Goal: Task Accomplishment & Management: Manage account settings

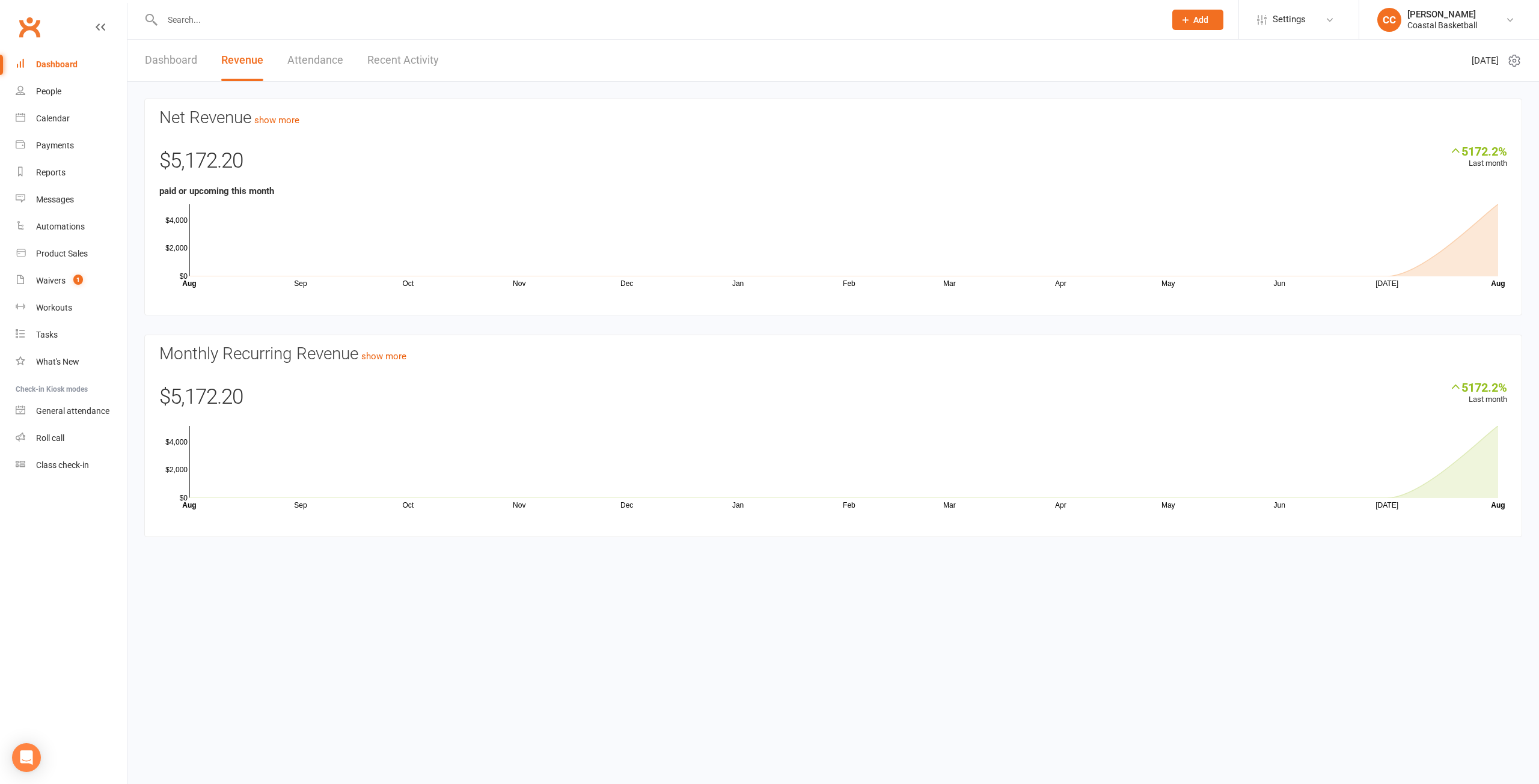
click at [72, 62] on div "Dashboard" at bounding box center [57, 65] width 41 height 10
click at [177, 59] on link "Dashboard" at bounding box center [170, 61] width 52 height 41
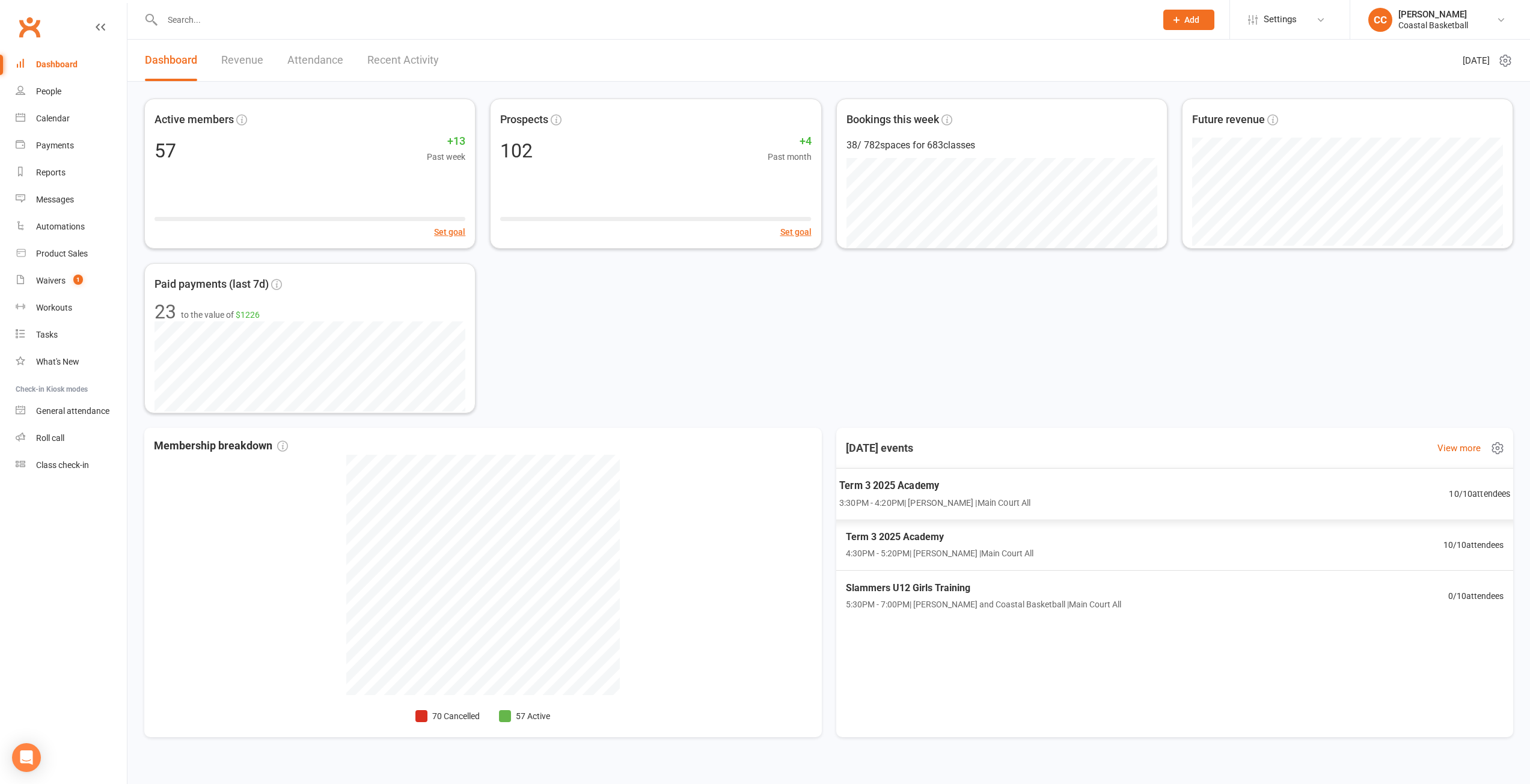
click at [1045, 488] on div "Term 3 2025 Academy 3:30PM - 4:20PM | Manyiel Wugol | Main Court All 10 / 10 at…" at bounding box center [1174, 494] width 700 height 52
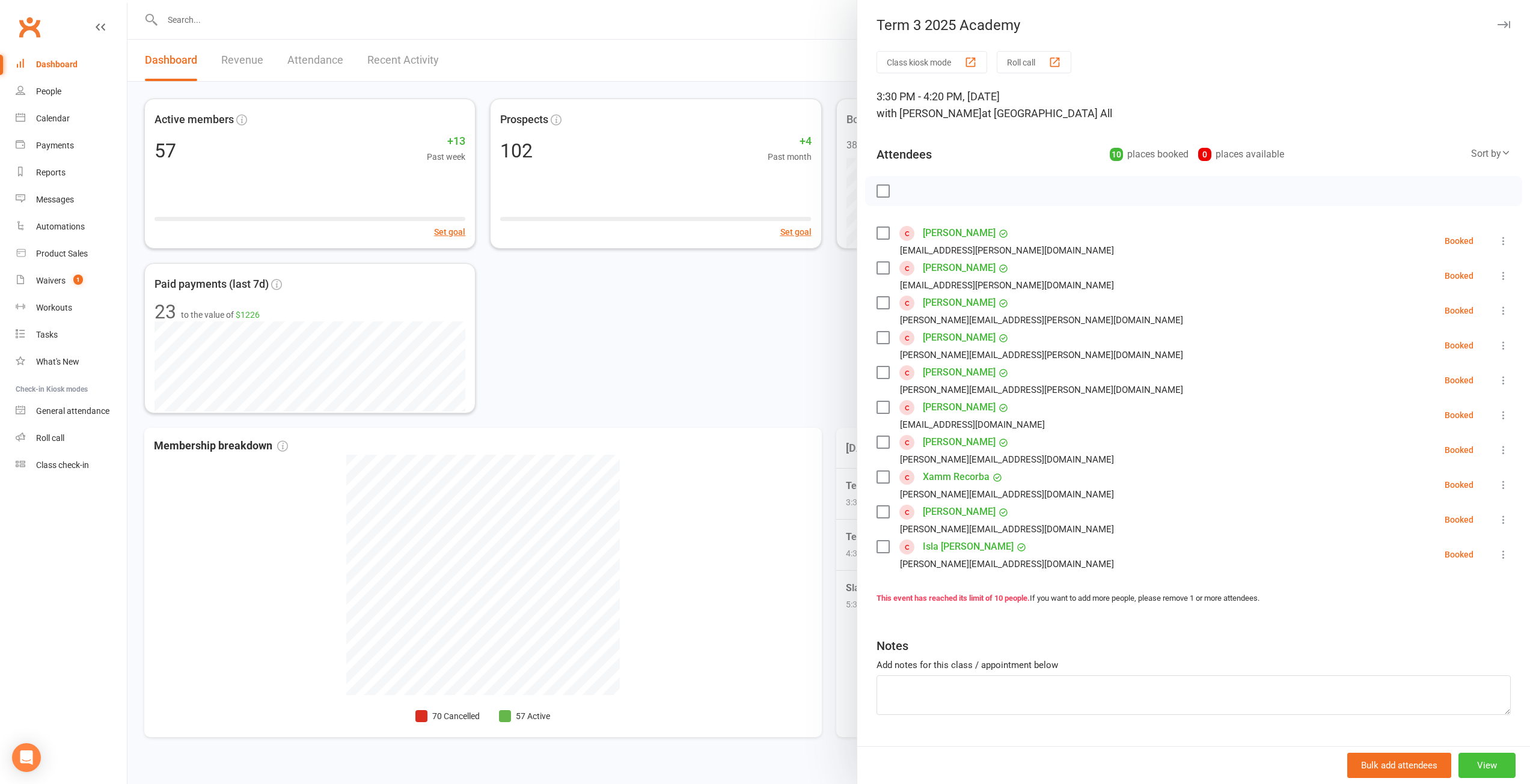
click at [1485, 767] on button "View" at bounding box center [1487, 765] width 57 height 25
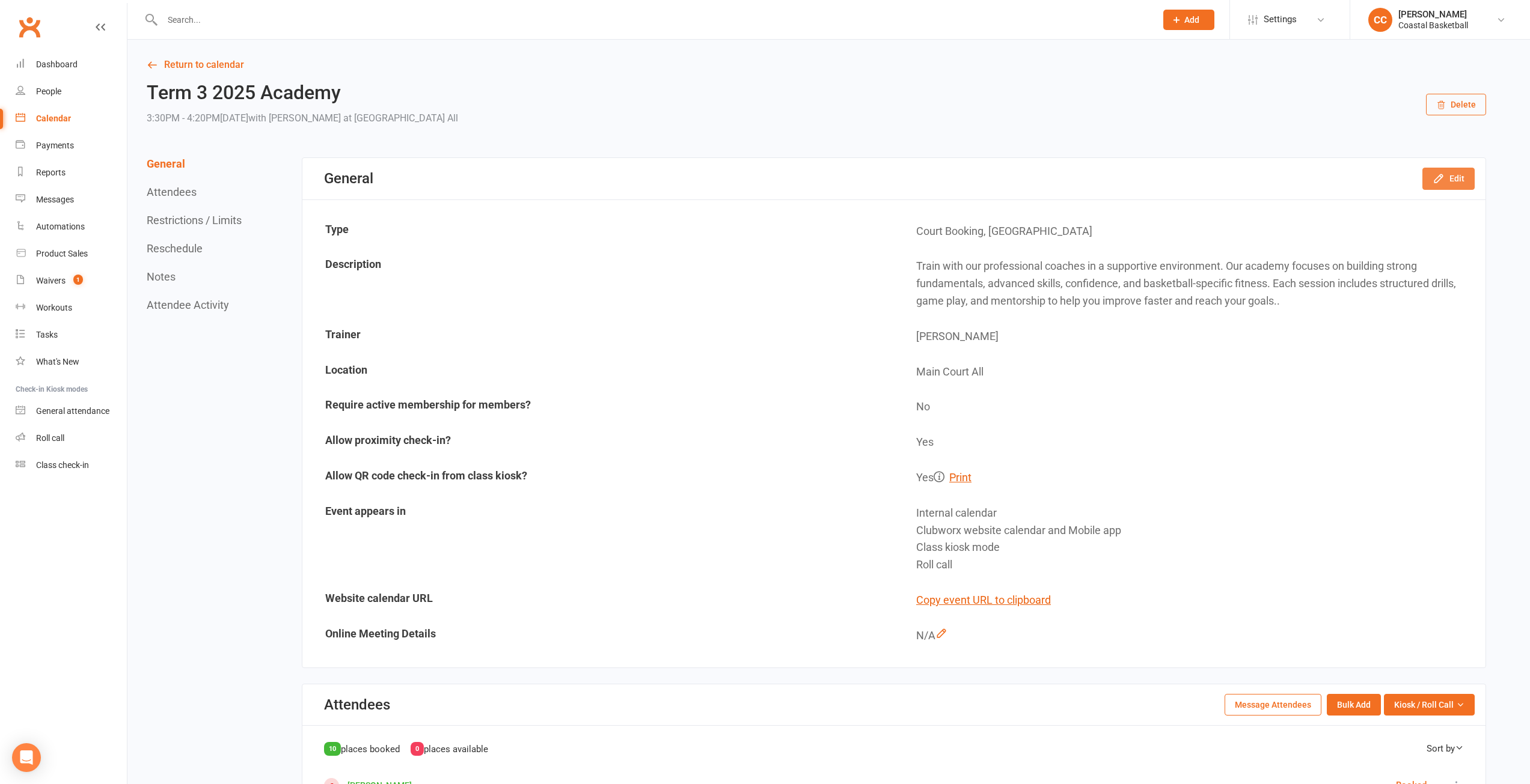
click at [1452, 184] on button "Edit" at bounding box center [1448, 179] width 52 height 22
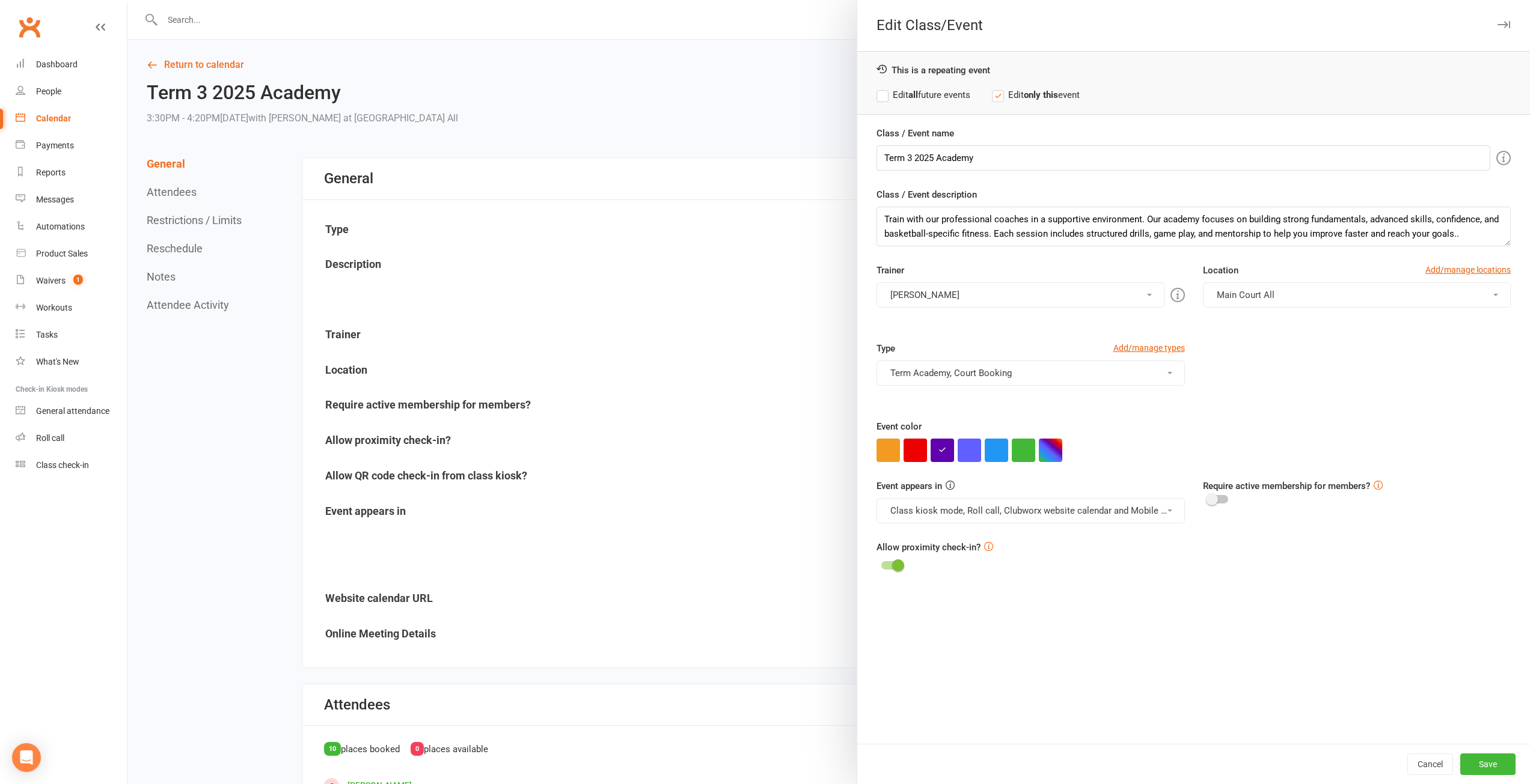
click at [883, 98] on label "Edit all future events" at bounding box center [923, 95] width 94 height 15
click at [1425, 763] on button "Cancel" at bounding box center [1429, 764] width 46 height 22
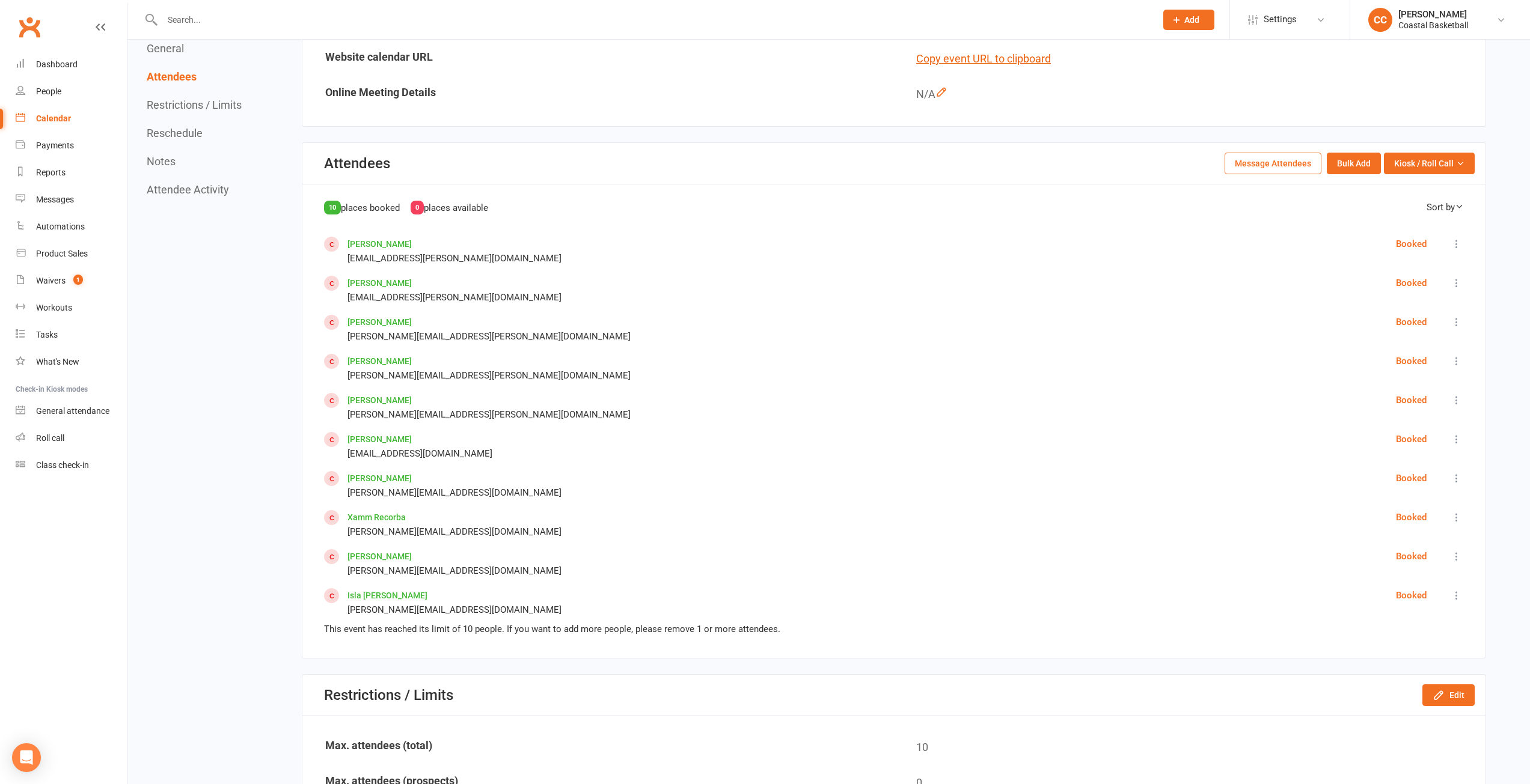
scroll to position [541, 0]
click at [1465, 160] on button "Kiosk / Roll Call" at bounding box center [1428, 164] width 91 height 22
click at [237, 101] on button "Restrictions / Limits" at bounding box center [194, 105] width 95 height 13
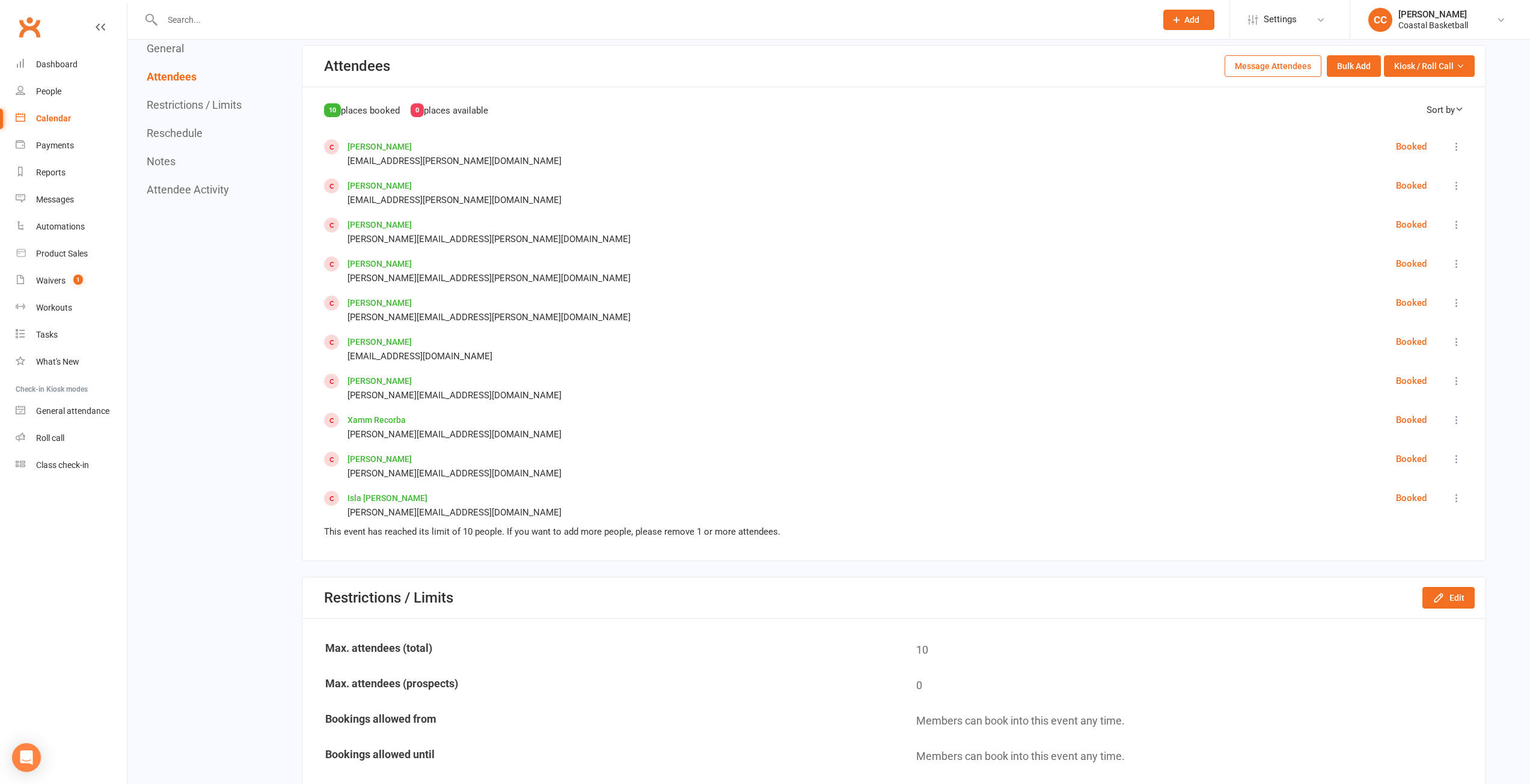
scroll to position [781, 0]
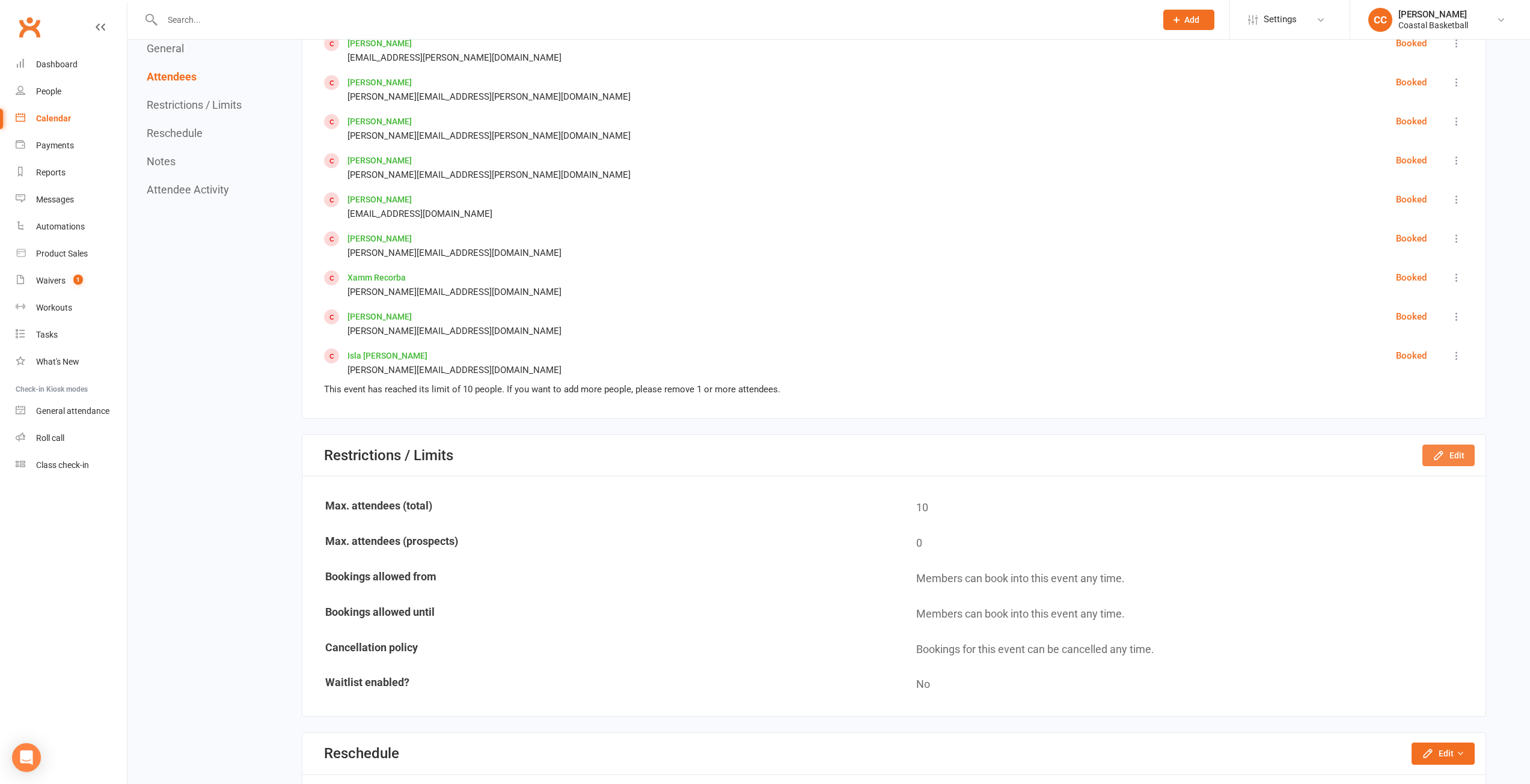
click at [1467, 461] on button "Edit" at bounding box center [1448, 456] width 52 height 22
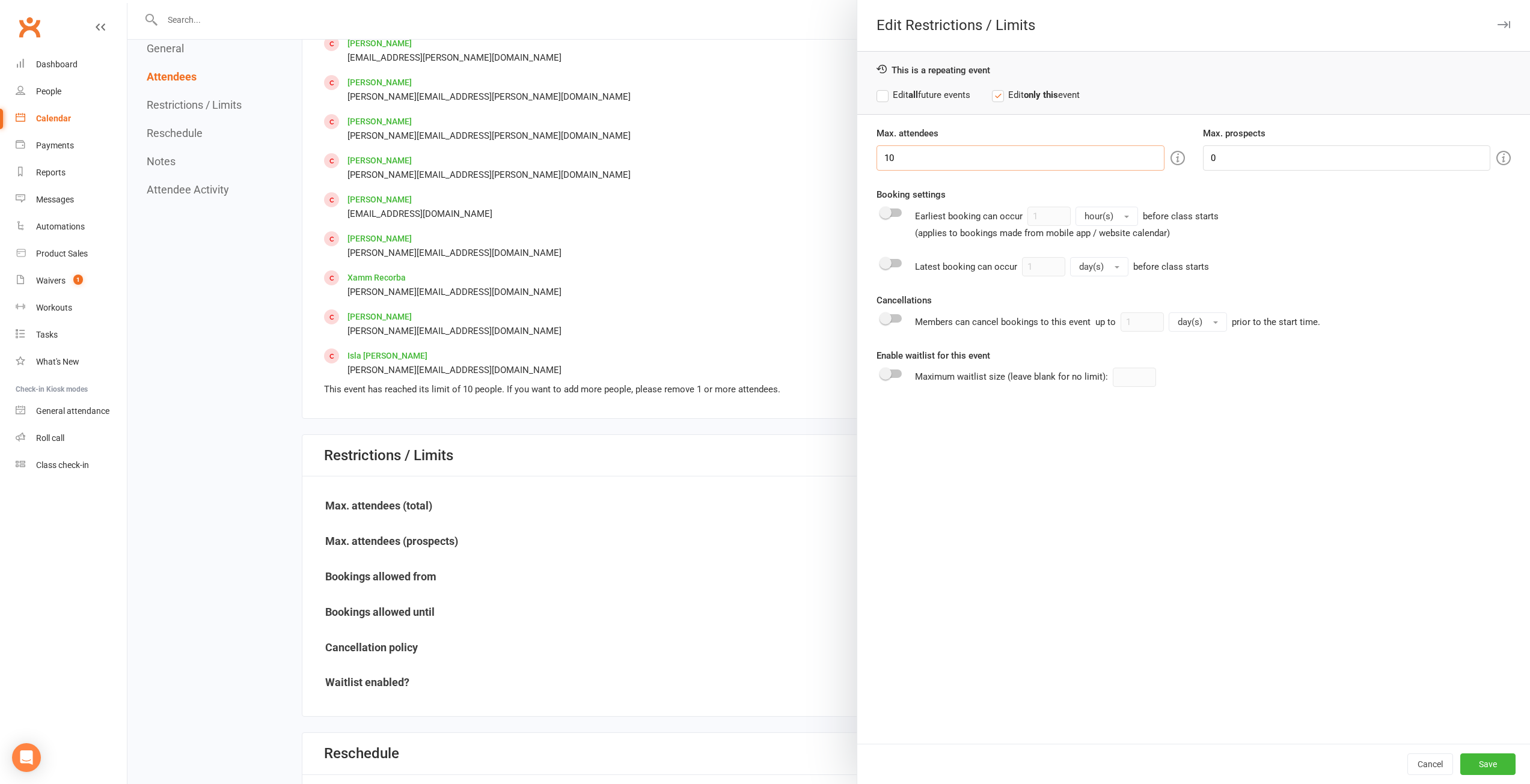
drag, startPoint x: 965, startPoint y: 158, endPoint x: 809, endPoint y: 135, distance: 157.7
click at [809, 0] on div "Edit Restrictions / Limits This is a repeating event Edit all future events Edi…" at bounding box center [828, 0] width 1402 height 0
click at [925, 93] on label "Edit all future events" at bounding box center [923, 95] width 94 height 15
type input "15"
click at [1480, 758] on button "Save" at bounding box center [1487, 764] width 56 height 22
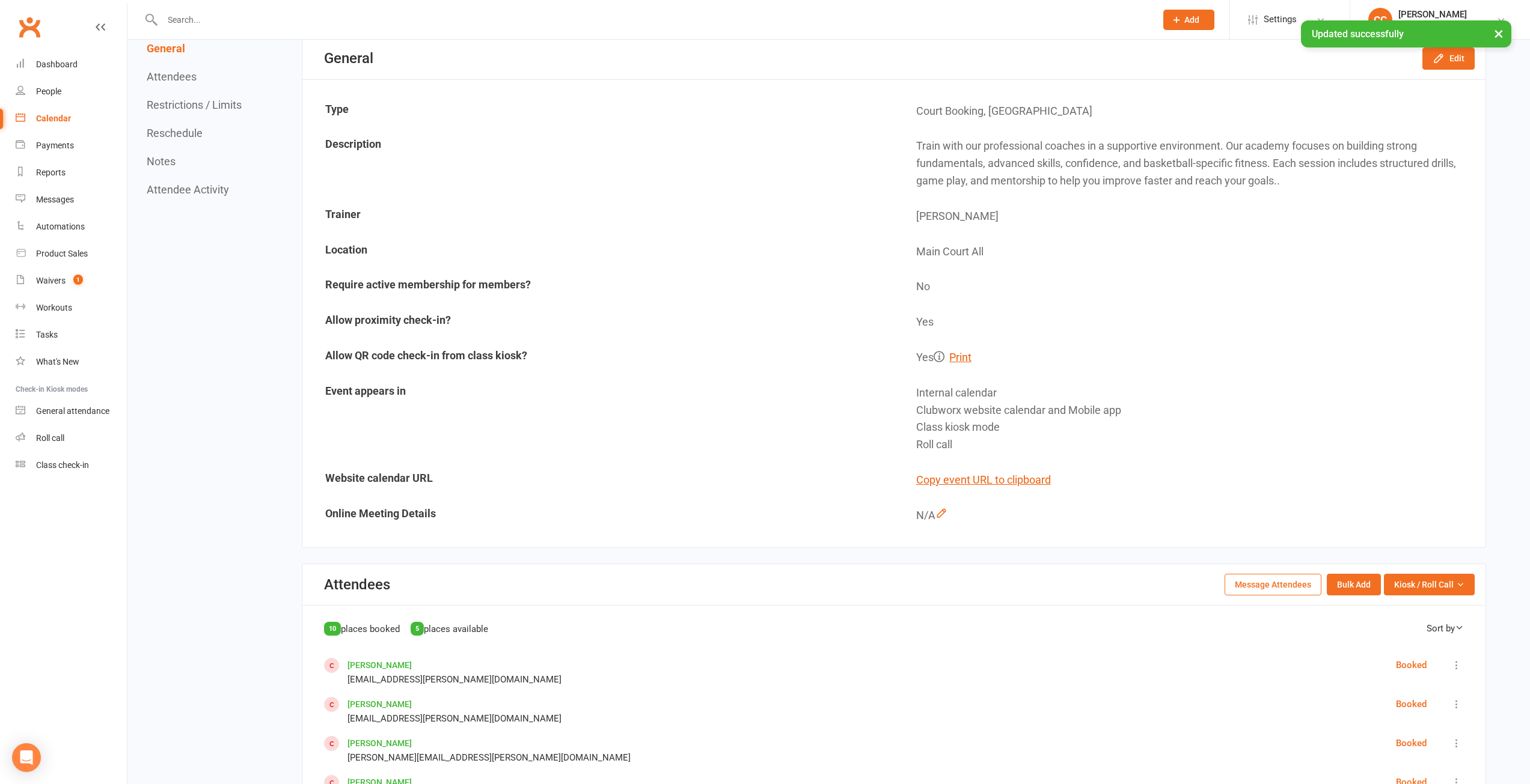
scroll to position [0, 0]
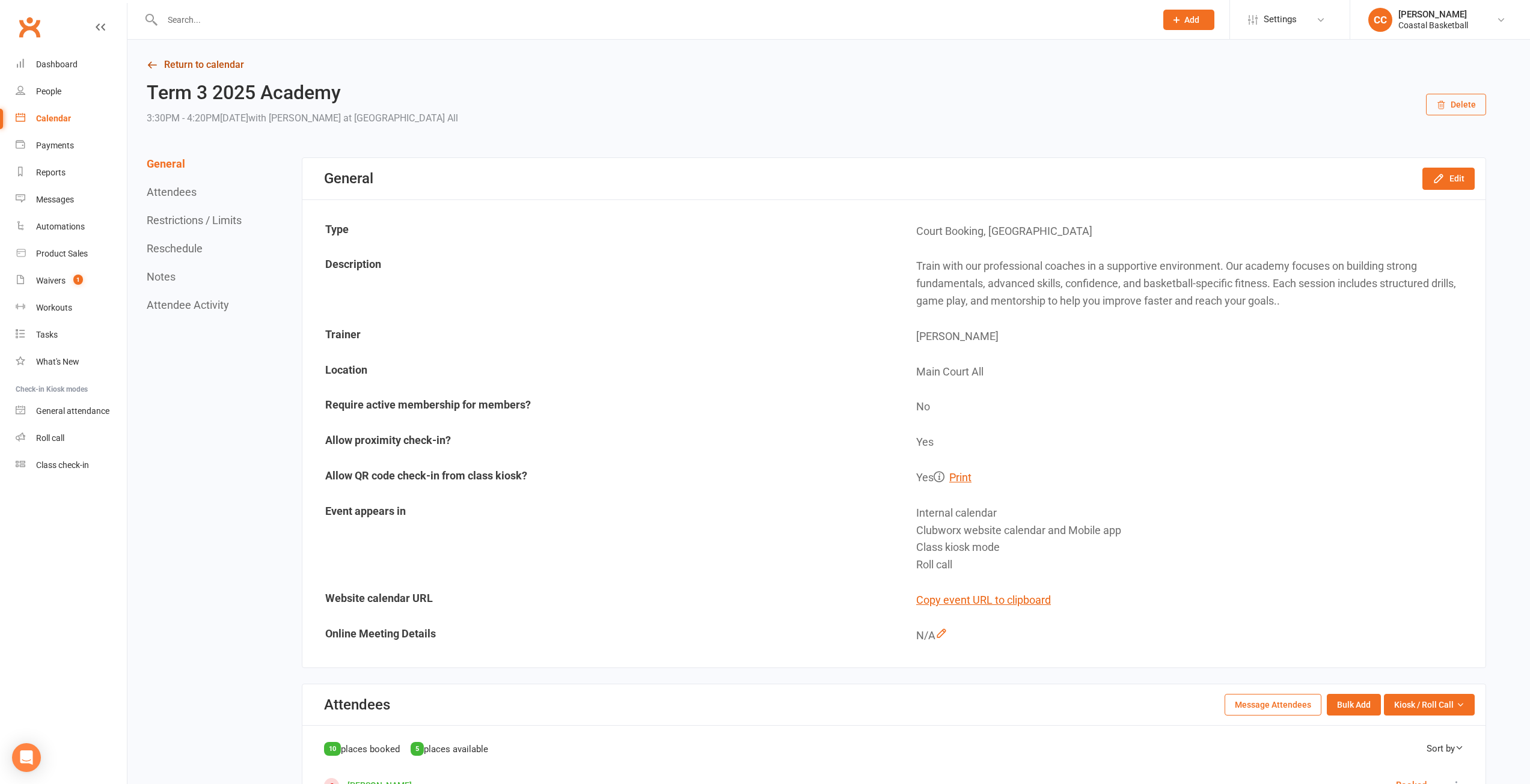
click at [202, 61] on link "Return to calendar" at bounding box center [816, 65] width 1339 height 17
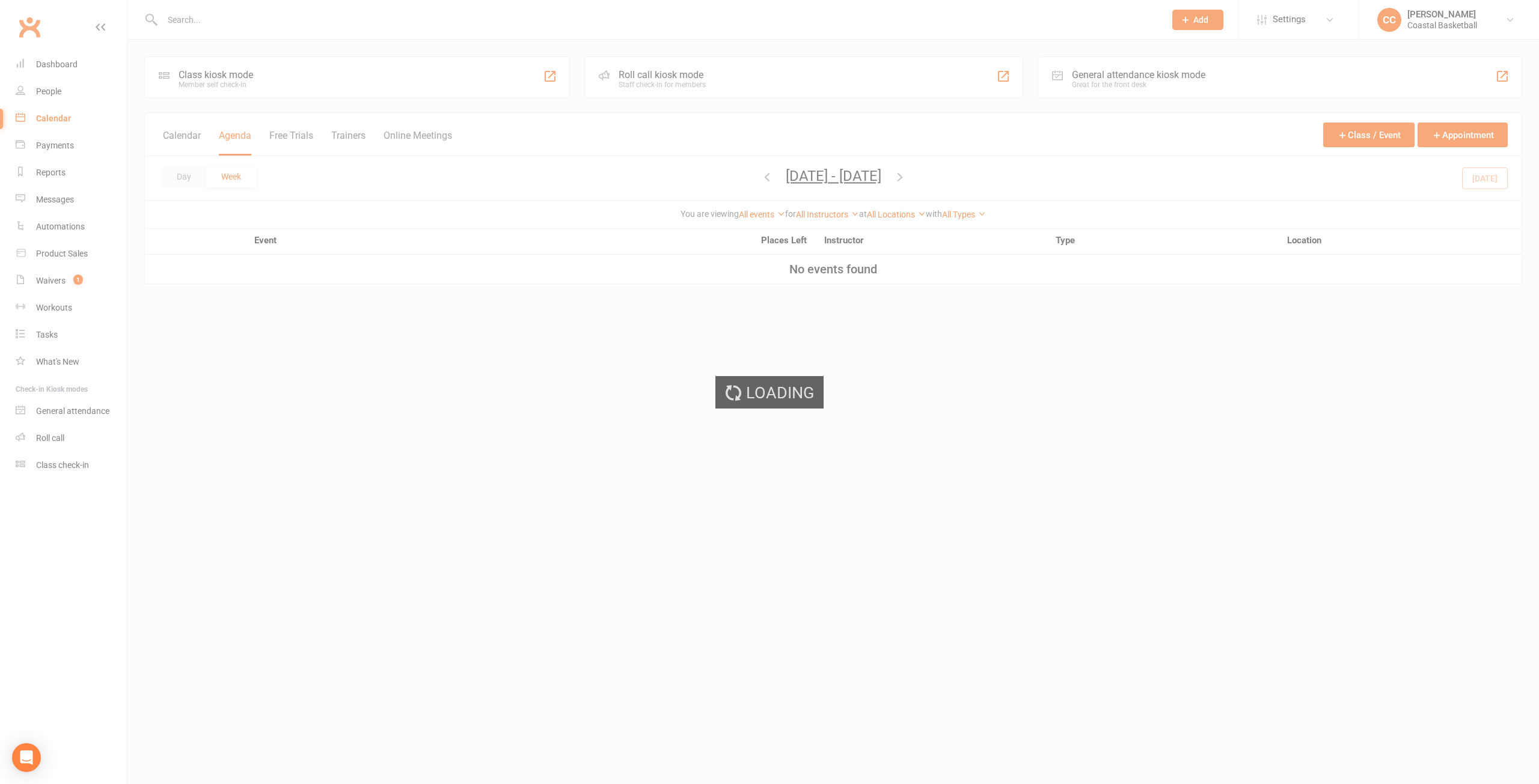
click at [67, 64] on div "Loading" at bounding box center [770, 392] width 1539 height 784
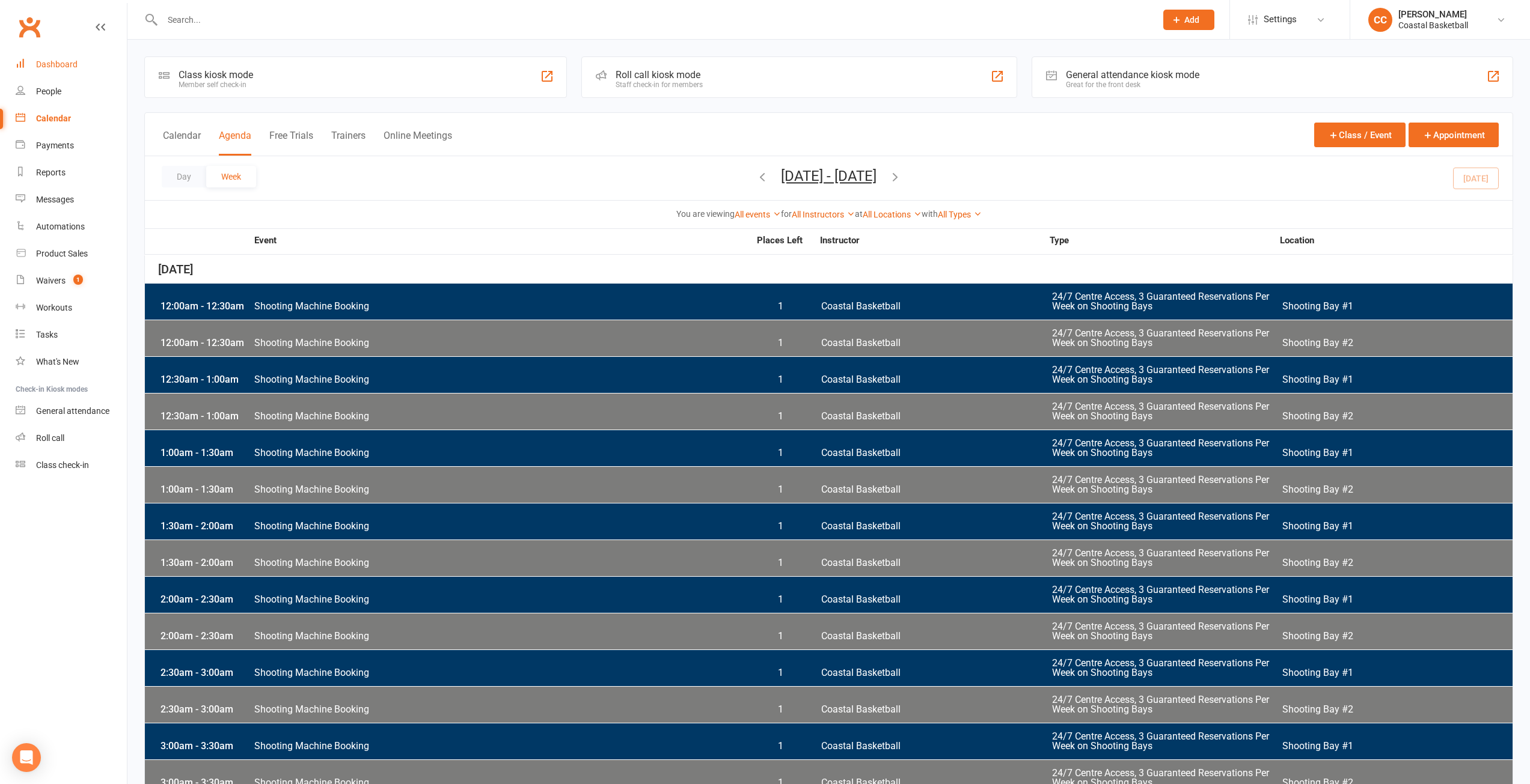
click at [67, 63] on div "Dashboard" at bounding box center [57, 65] width 41 height 10
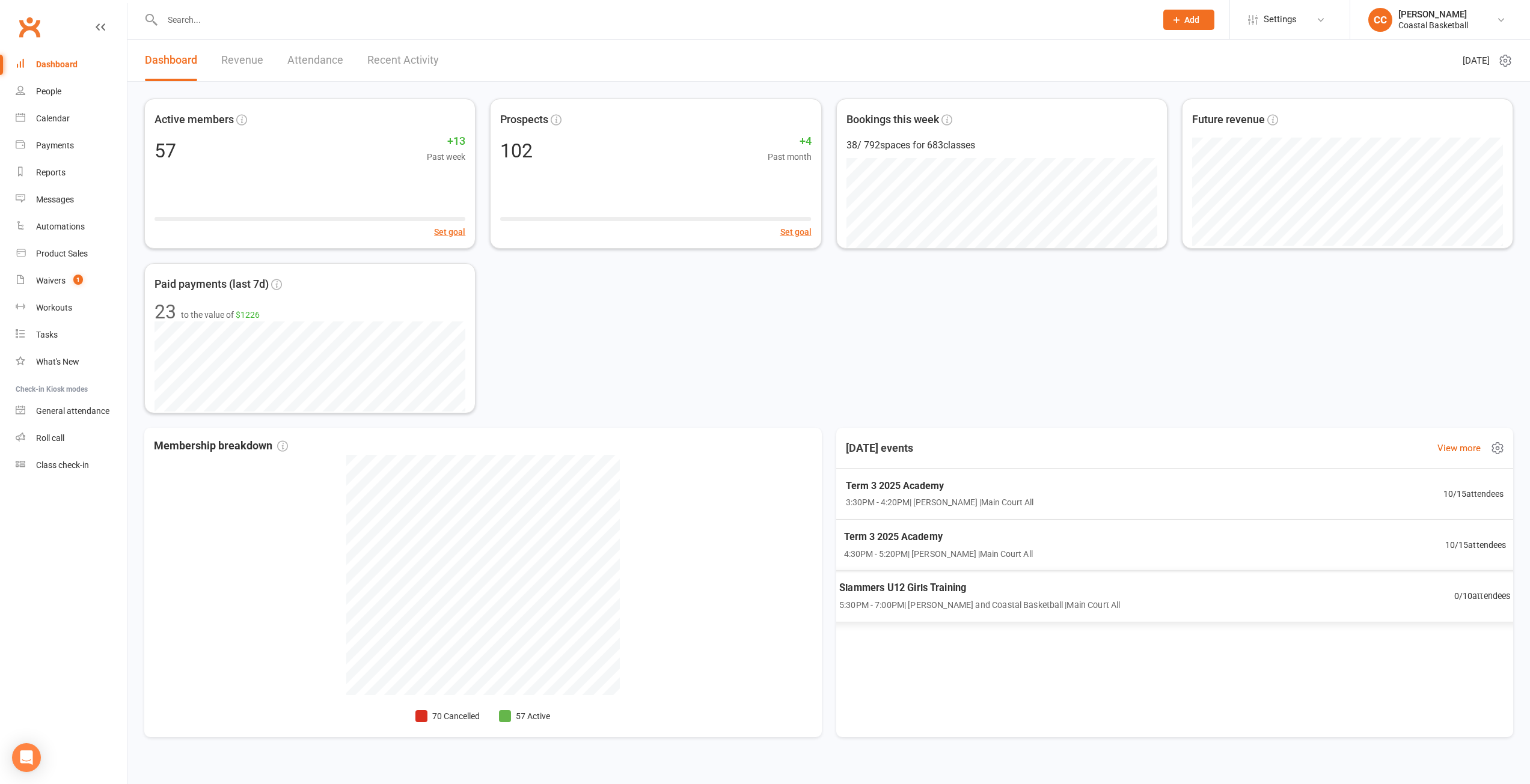
click at [986, 533] on span "Term 3 2025 Academy" at bounding box center [938, 538] width 189 height 16
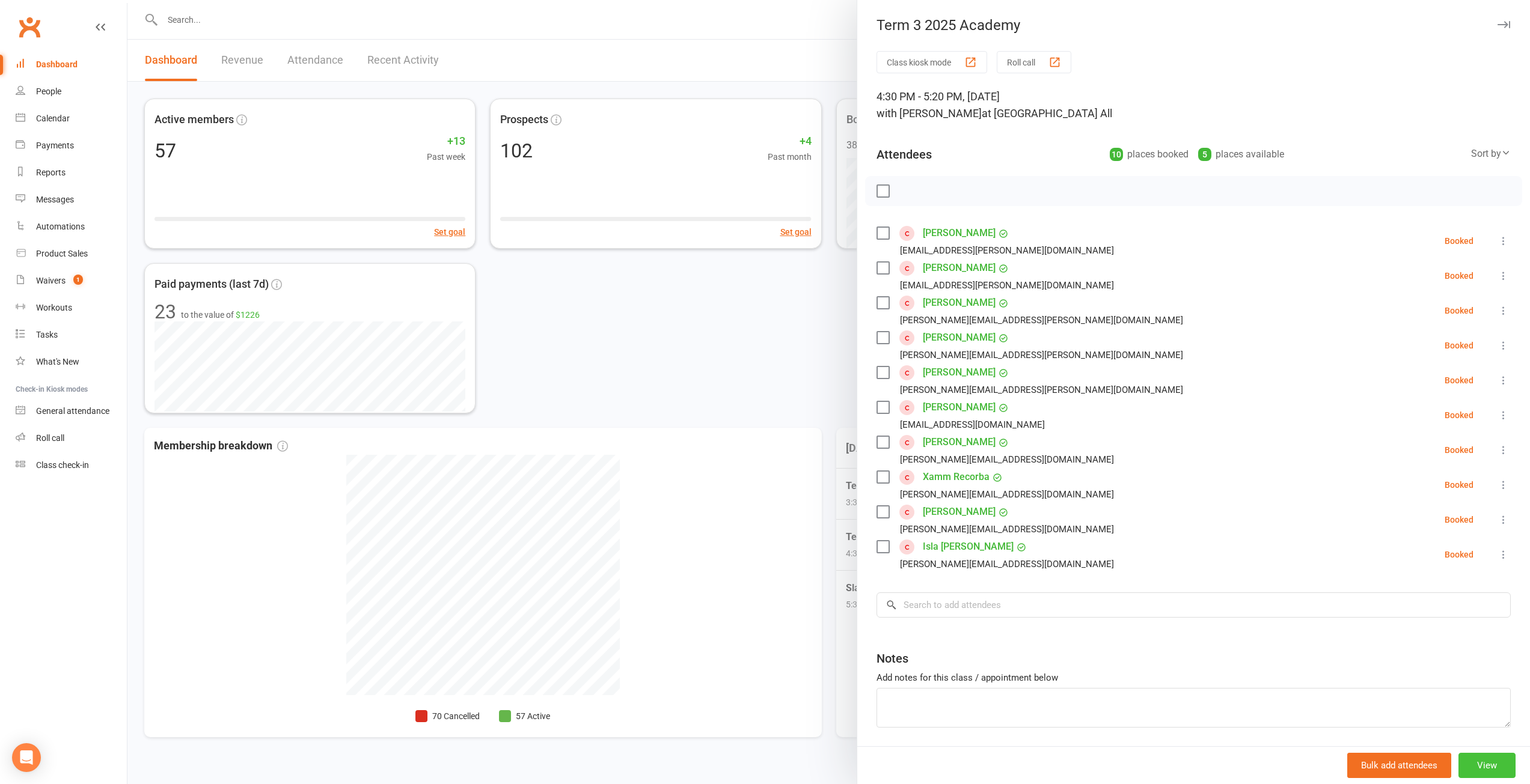
click at [1474, 762] on button "View" at bounding box center [1487, 765] width 57 height 25
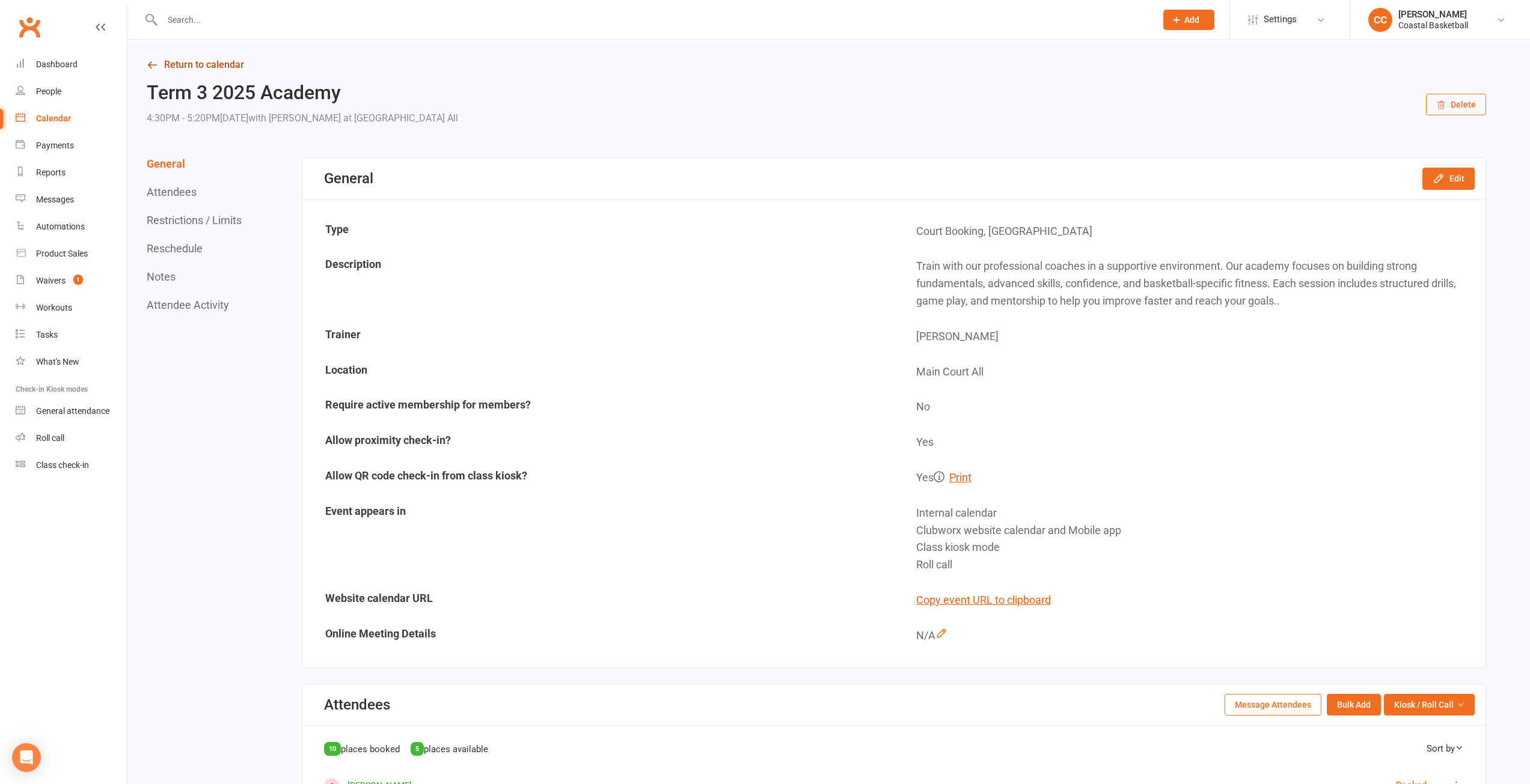
click at [224, 67] on link "Return to calendar" at bounding box center [816, 65] width 1339 height 17
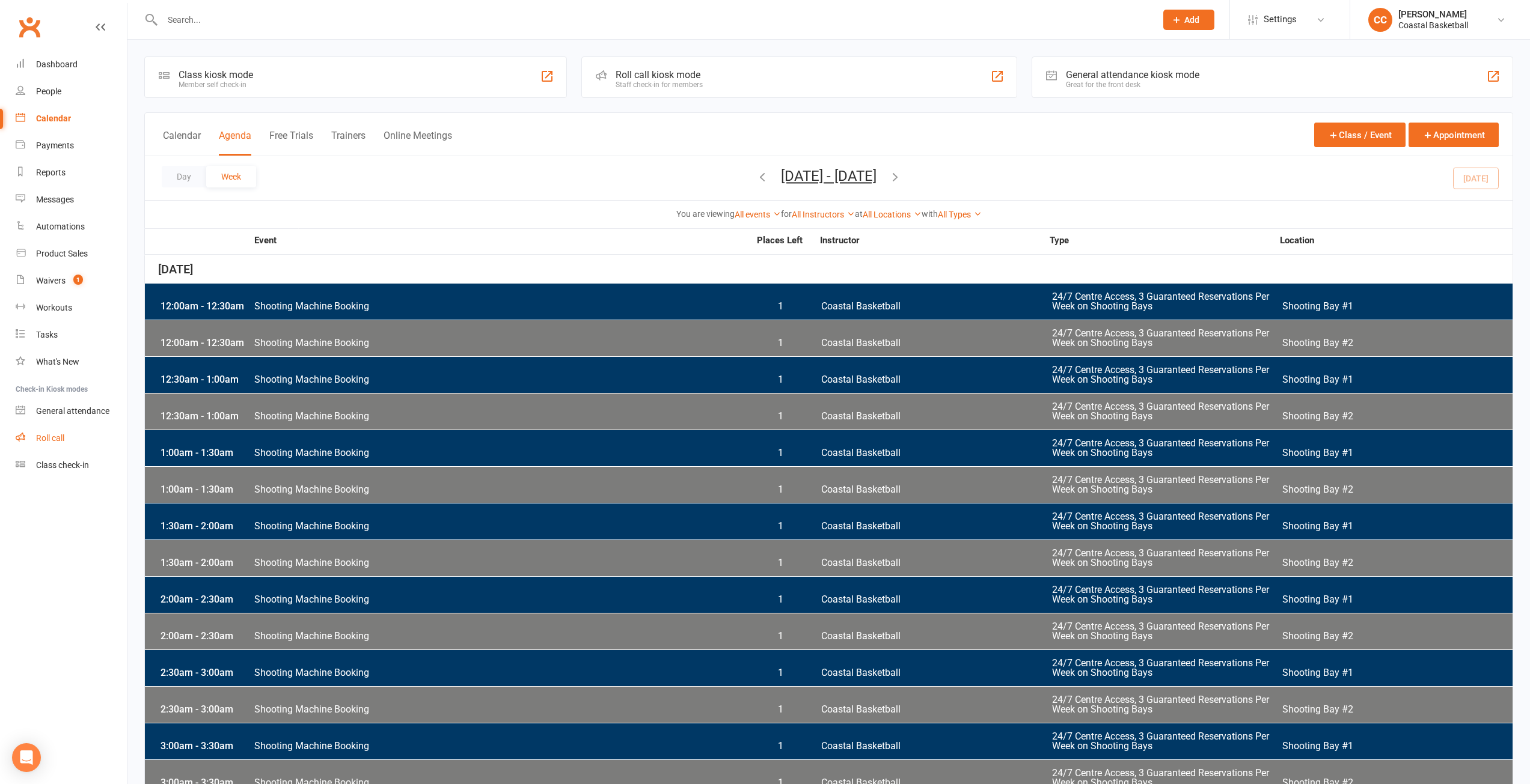
click at [55, 431] on link "Roll call" at bounding box center [71, 439] width 111 height 27
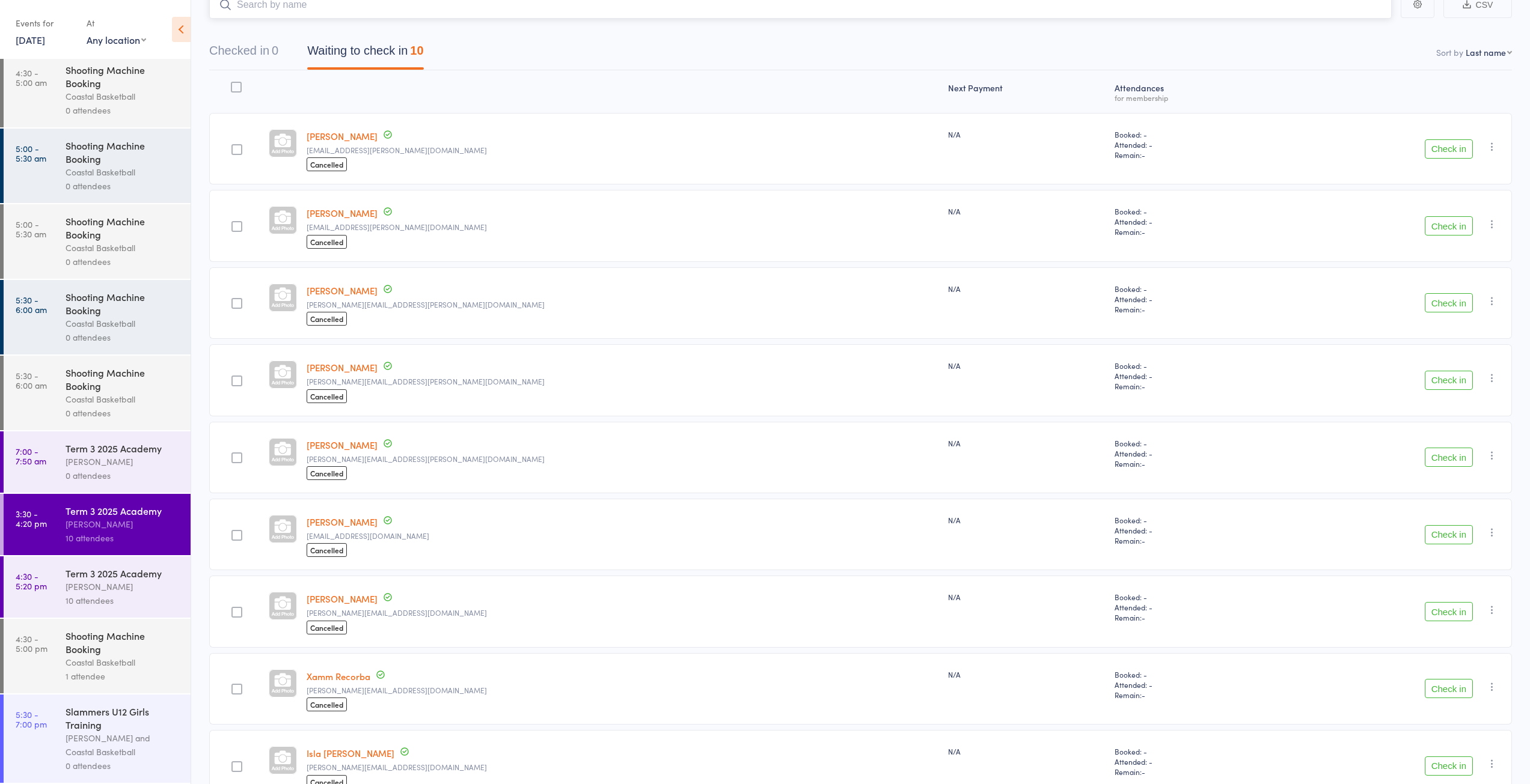
scroll to position [54, 0]
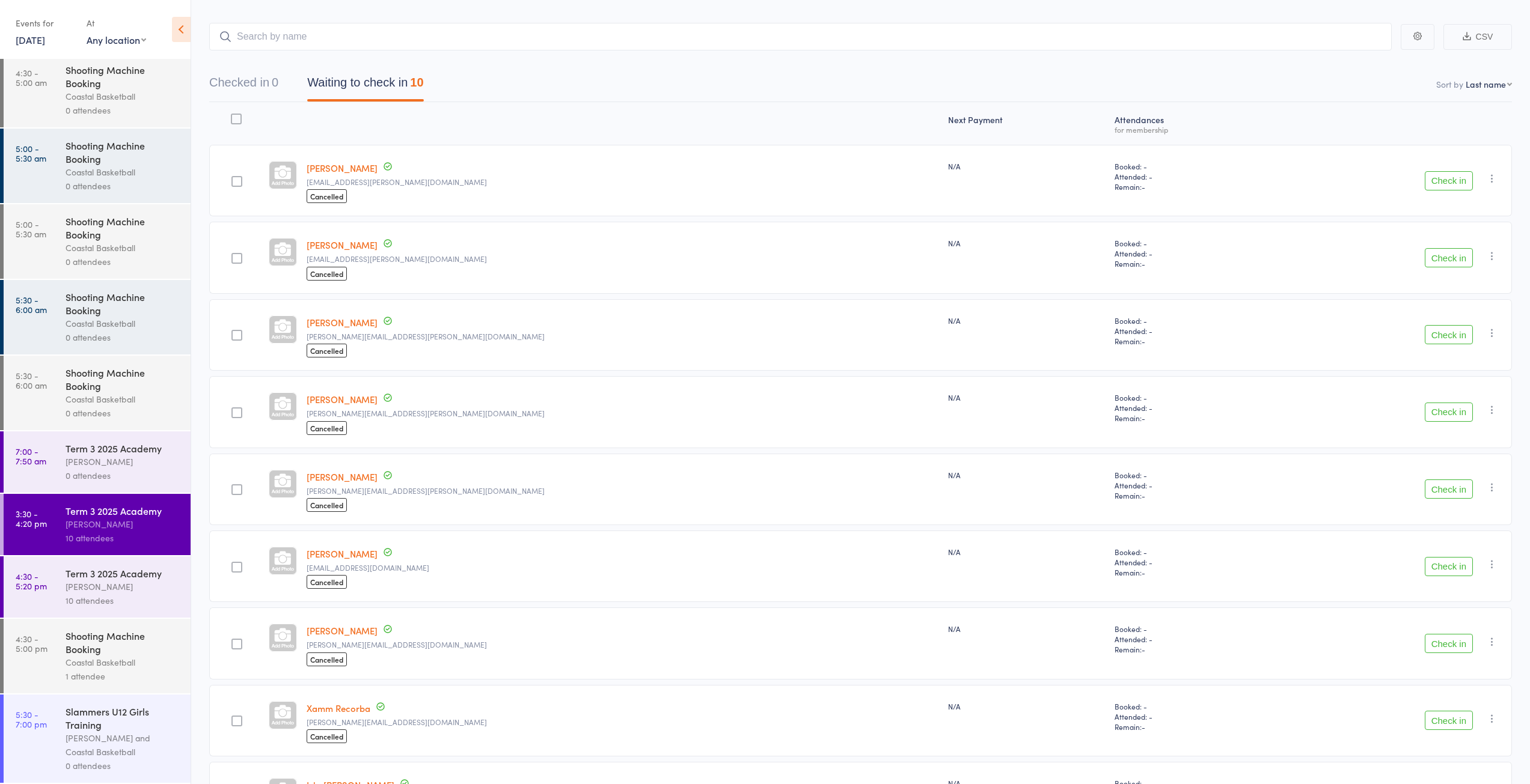
click at [117, 461] on div "[PERSON_NAME]" at bounding box center [122, 461] width 114 height 14
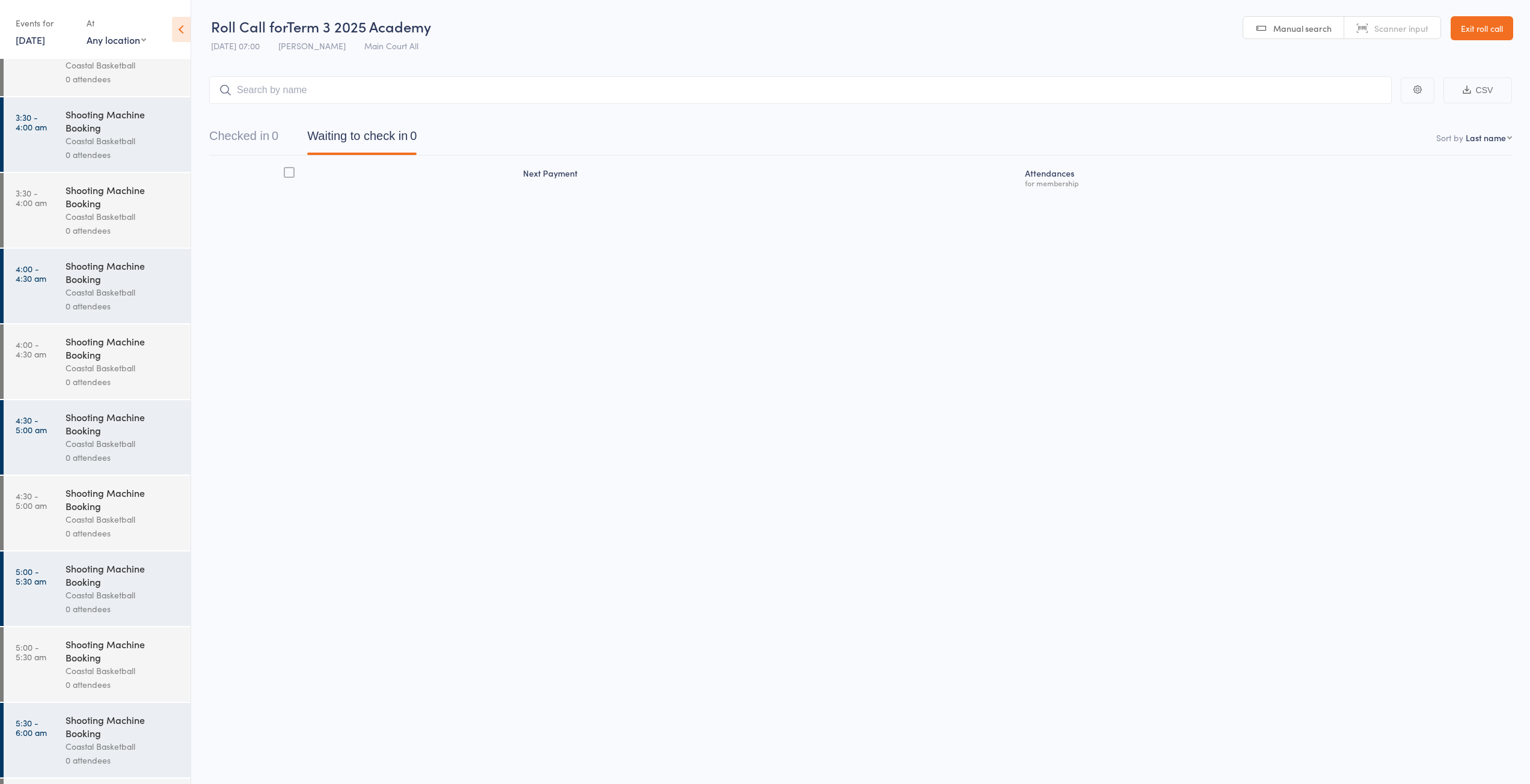
scroll to position [1443, 0]
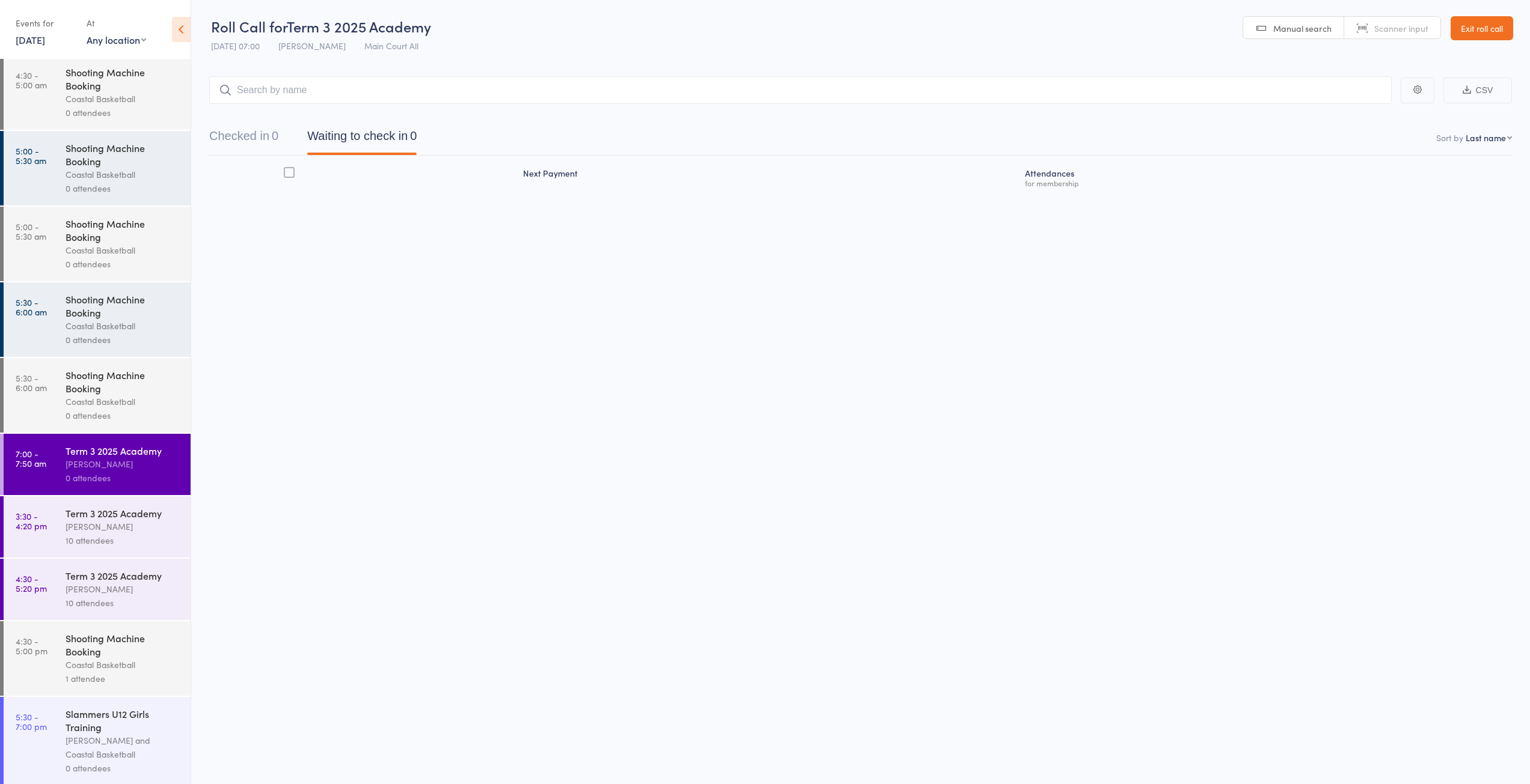
click at [123, 527] on div "[PERSON_NAME]" at bounding box center [122, 527] width 114 height 14
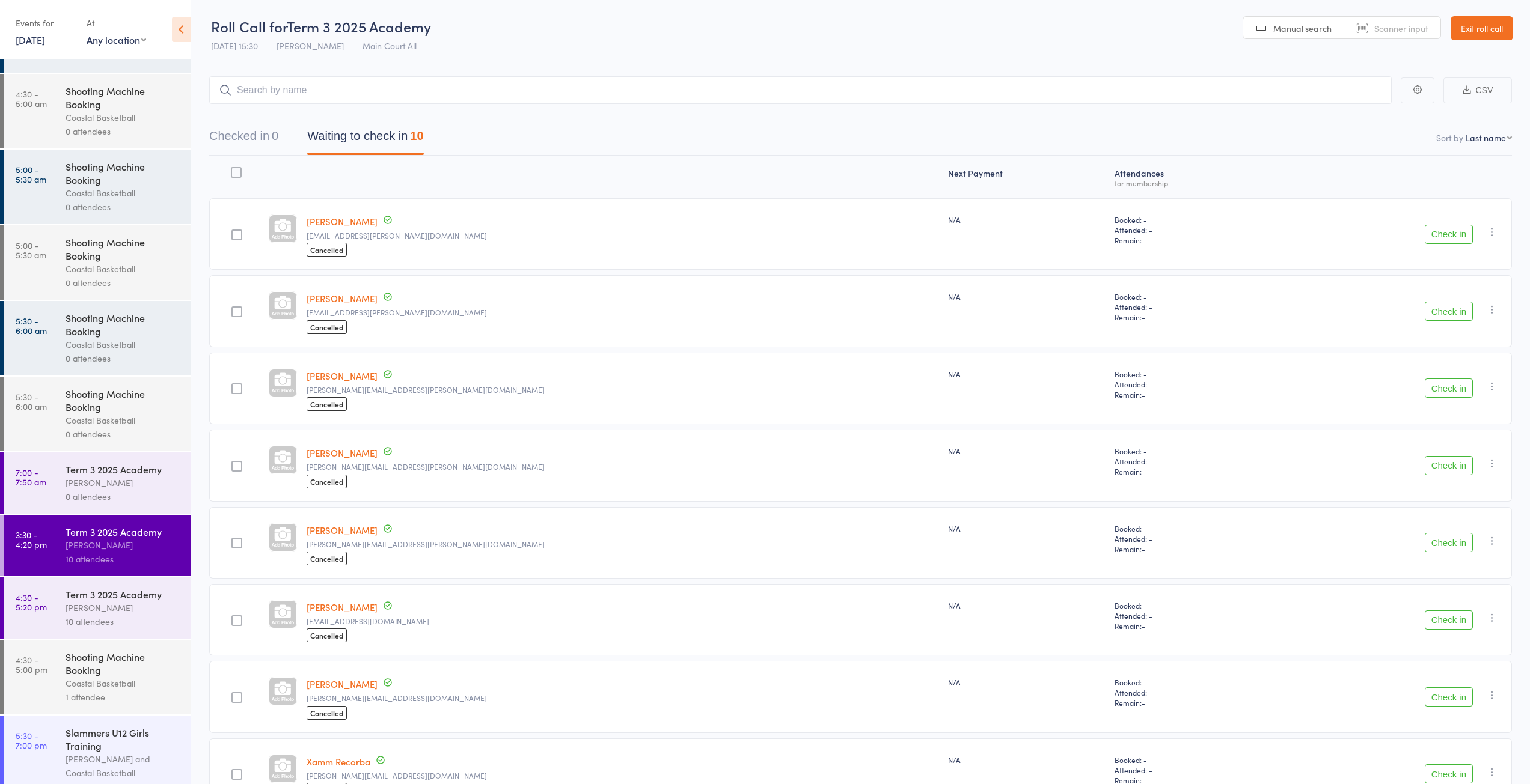
scroll to position [1443, 0]
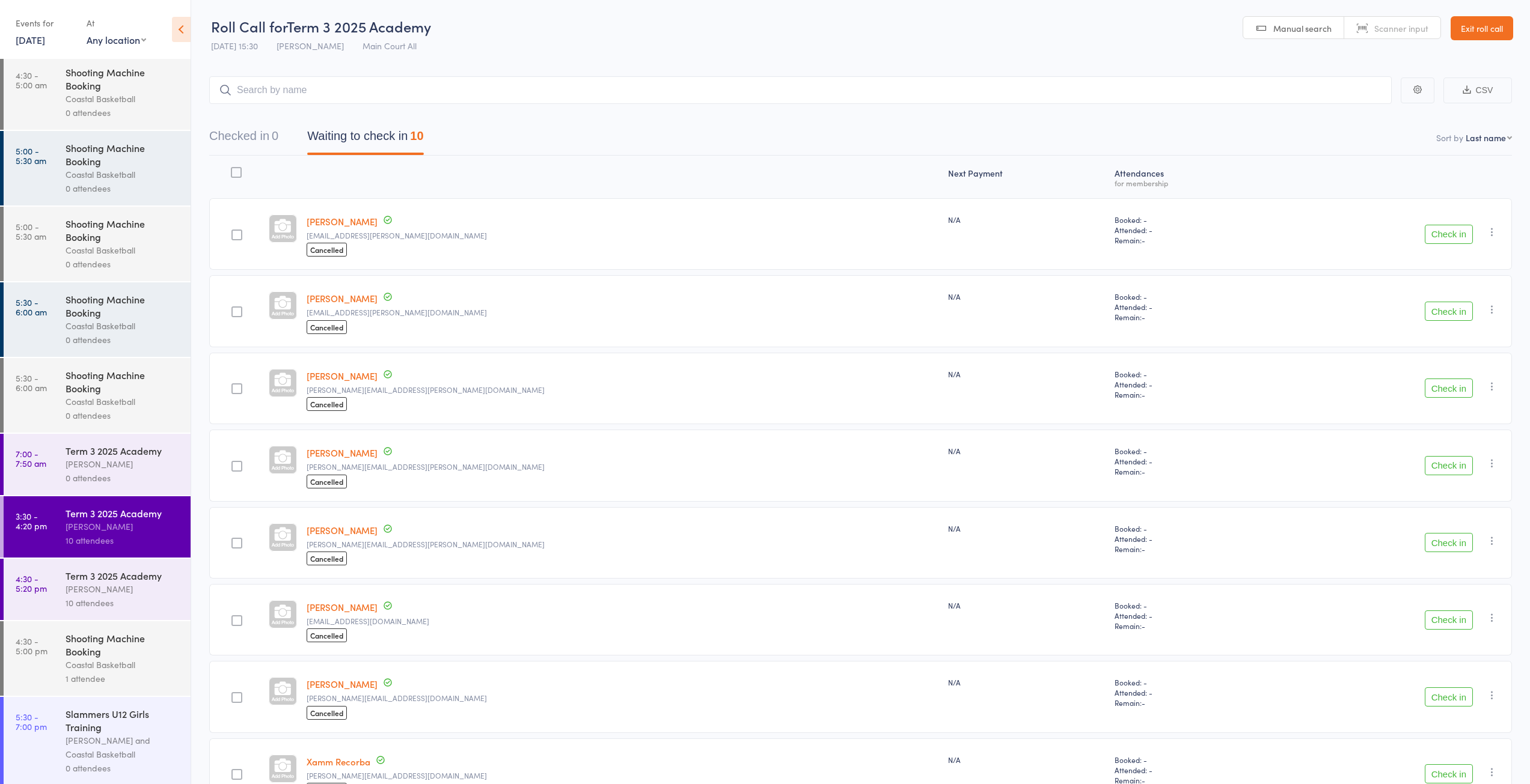
click at [101, 598] on div "10 attendees" at bounding box center [122, 603] width 114 height 14
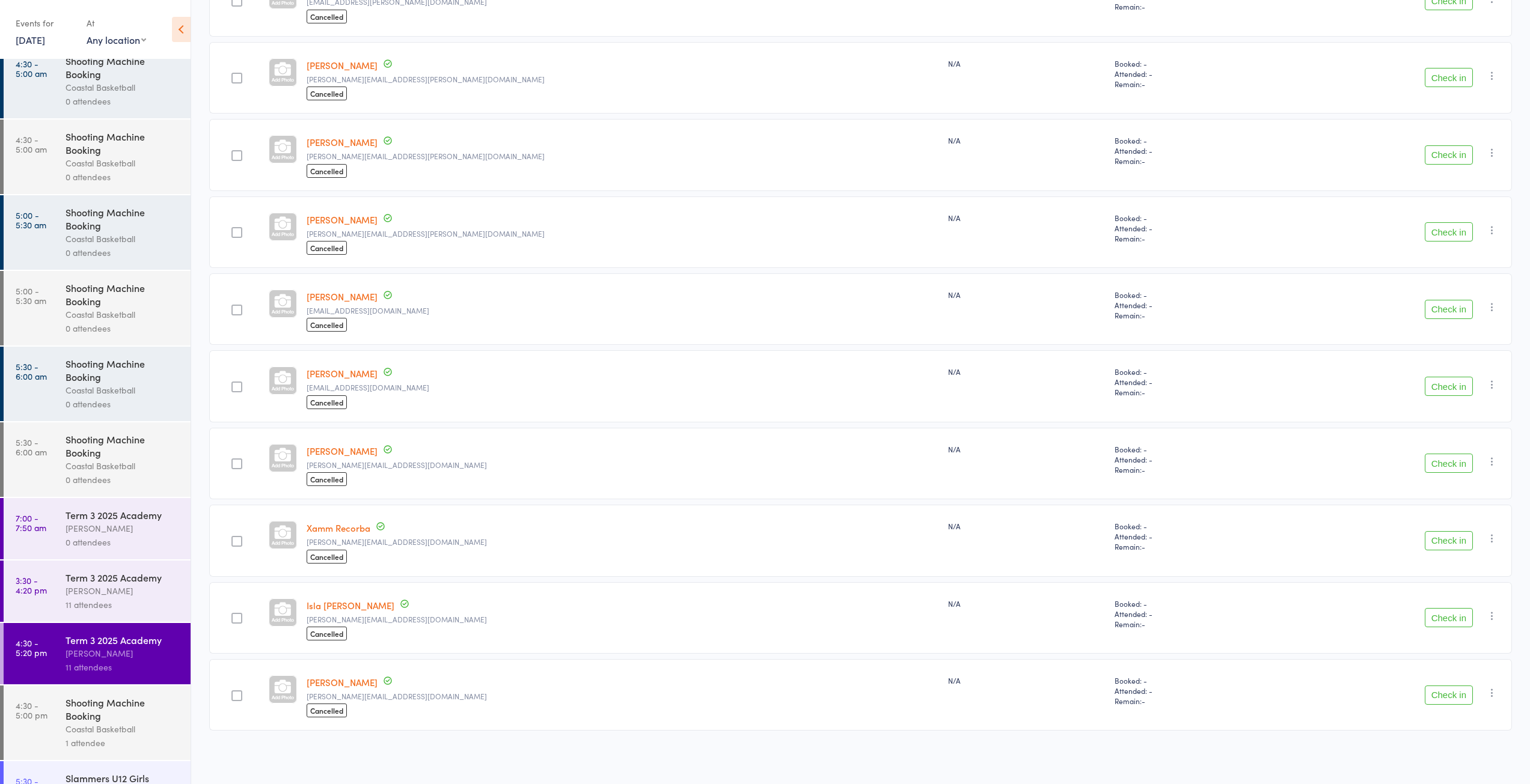
scroll to position [1382, 0]
click at [118, 597] on div "11 attendees" at bounding box center [122, 600] width 114 height 14
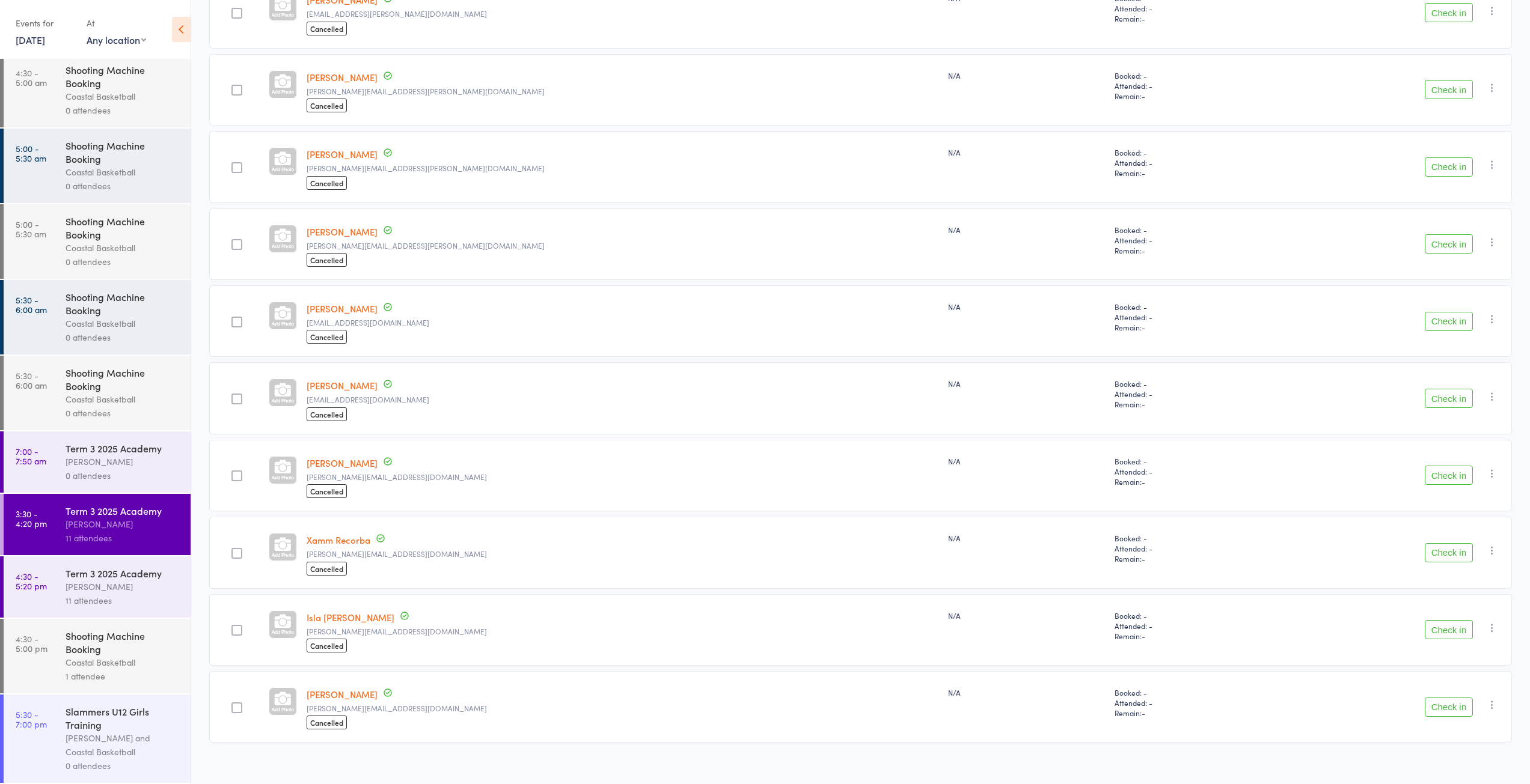
scroll to position [300, 0]
click at [119, 591] on div "[PERSON_NAME]" at bounding box center [122, 587] width 114 height 14
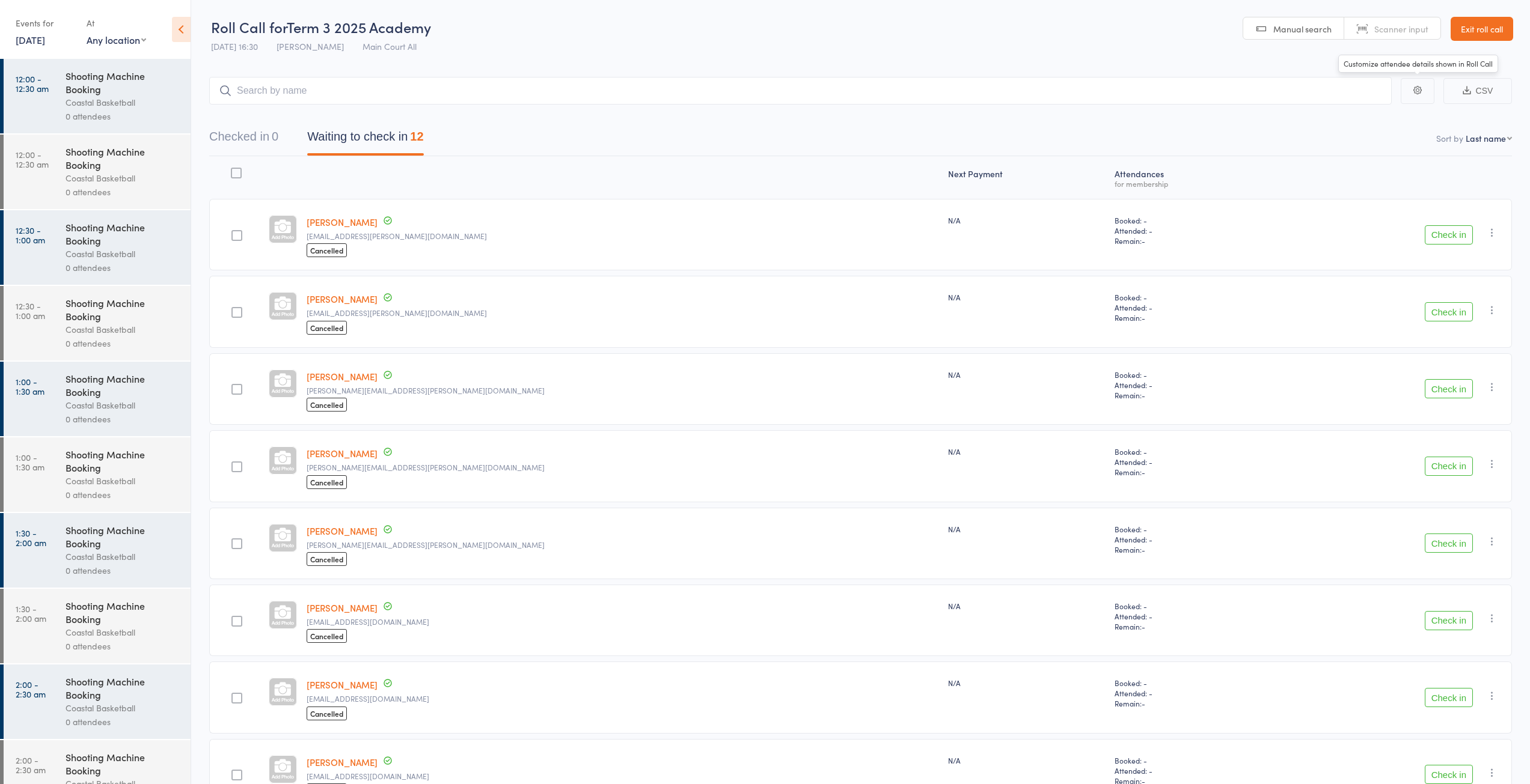
click at [1490, 35] on link "Exit roll call" at bounding box center [1482, 28] width 63 height 24
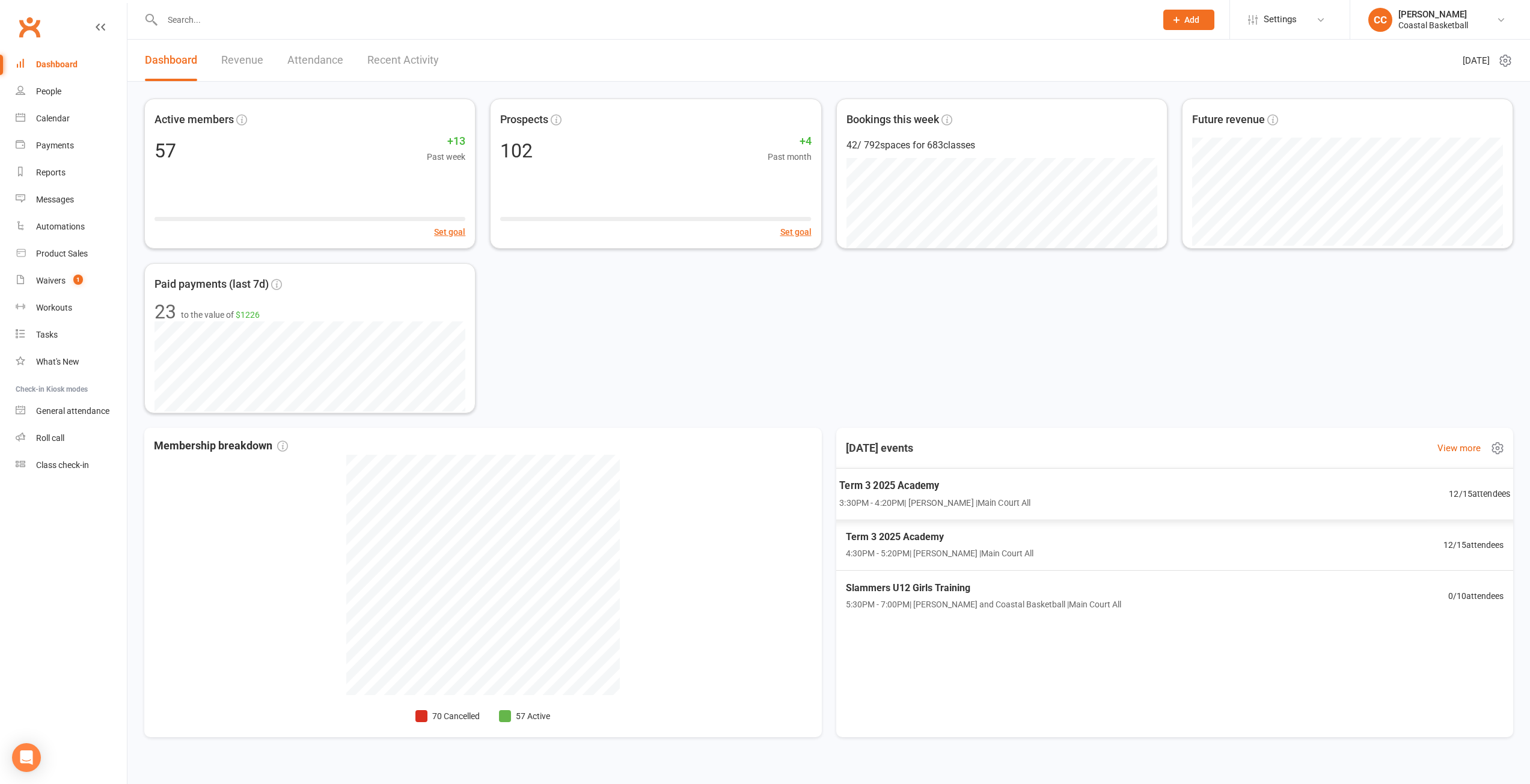
click at [956, 491] on span "Term 3 2025 Academy" at bounding box center [935, 486] width 192 height 16
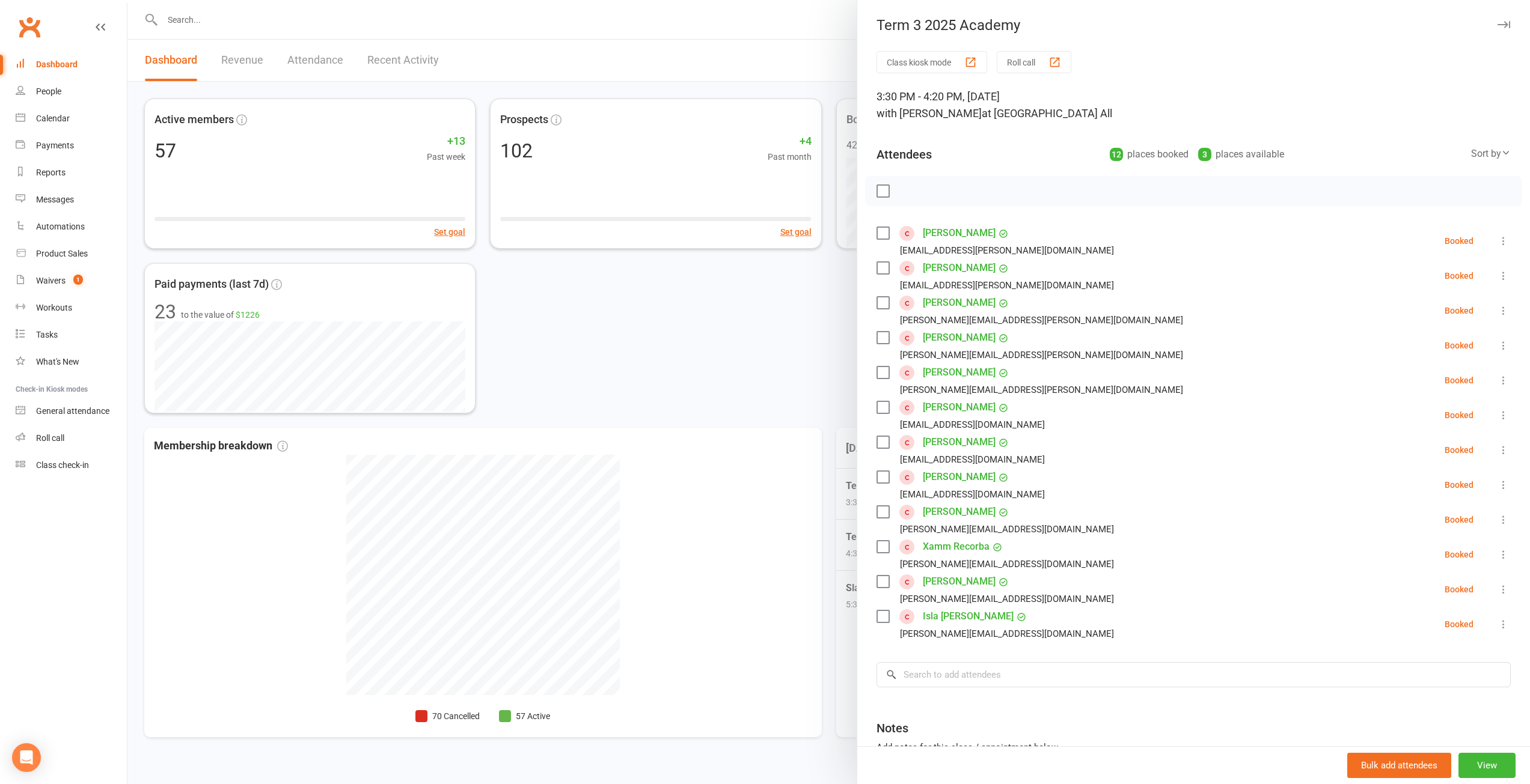
click at [765, 336] on div at bounding box center [828, 392] width 1402 height 784
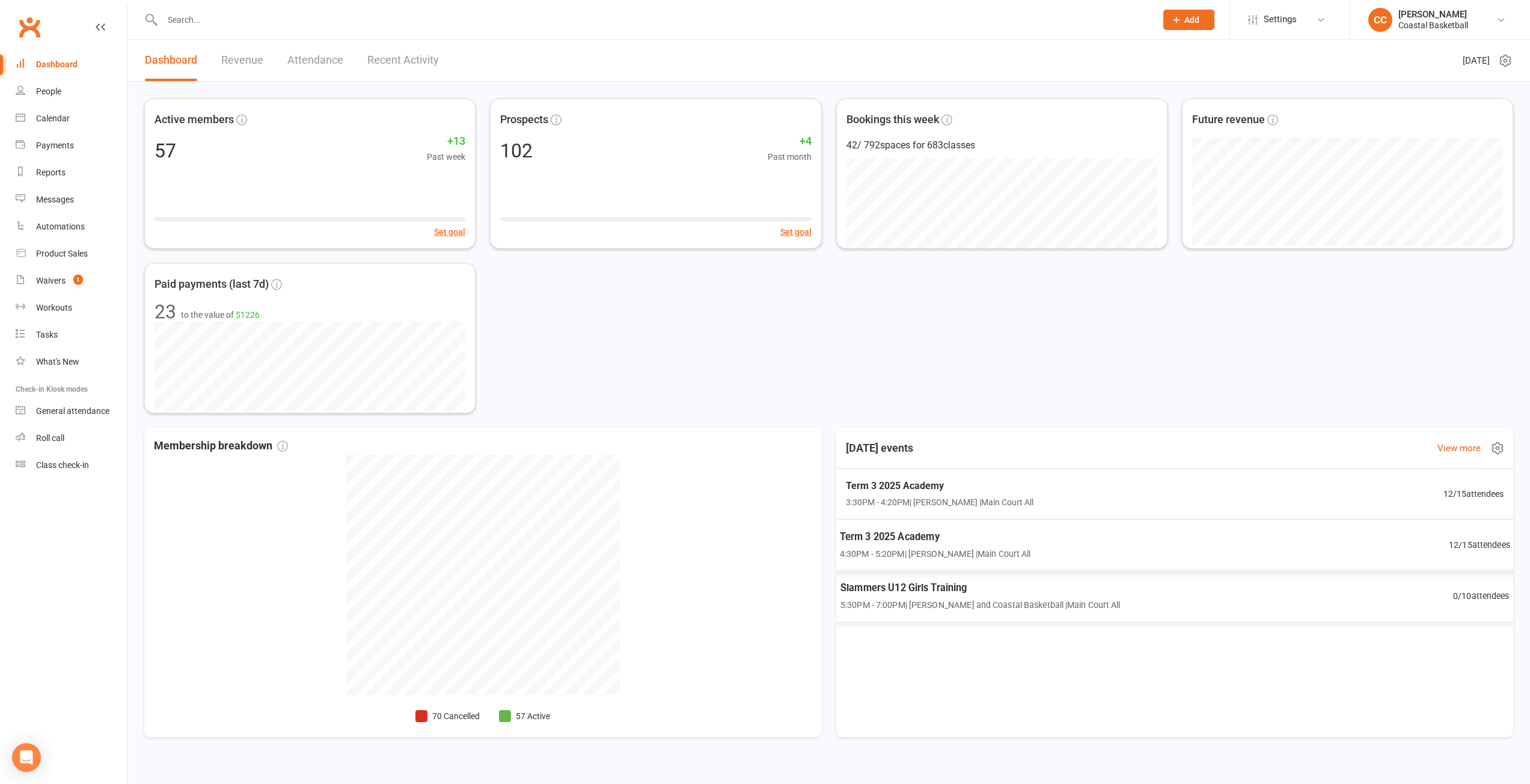
click at [982, 546] on span "4:30PM - 5:20PM | Manyiel Wugol | Main Court All" at bounding box center [935, 553] width 192 height 14
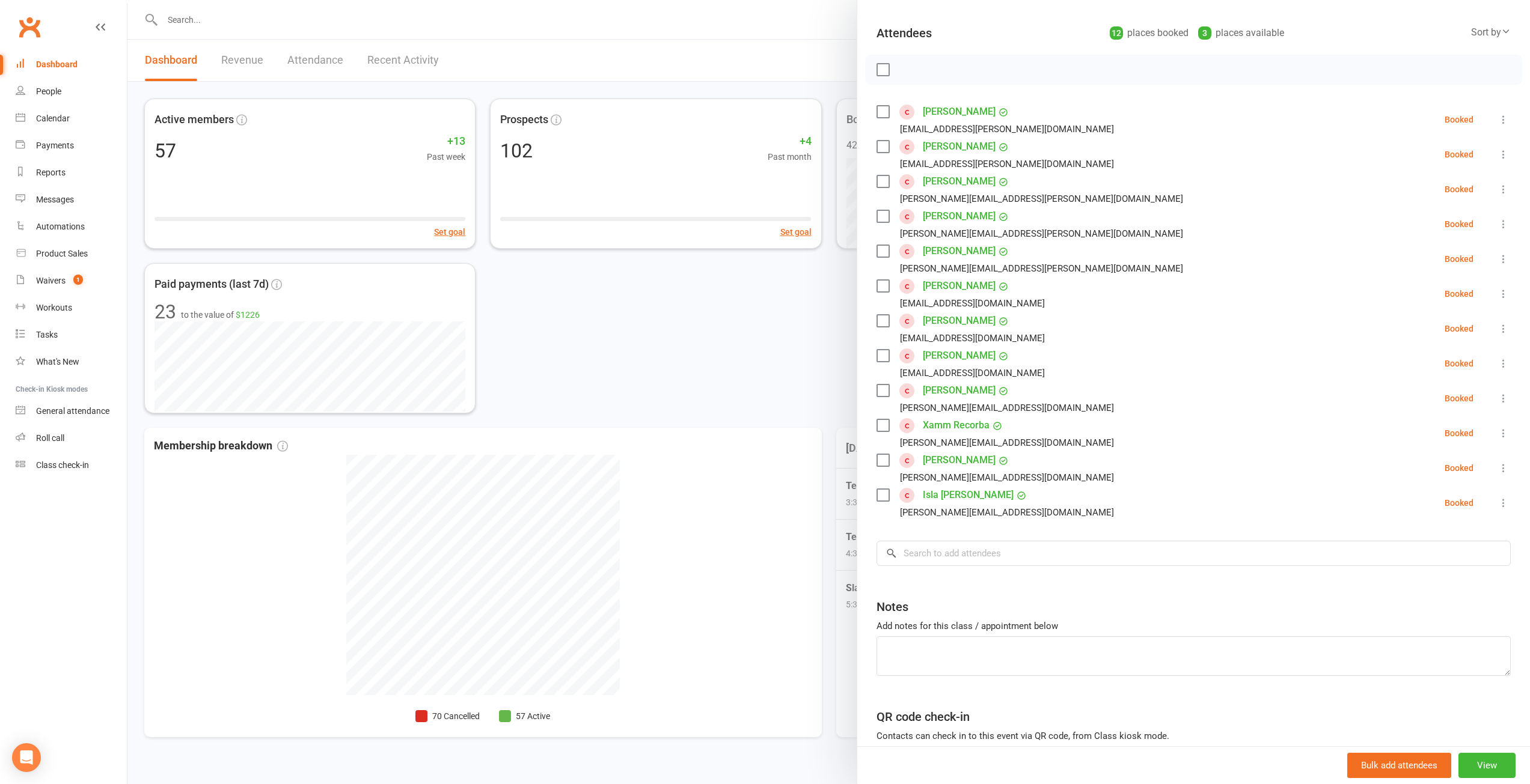
scroll to position [118, 0]
click at [753, 381] on div at bounding box center [828, 392] width 1402 height 784
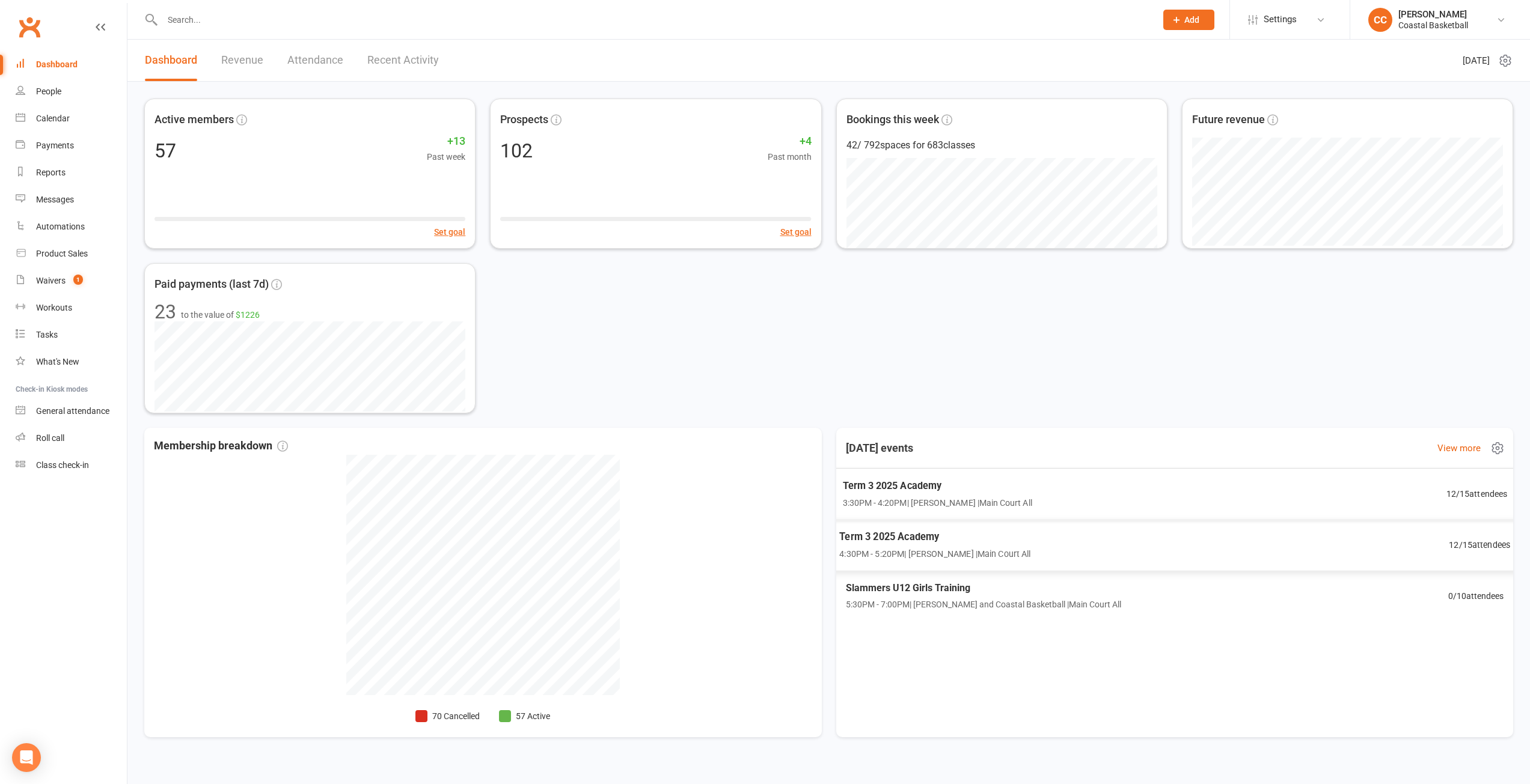
click at [1008, 486] on span "Term 3 2025 Academy" at bounding box center [937, 486] width 190 height 16
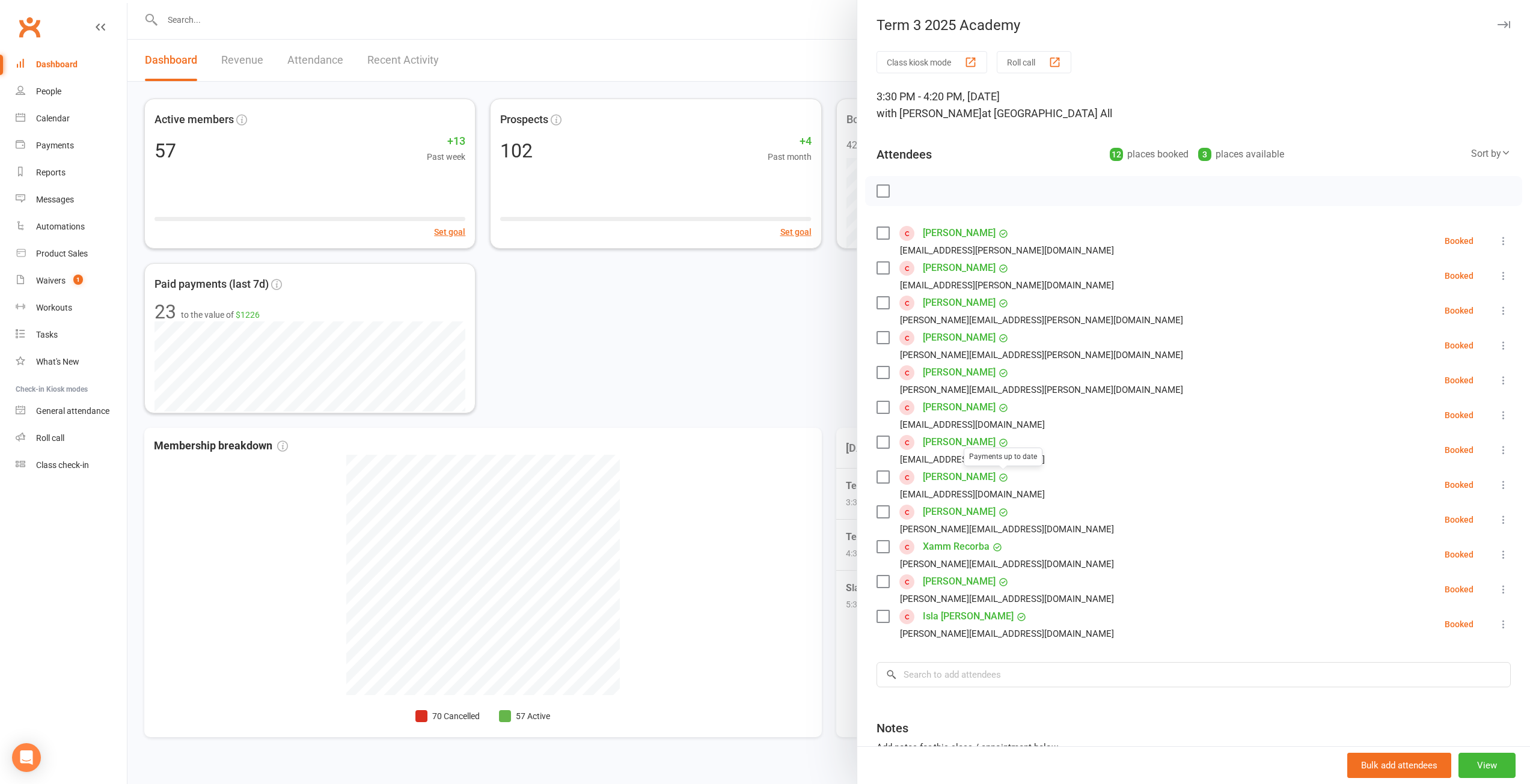
click at [770, 320] on div at bounding box center [828, 392] width 1402 height 784
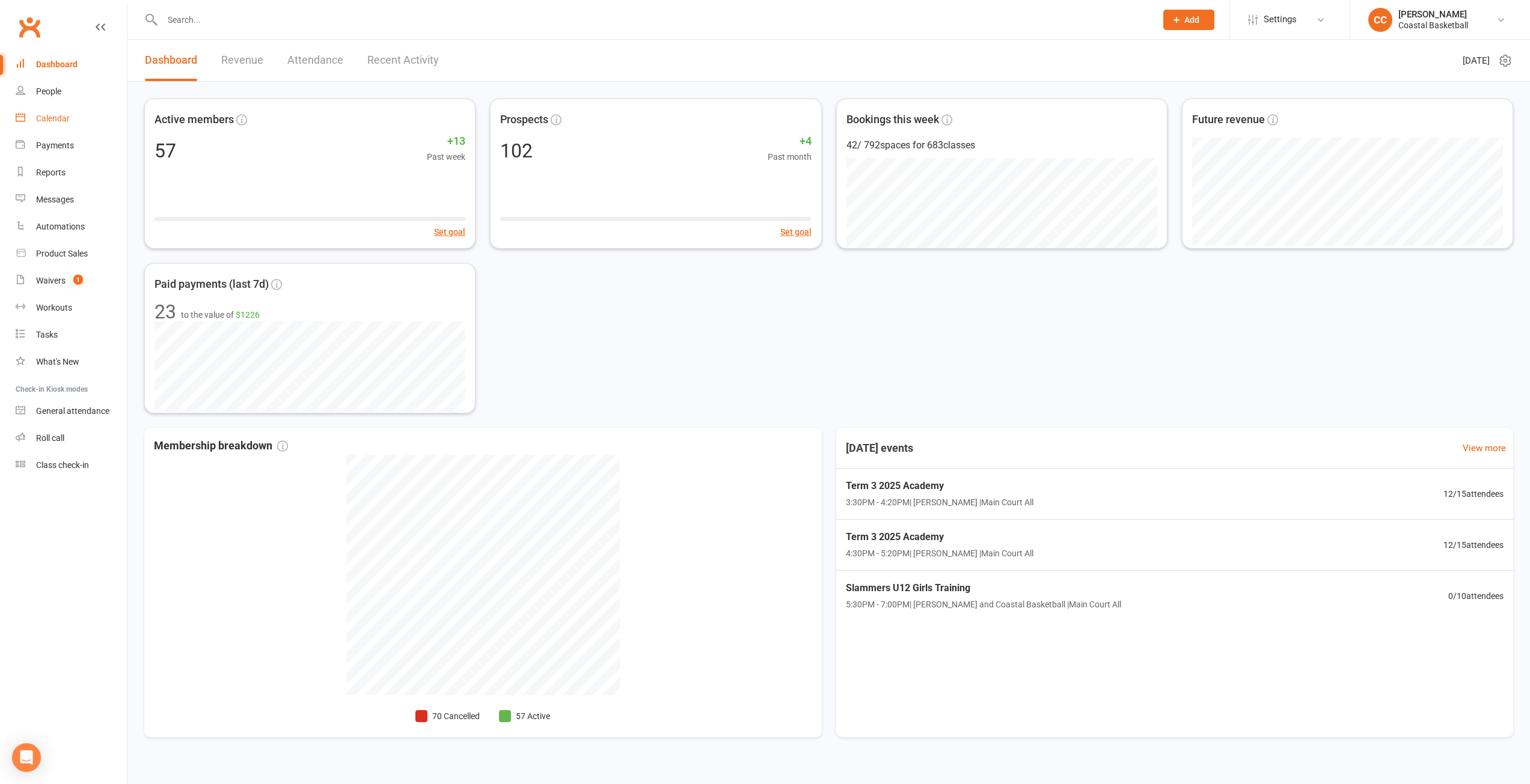
click at [60, 124] on link "Calendar" at bounding box center [71, 119] width 111 height 27
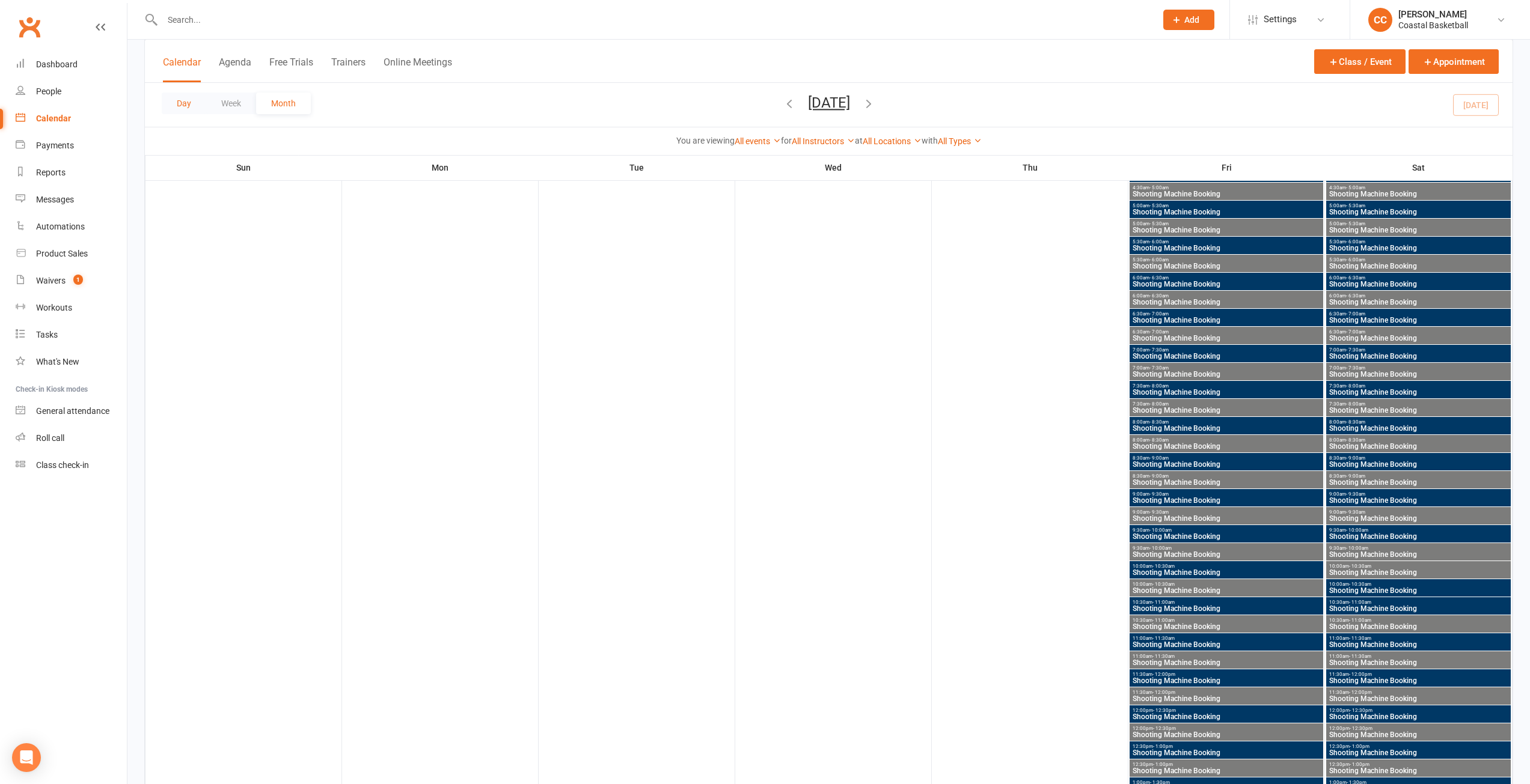
click at [177, 95] on button "Day" at bounding box center [183, 104] width 44 height 22
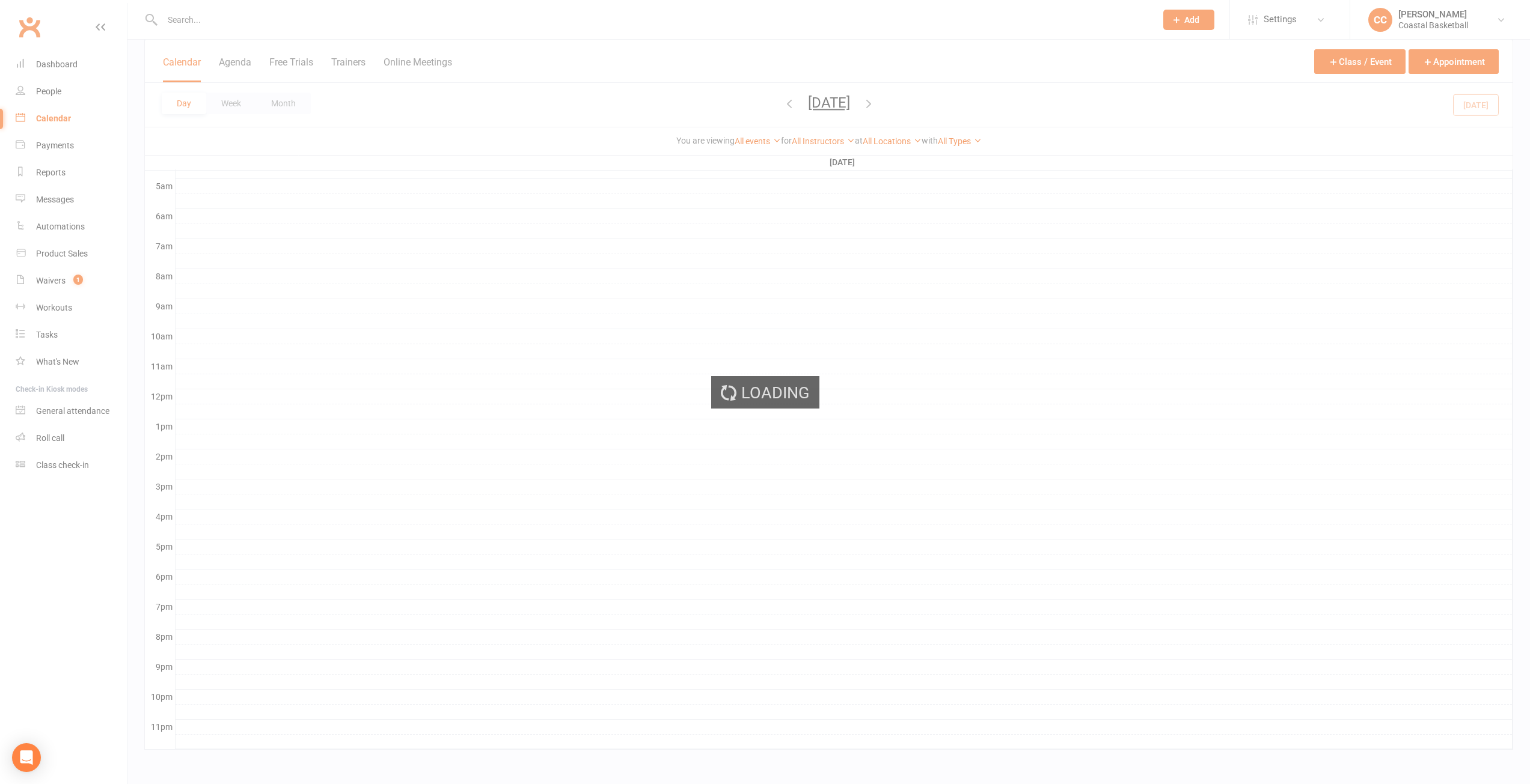
scroll to position [216, 0]
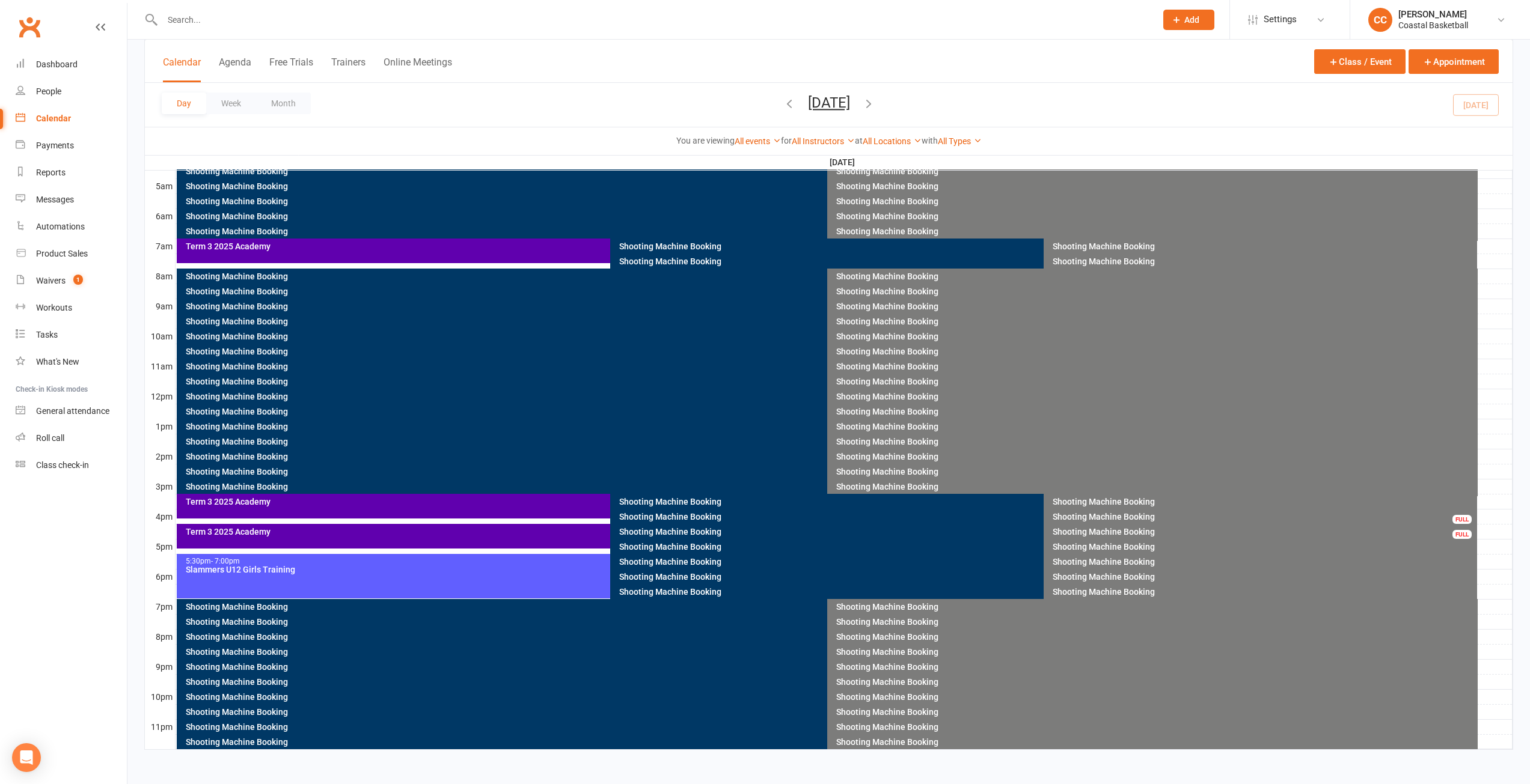
click at [426, 541] on div "Term 3 2025 Academy" at bounding box center [604, 536] width 855 height 24
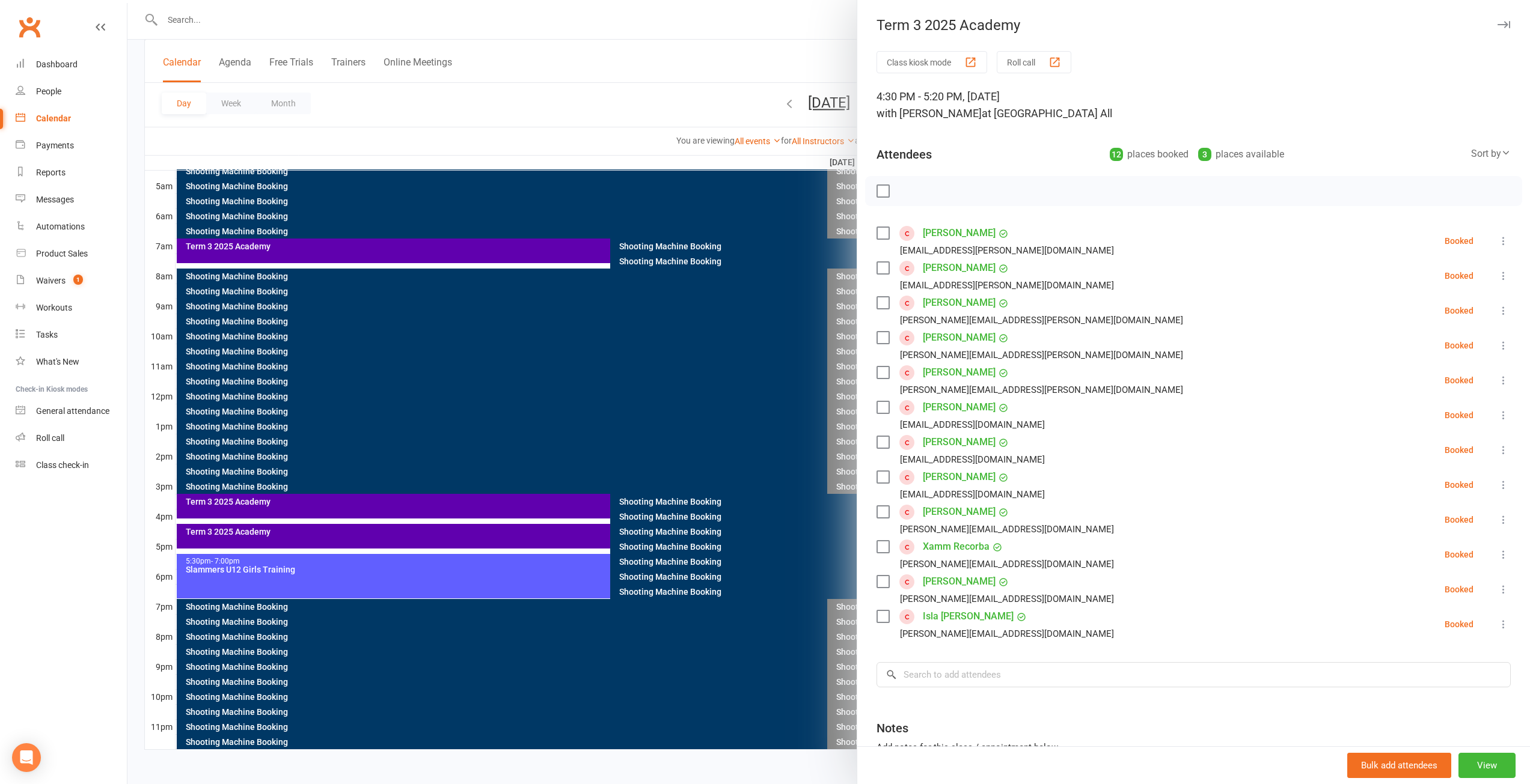
click at [1496, 22] on button "button" at bounding box center [1503, 24] width 15 height 15
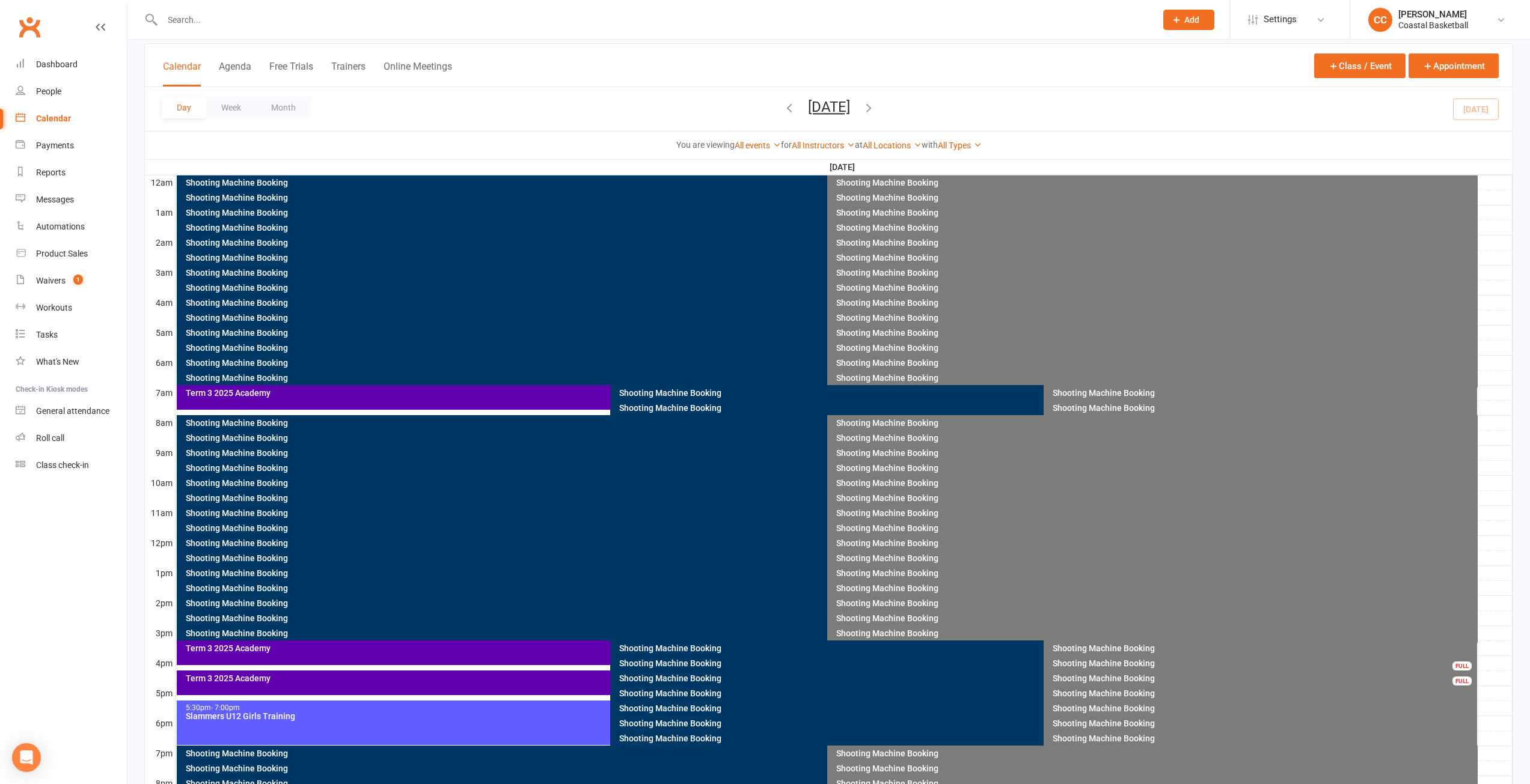
scroll to position [0, 0]
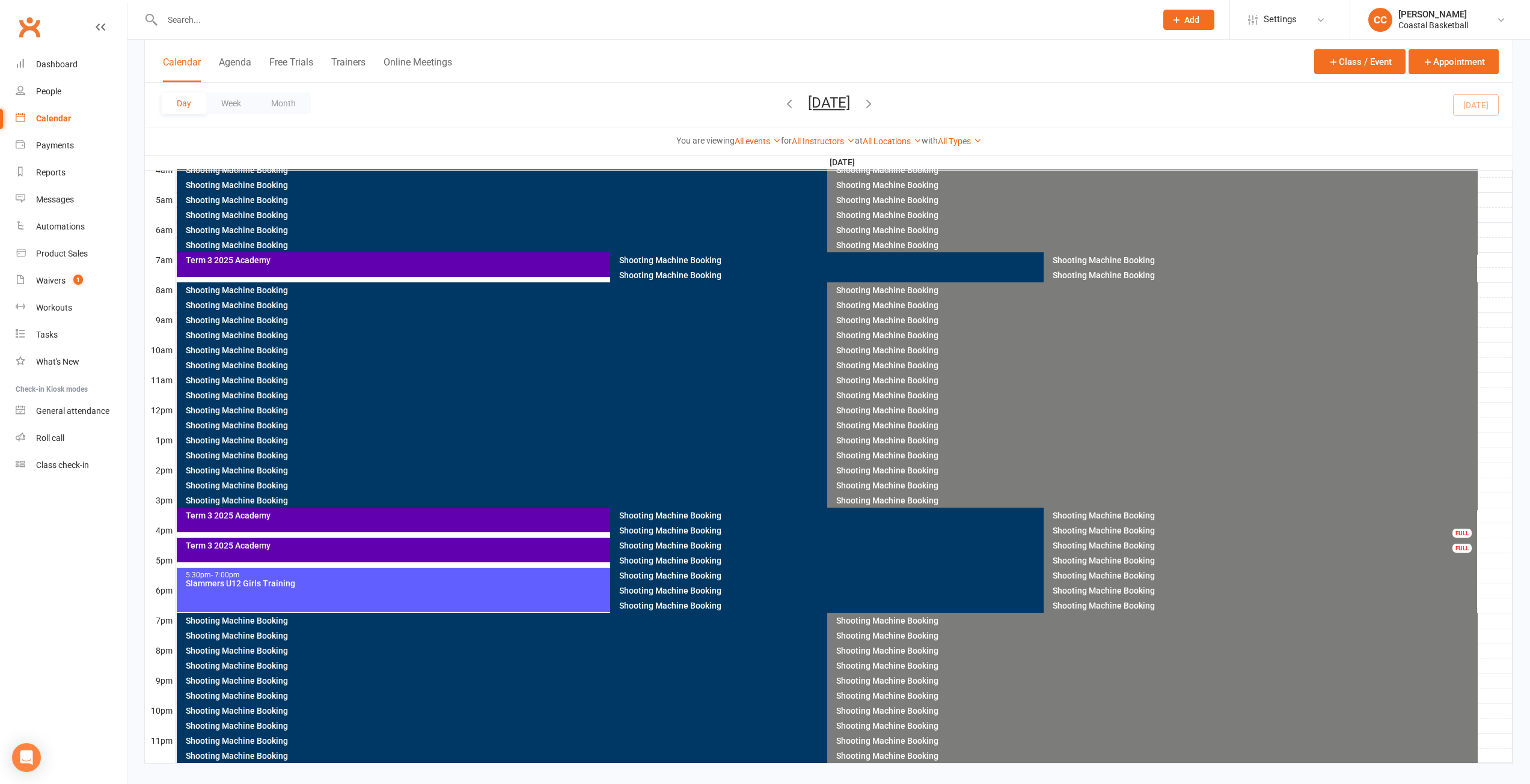
scroll to position [216, 0]
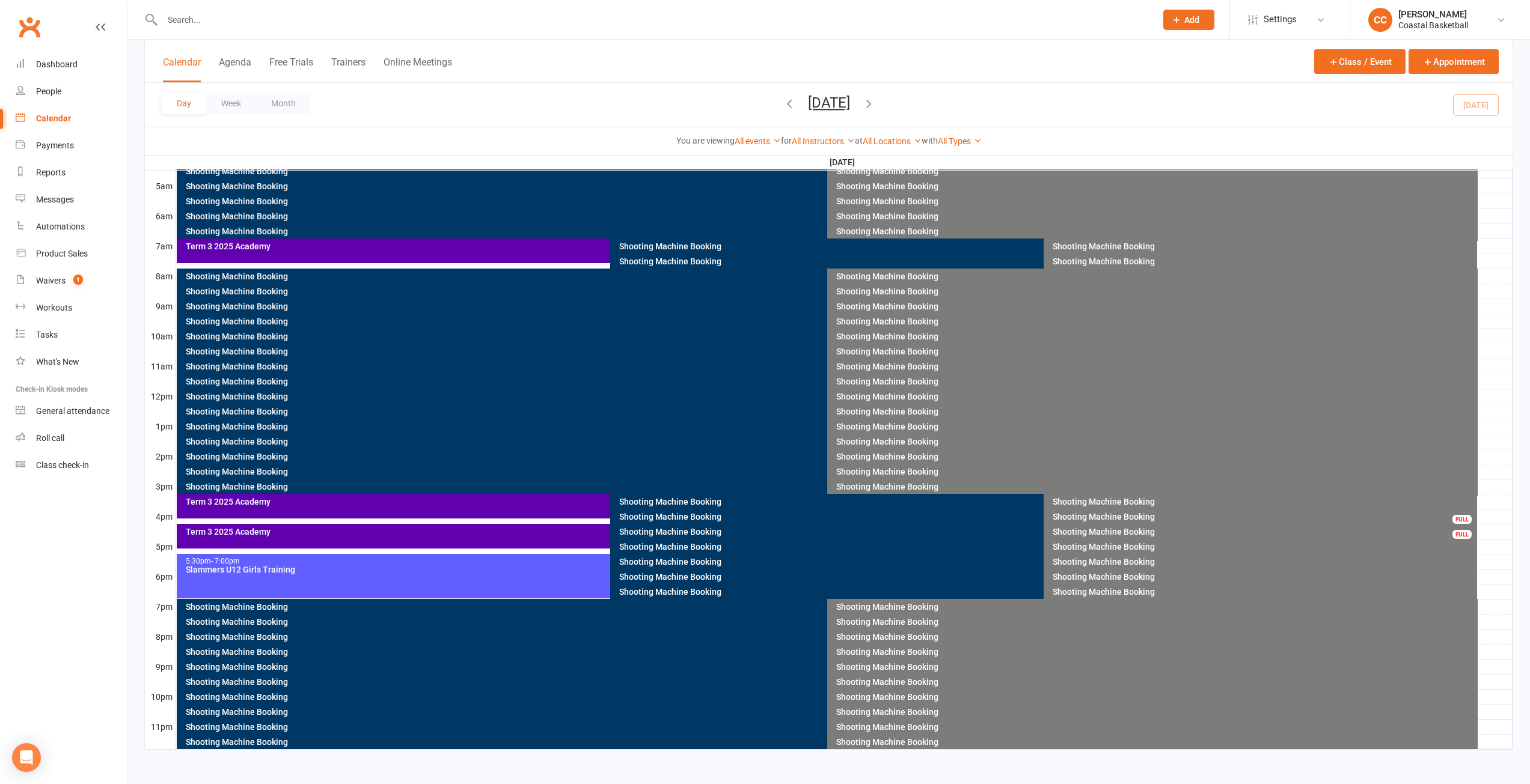
click at [306, 536] on div "Term 3 2025 Academy" at bounding box center [604, 536] width 855 height 24
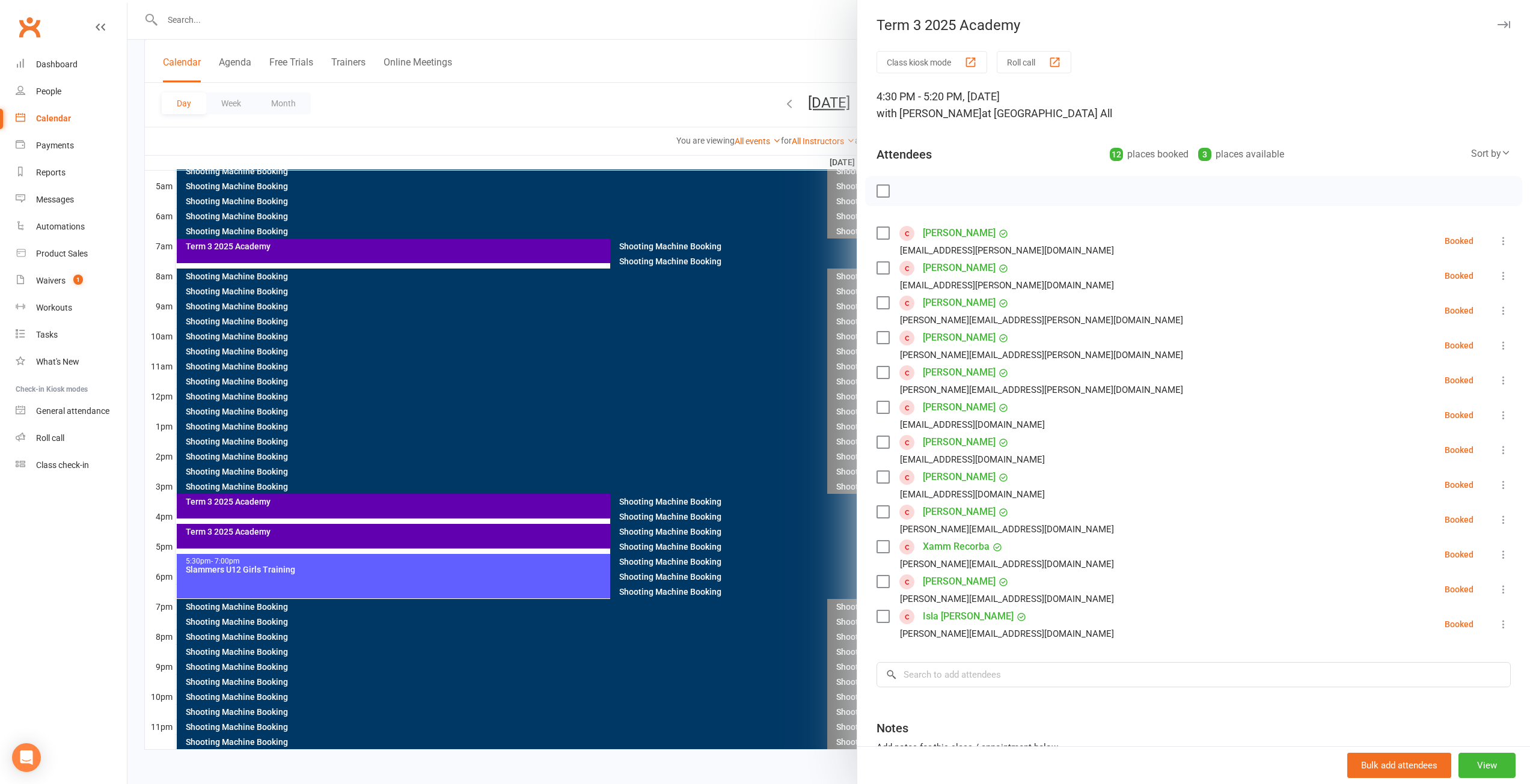
click at [1497, 240] on icon at bounding box center [1503, 240] width 12 height 12
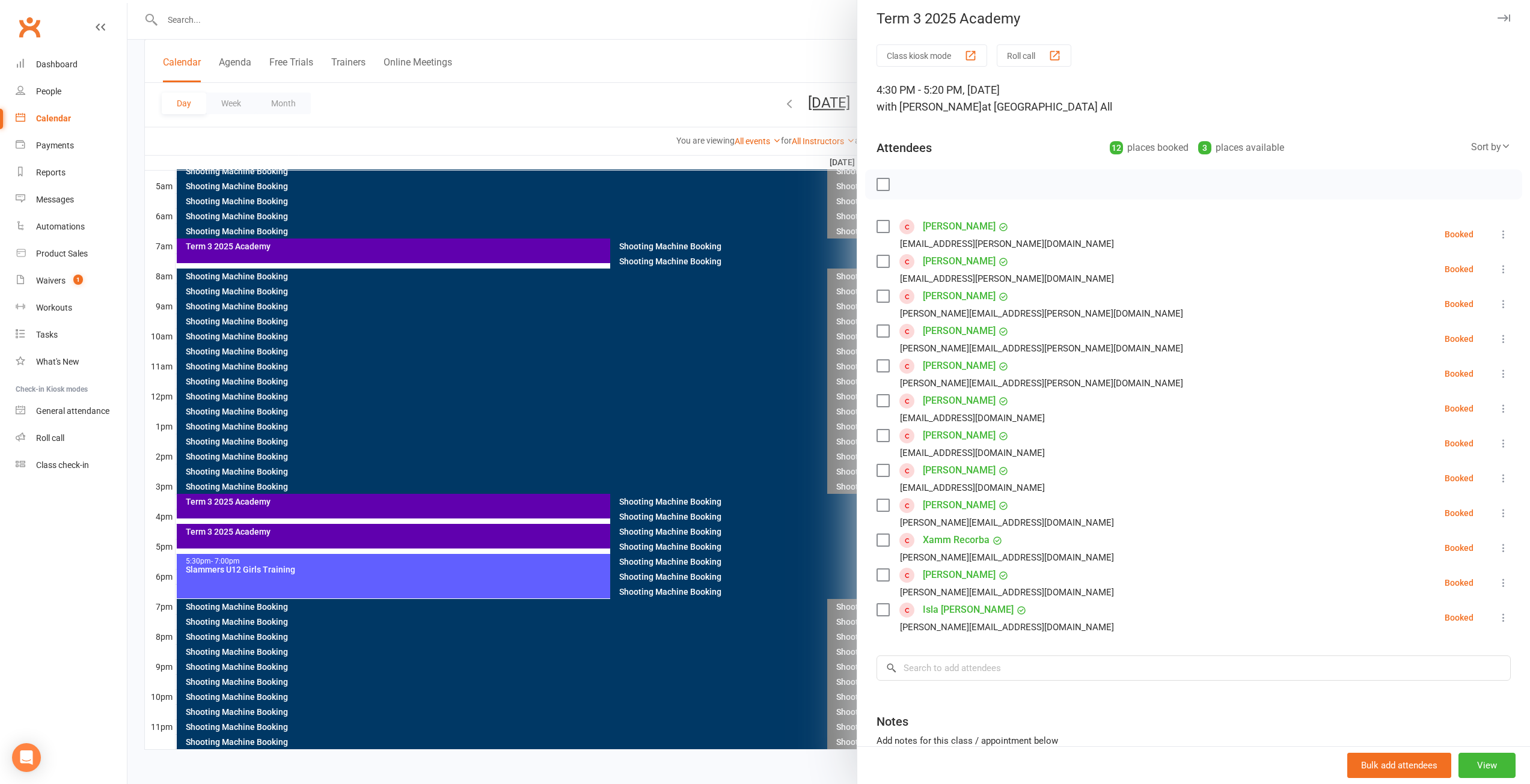
scroll to position [0, 0]
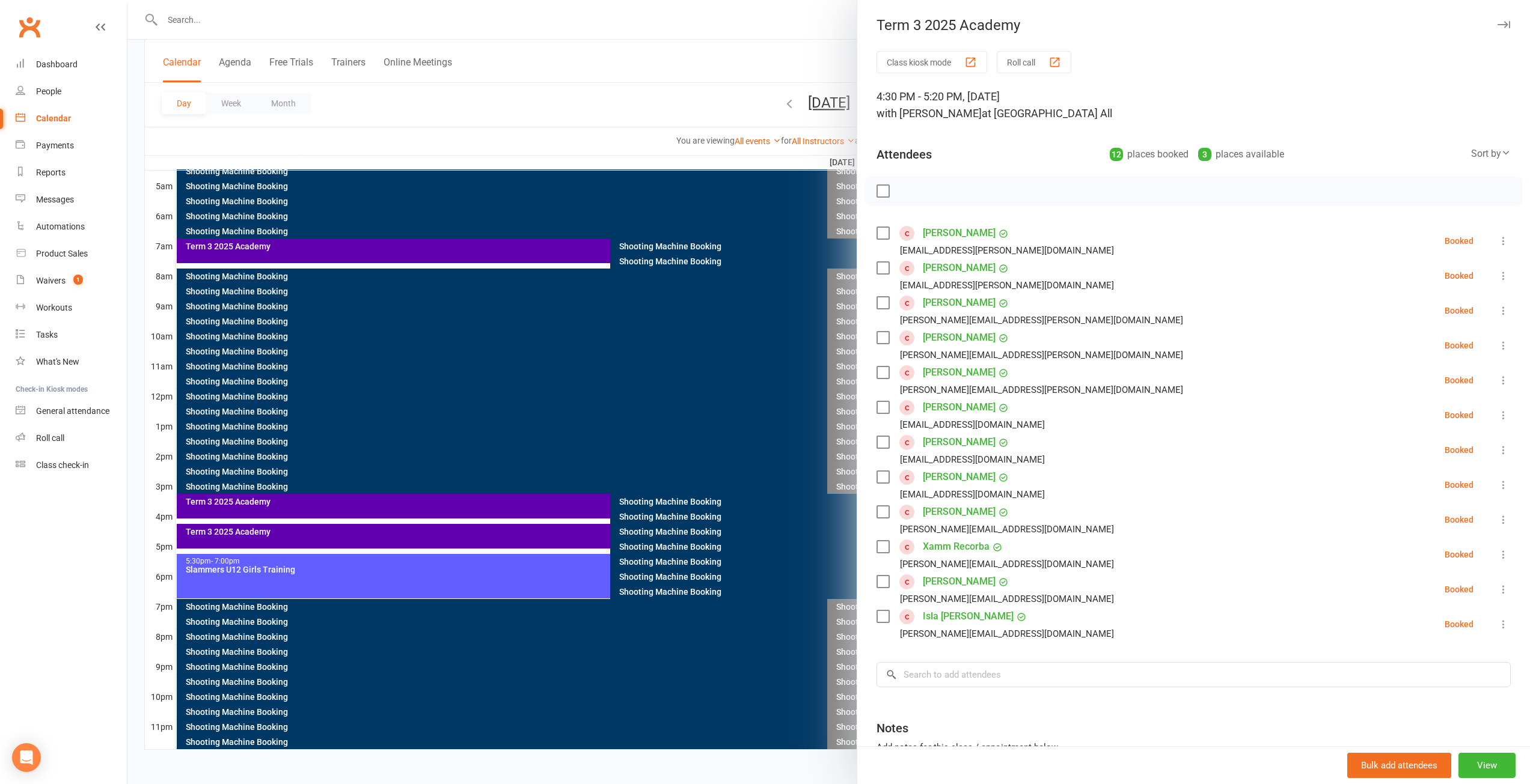
click at [1497, 24] on icon "button" at bounding box center [1503, 24] width 13 height 7
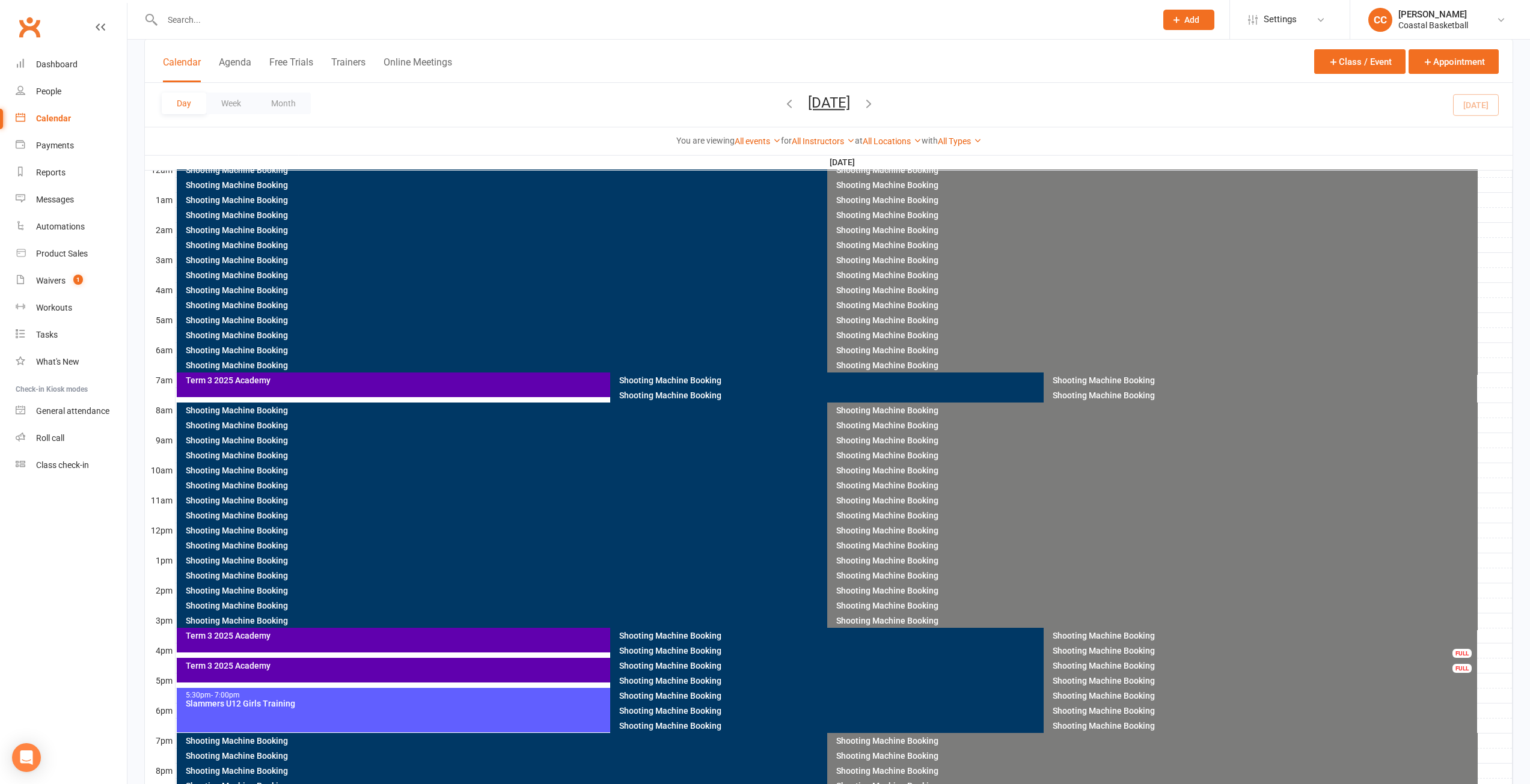
scroll to position [216, 0]
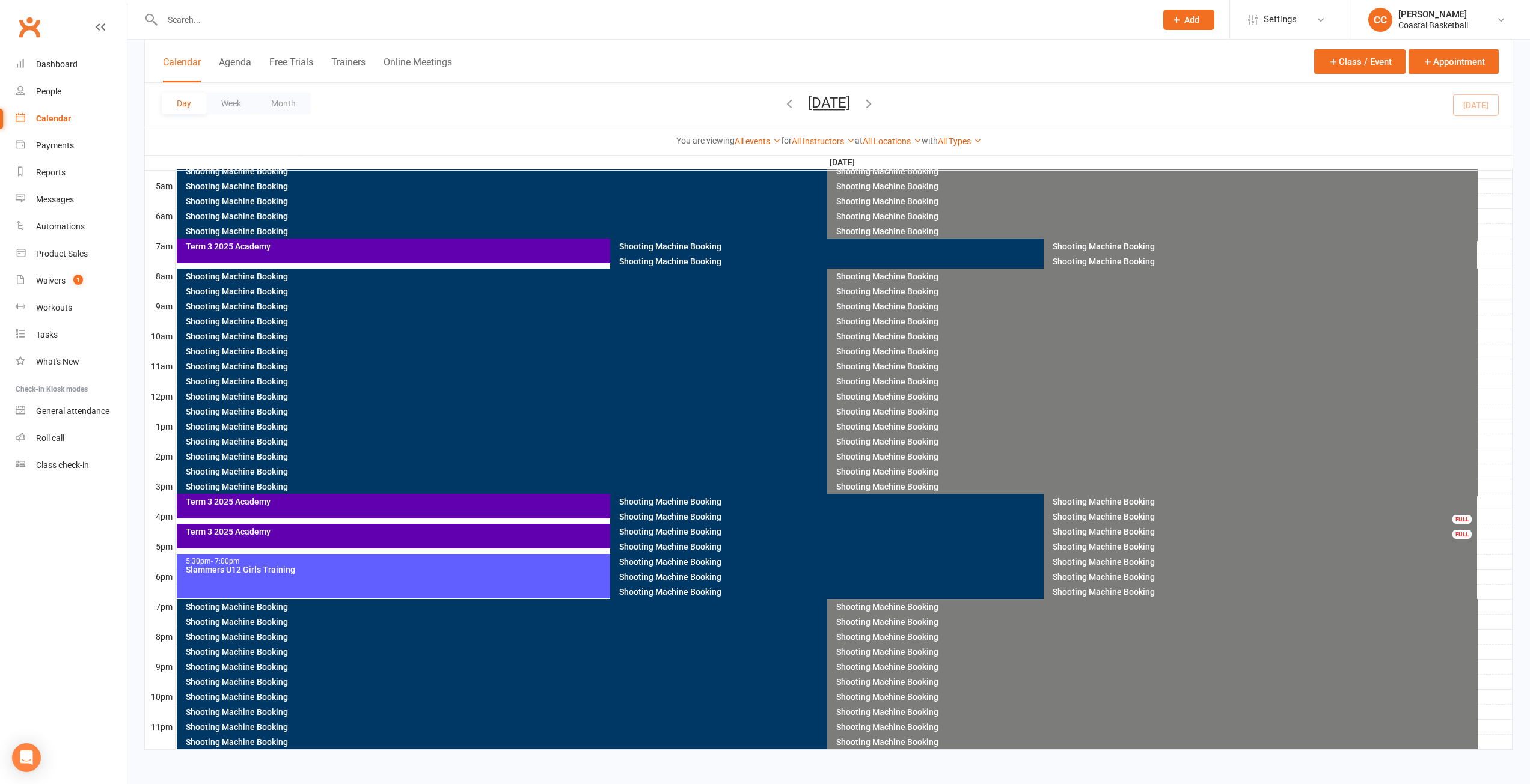
click at [307, 533] on div "Term 3 2025 Academy" at bounding box center [607, 532] width 845 height 9
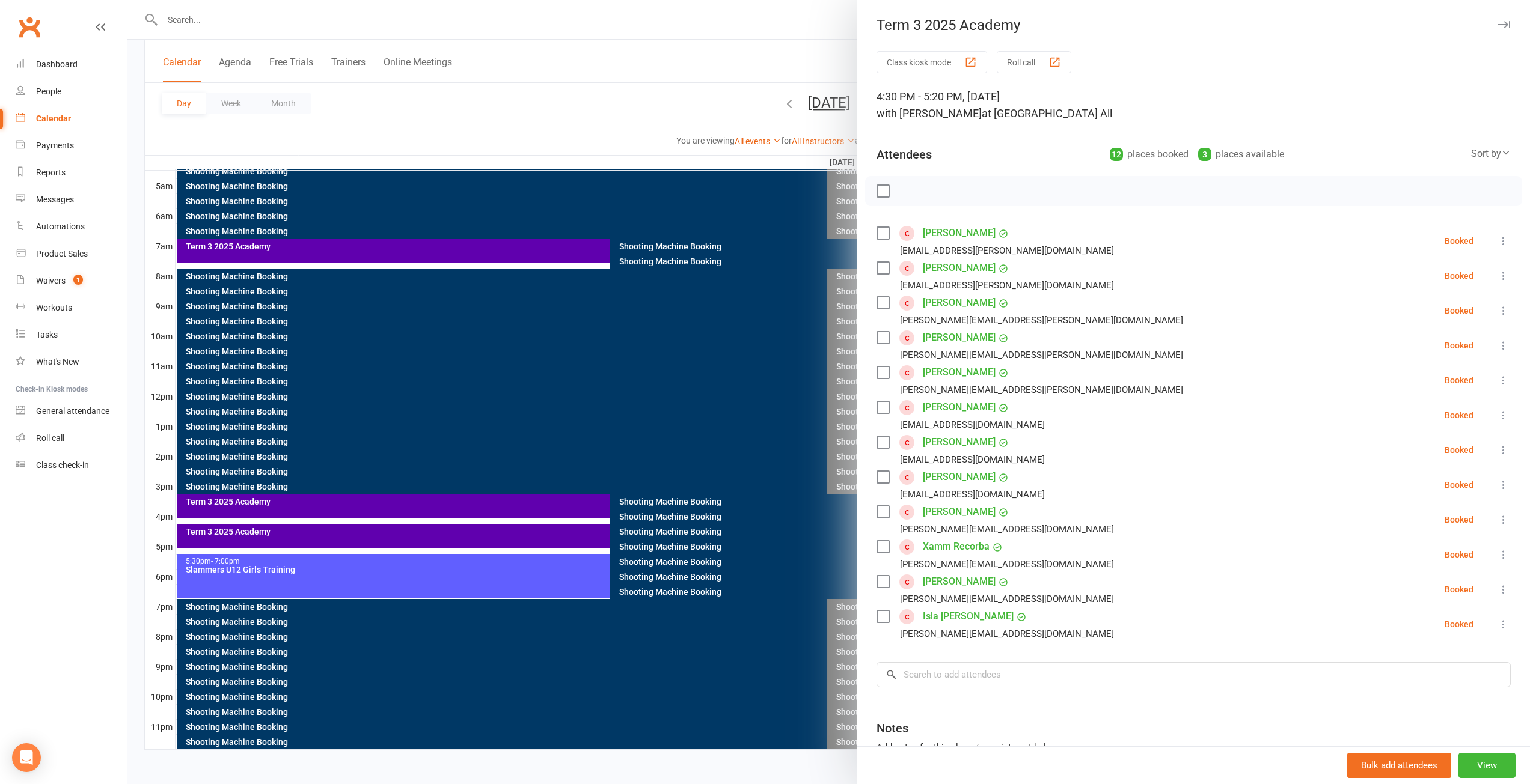
click at [326, 511] on div at bounding box center [828, 392] width 1402 height 784
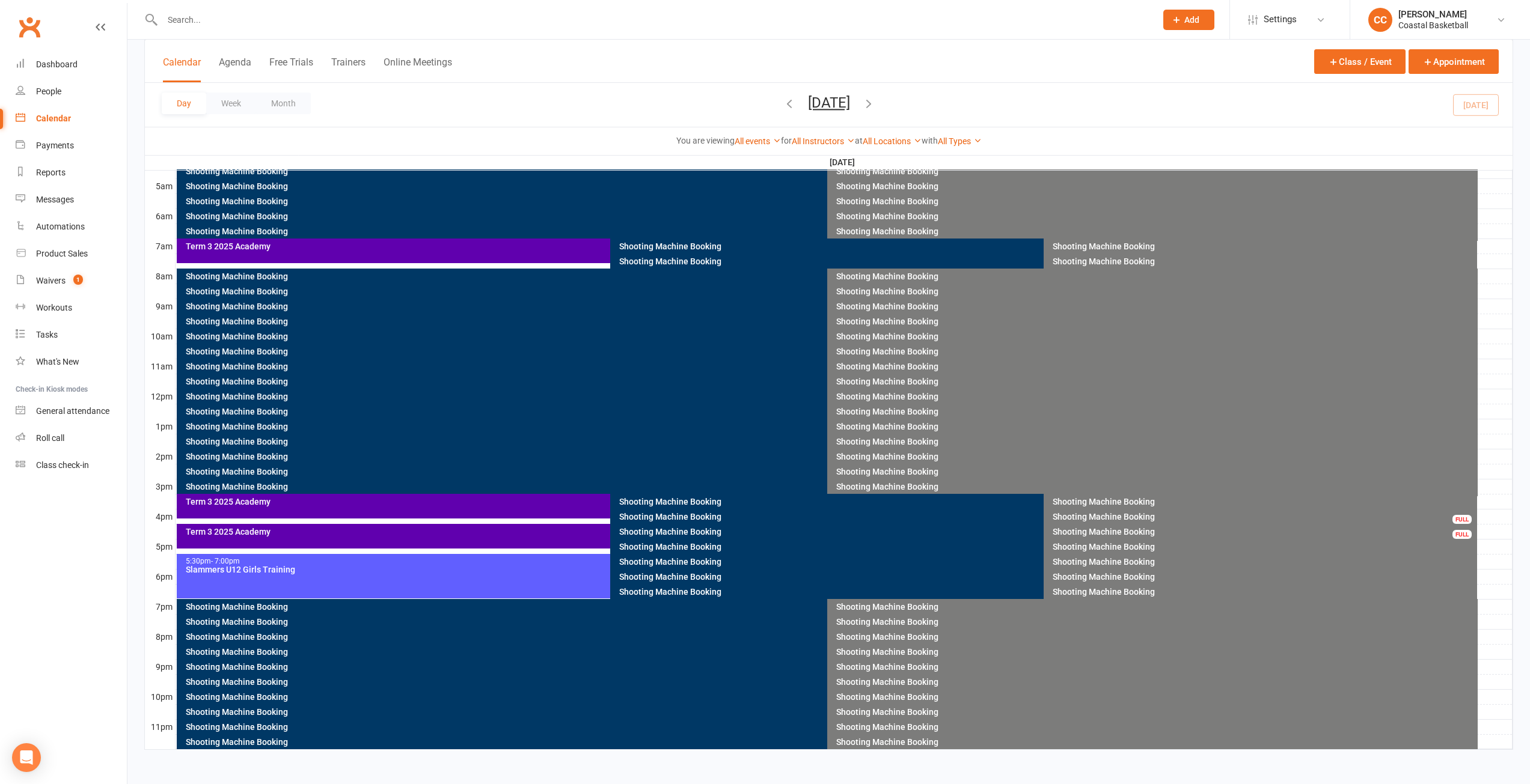
click at [330, 508] on div "Term 3 2025 Academy" at bounding box center [604, 505] width 855 height 24
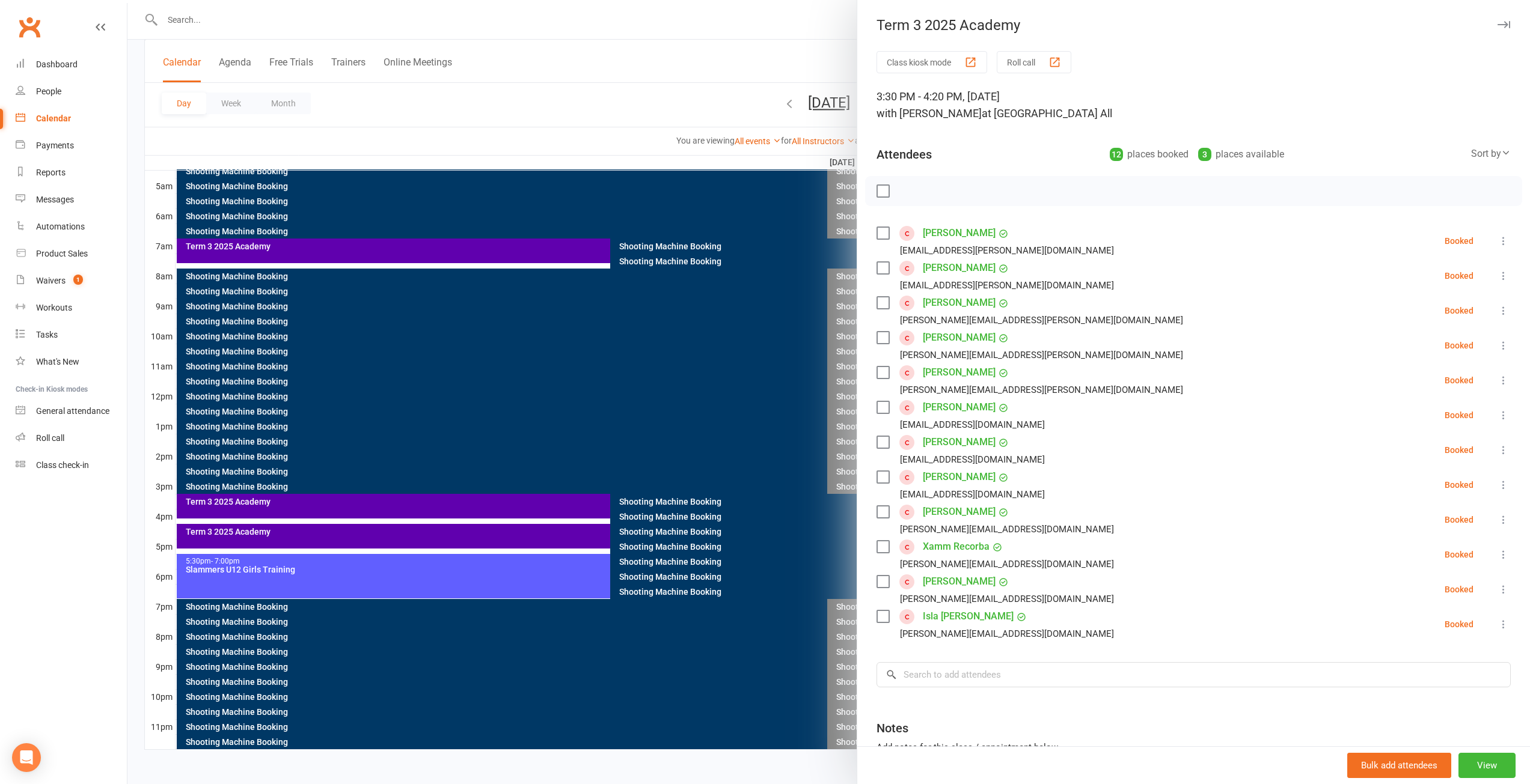
click at [342, 538] on div at bounding box center [828, 392] width 1402 height 784
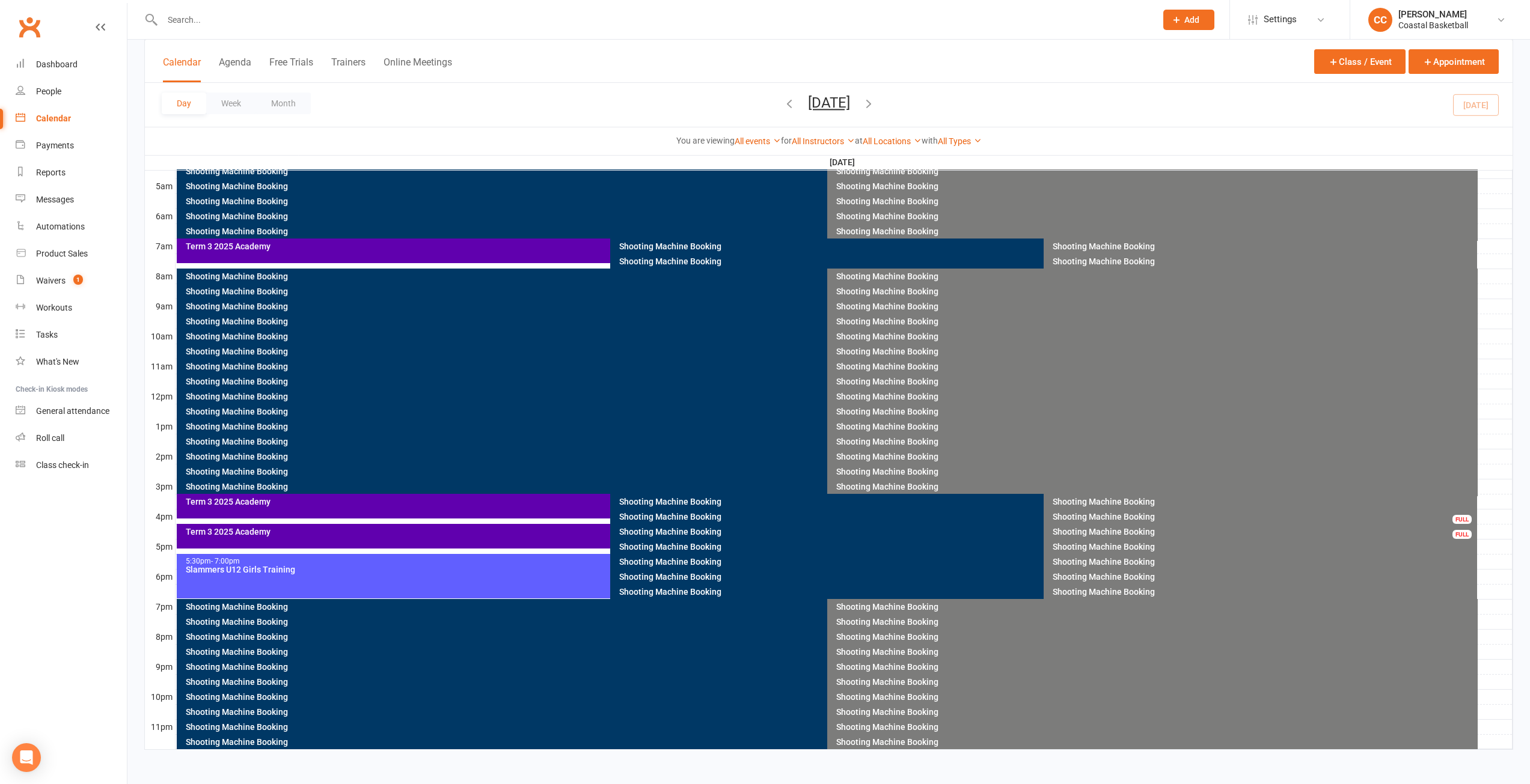
click at [342, 538] on div "Term 3 2025 Academy" at bounding box center [604, 536] width 855 height 24
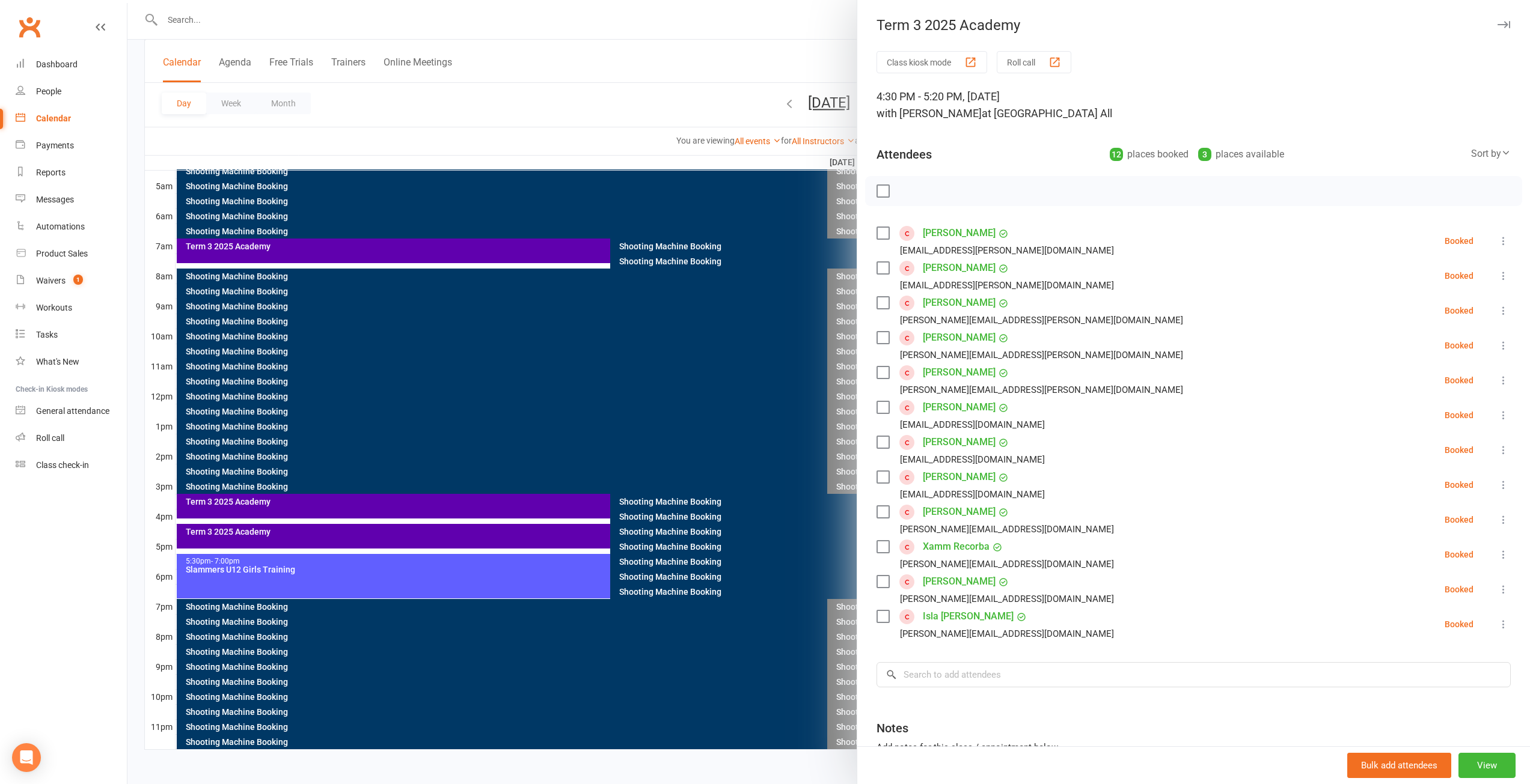
click at [328, 249] on div at bounding box center [828, 392] width 1402 height 784
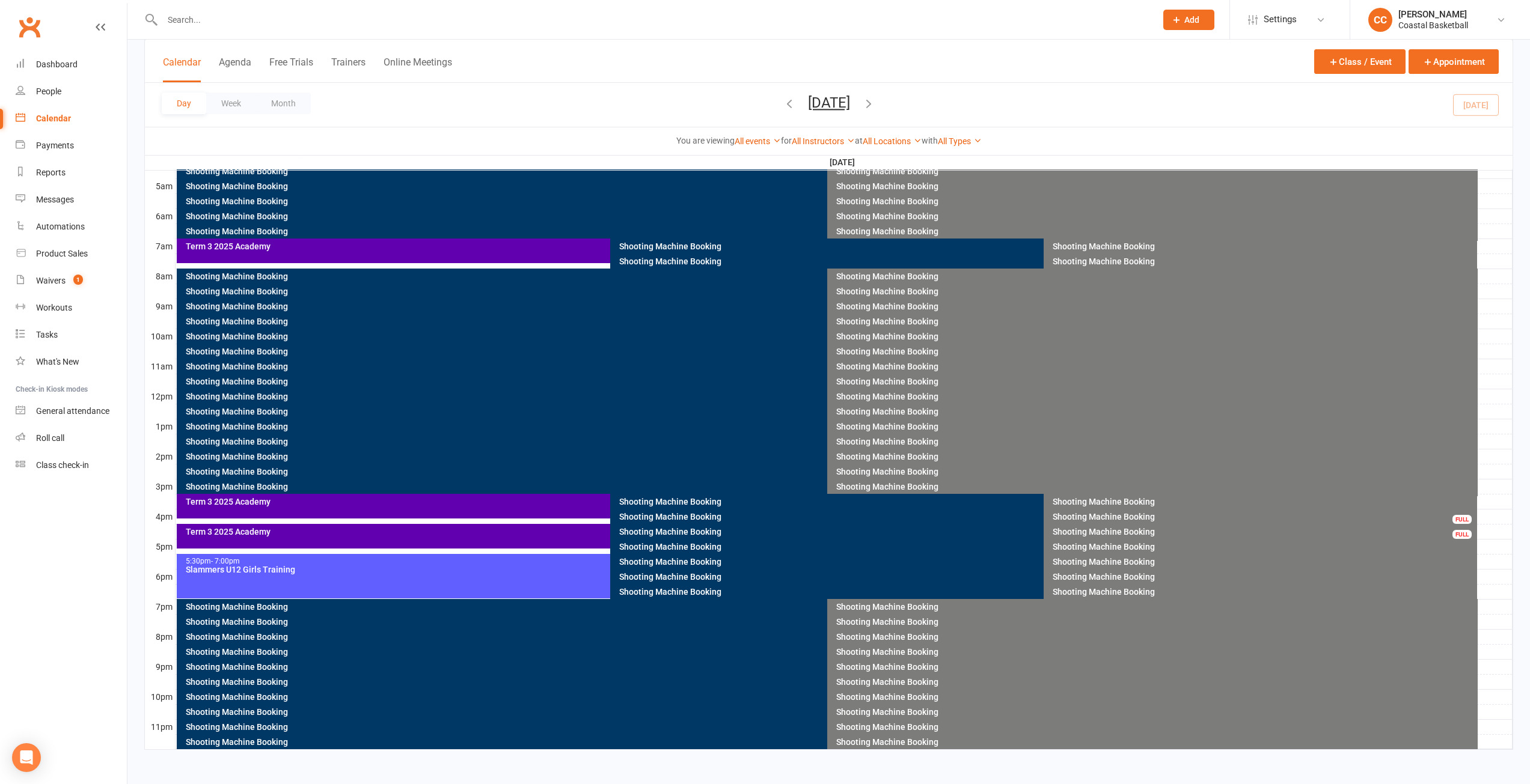
click at [321, 248] on div "Term 3 2025 Academy" at bounding box center [607, 246] width 845 height 9
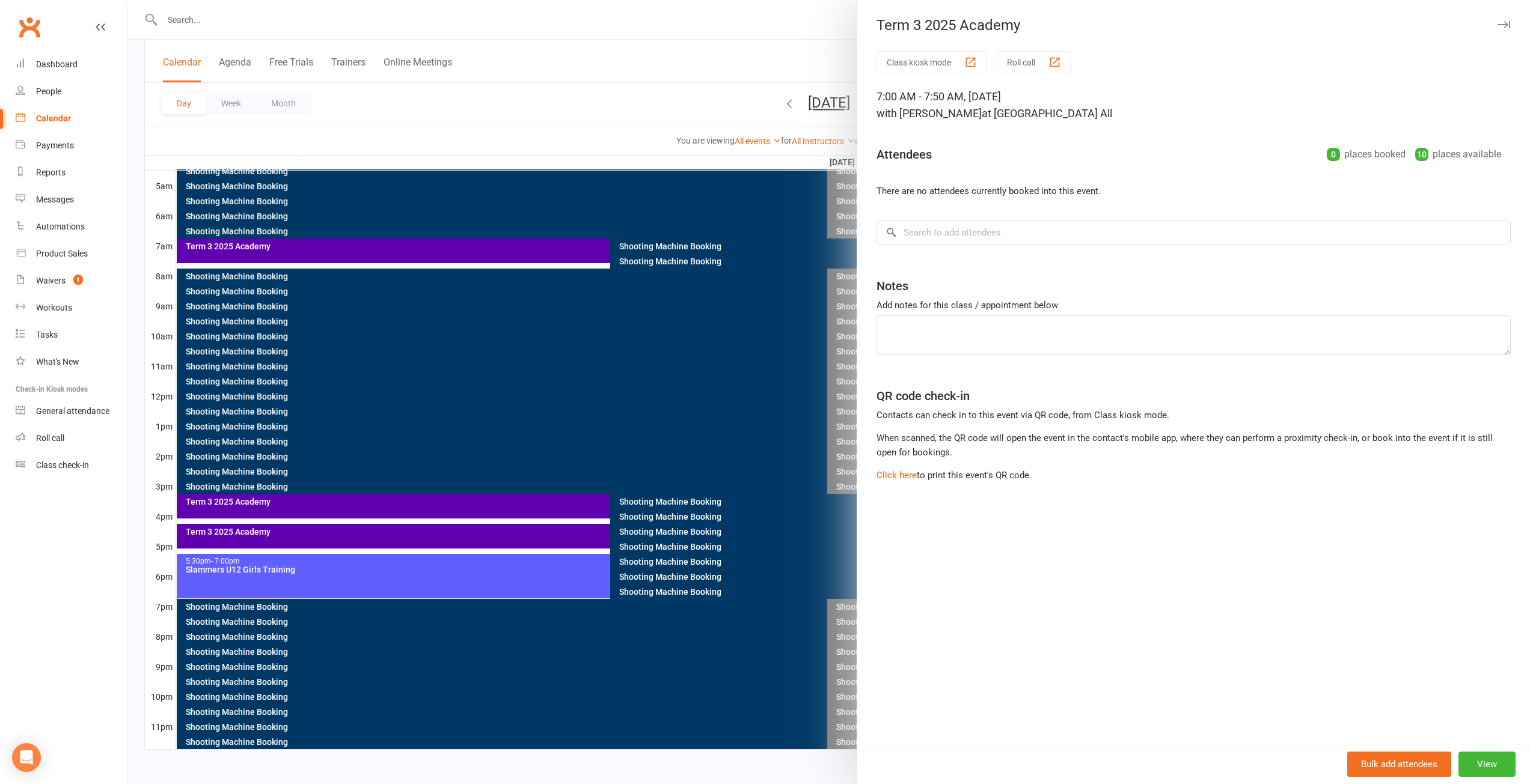
click at [1501, 26] on button "button" at bounding box center [1503, 24] width 15 height 15
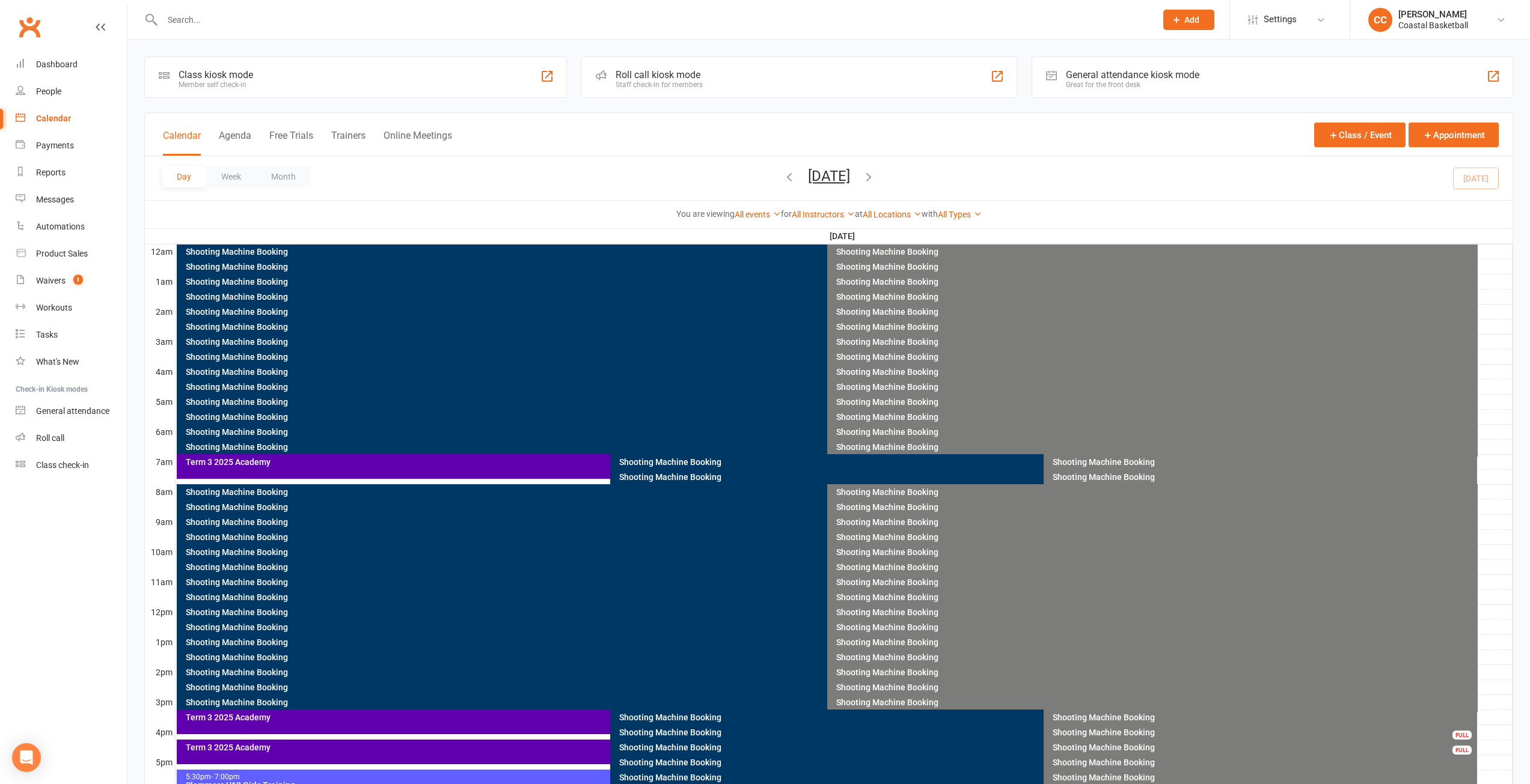
click at [875, 176] on icon "button" at bounding box center [869, 177] width 14 height 14
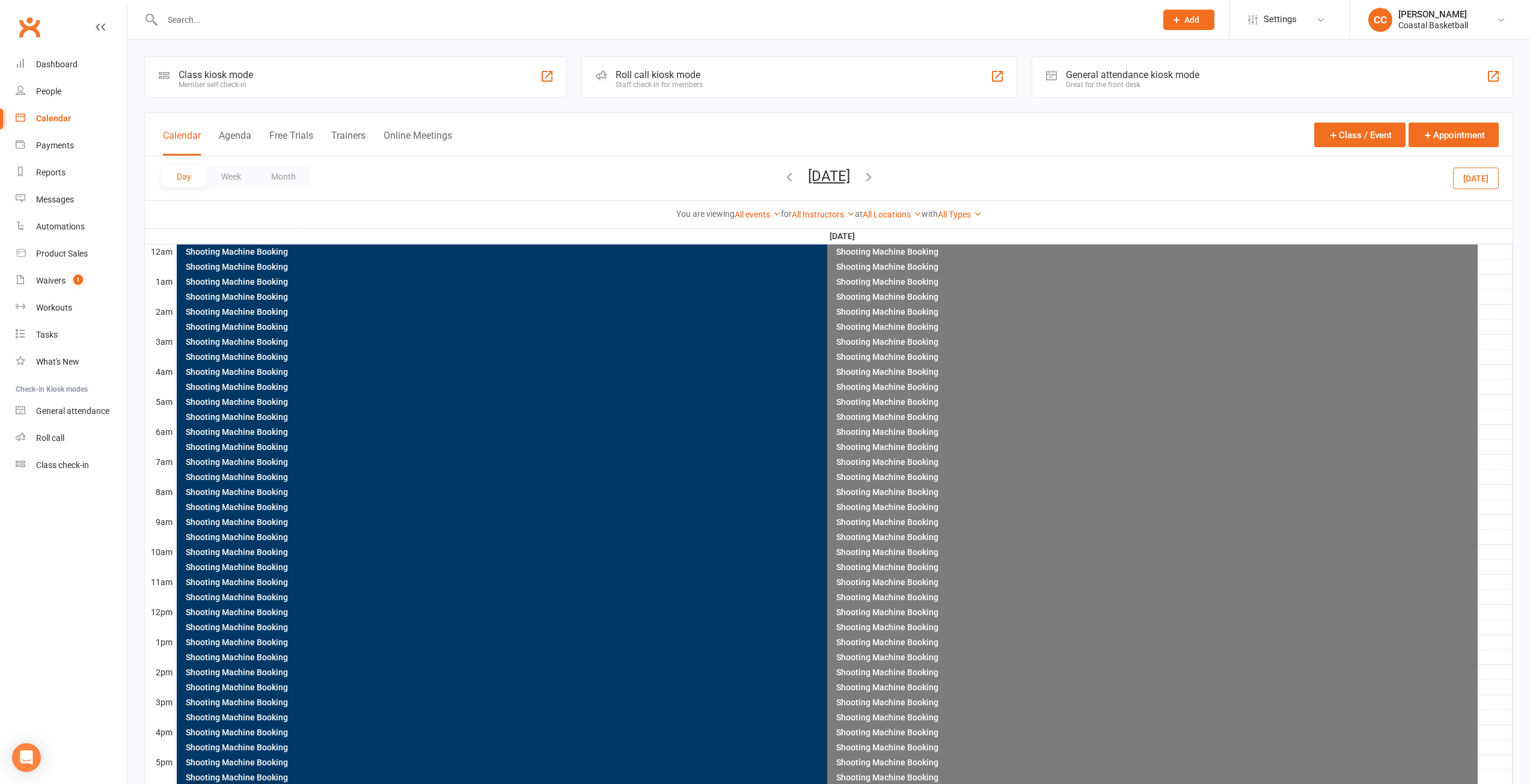
click at [875, 177] on icon "button" at bounding box center [869, 177] width 14 height 14
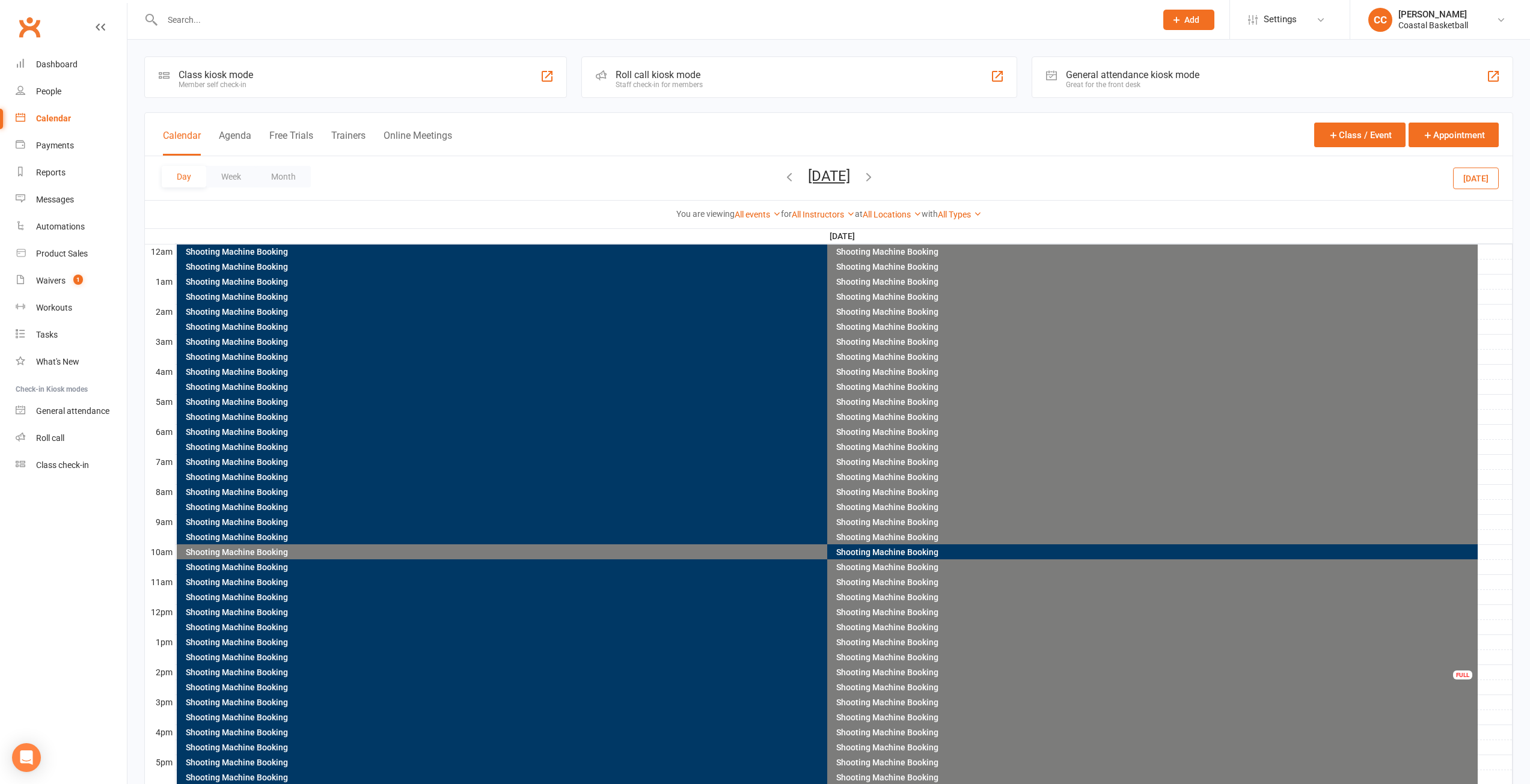
click at [875, 178] on icon "button" at bounding box center [869, 177] width 14 height 14
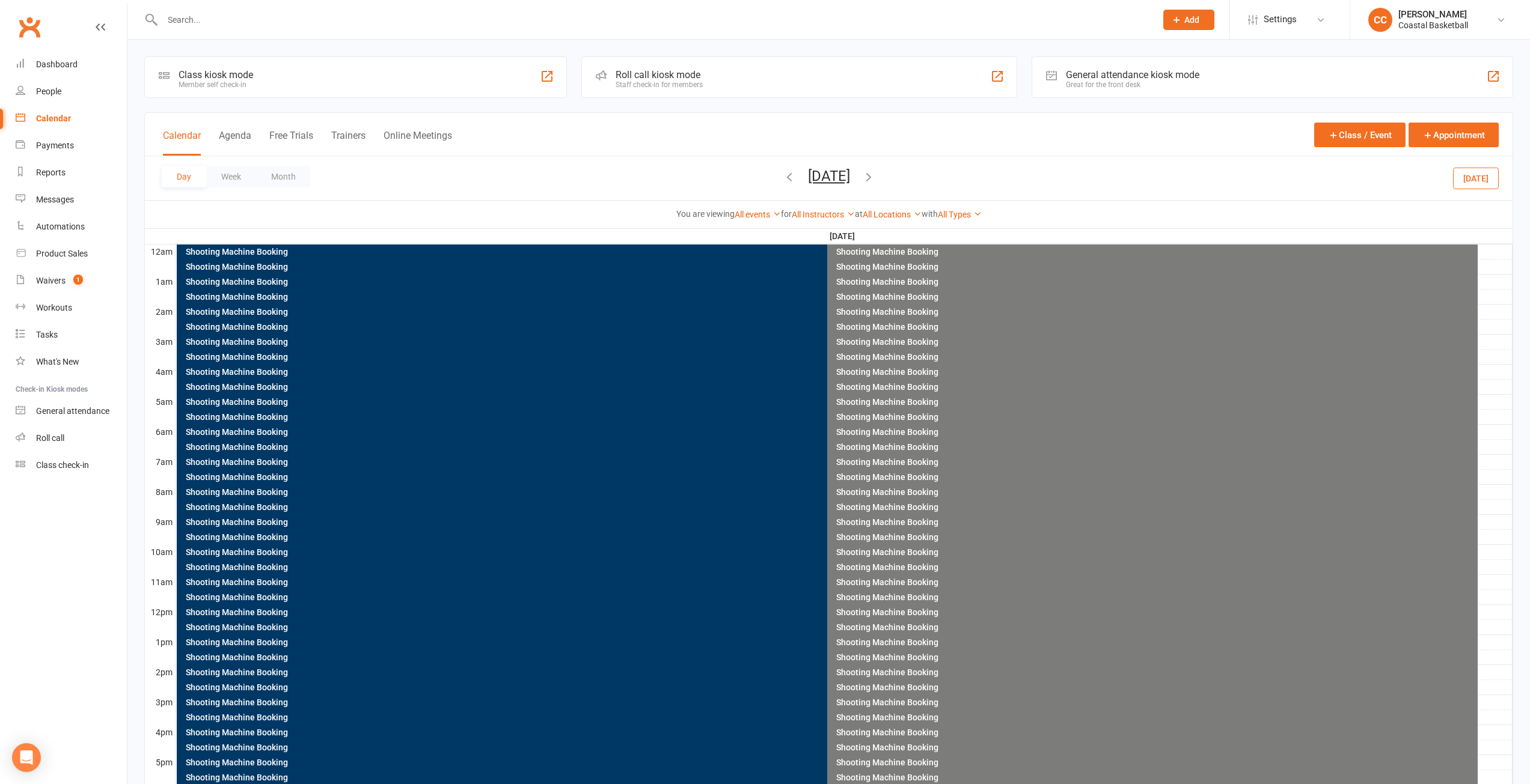
click at [875, 180] on icon "button" at bounding box center [869, 177] width 14 height 14
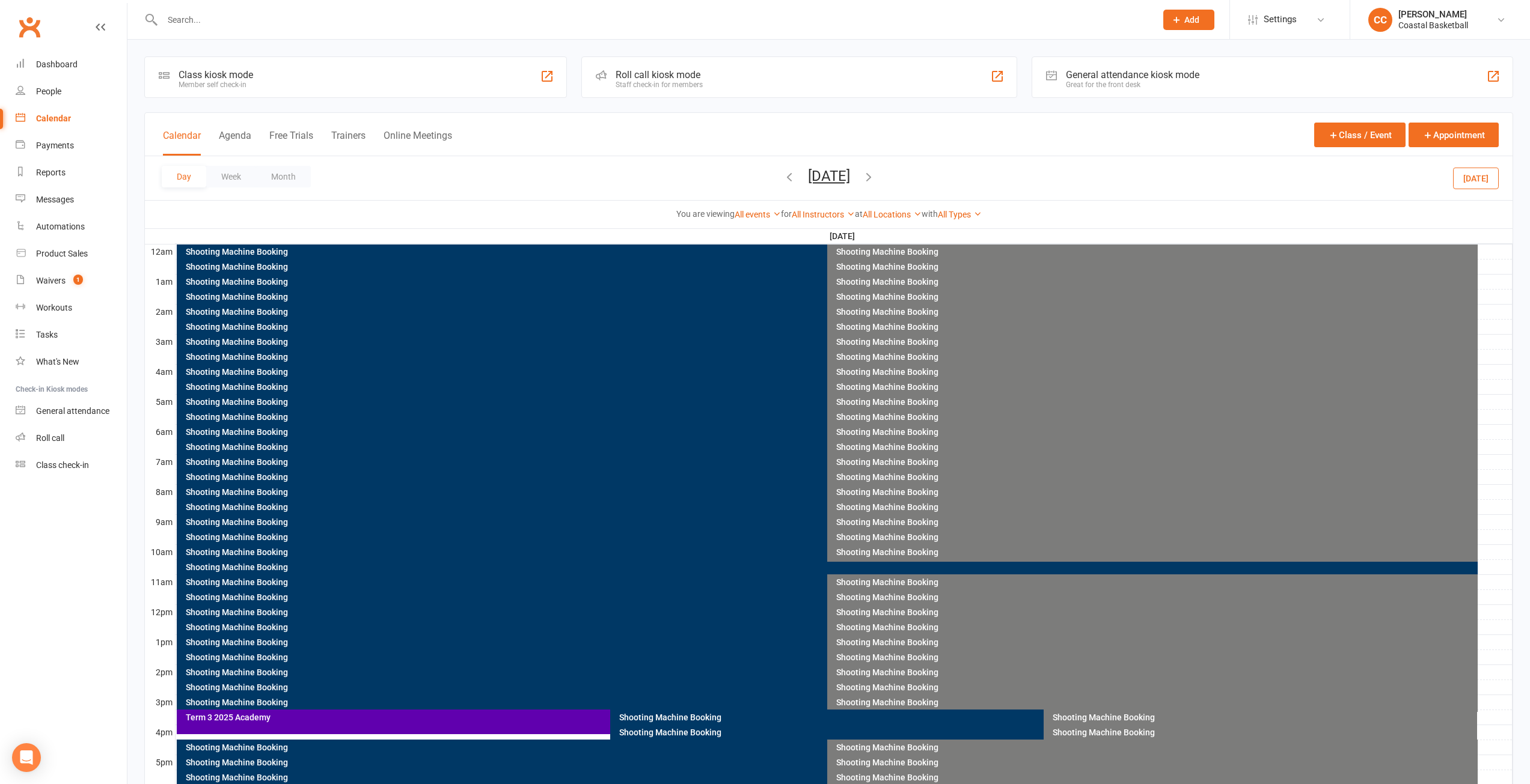
click at [573, 714] on div "Term 3 2025 Academy" at bounding box center [607, 718] width 845 height 9
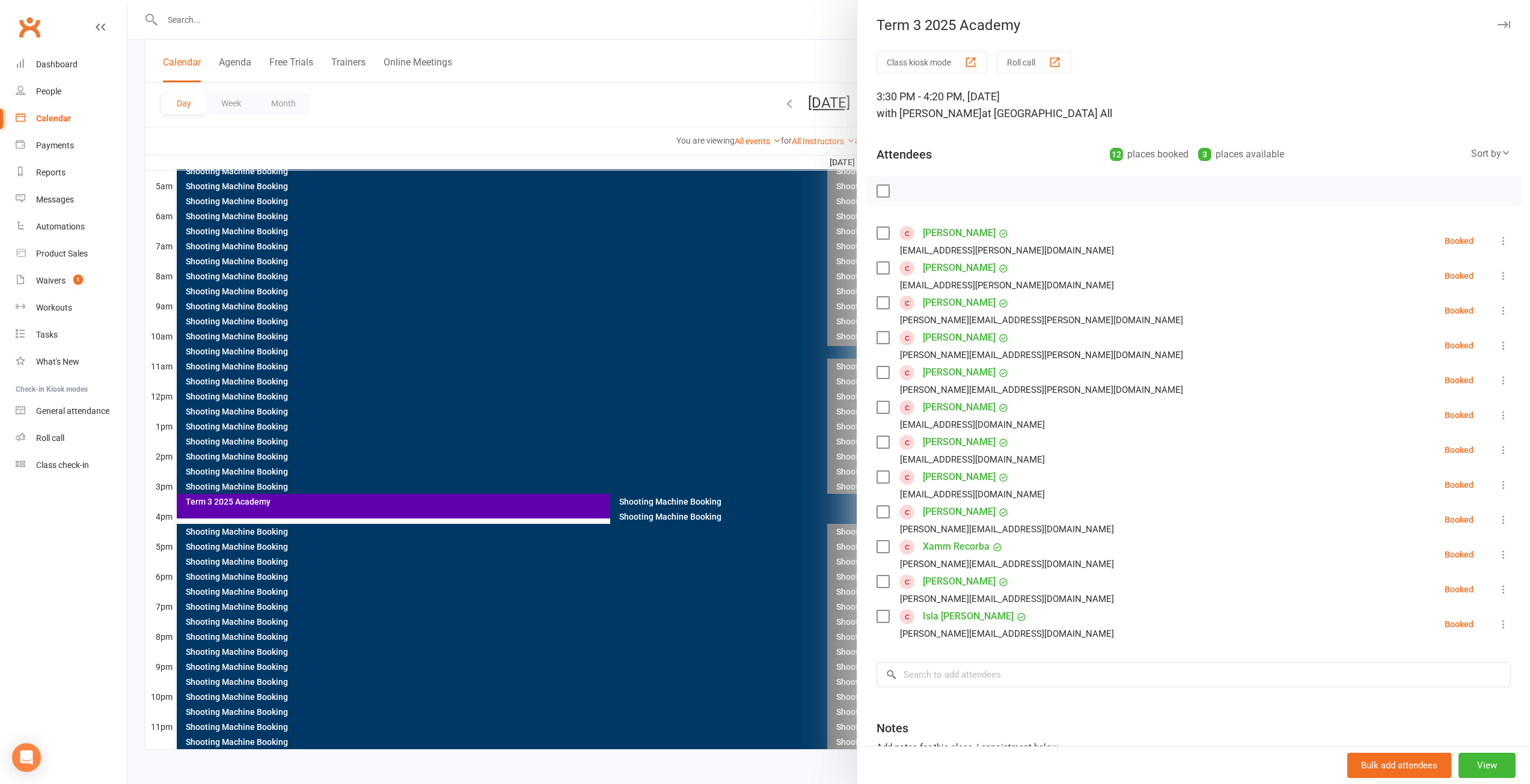
click at [1497, 24] on icon "button" at bounding box center [1503, 24] width 13 height 7
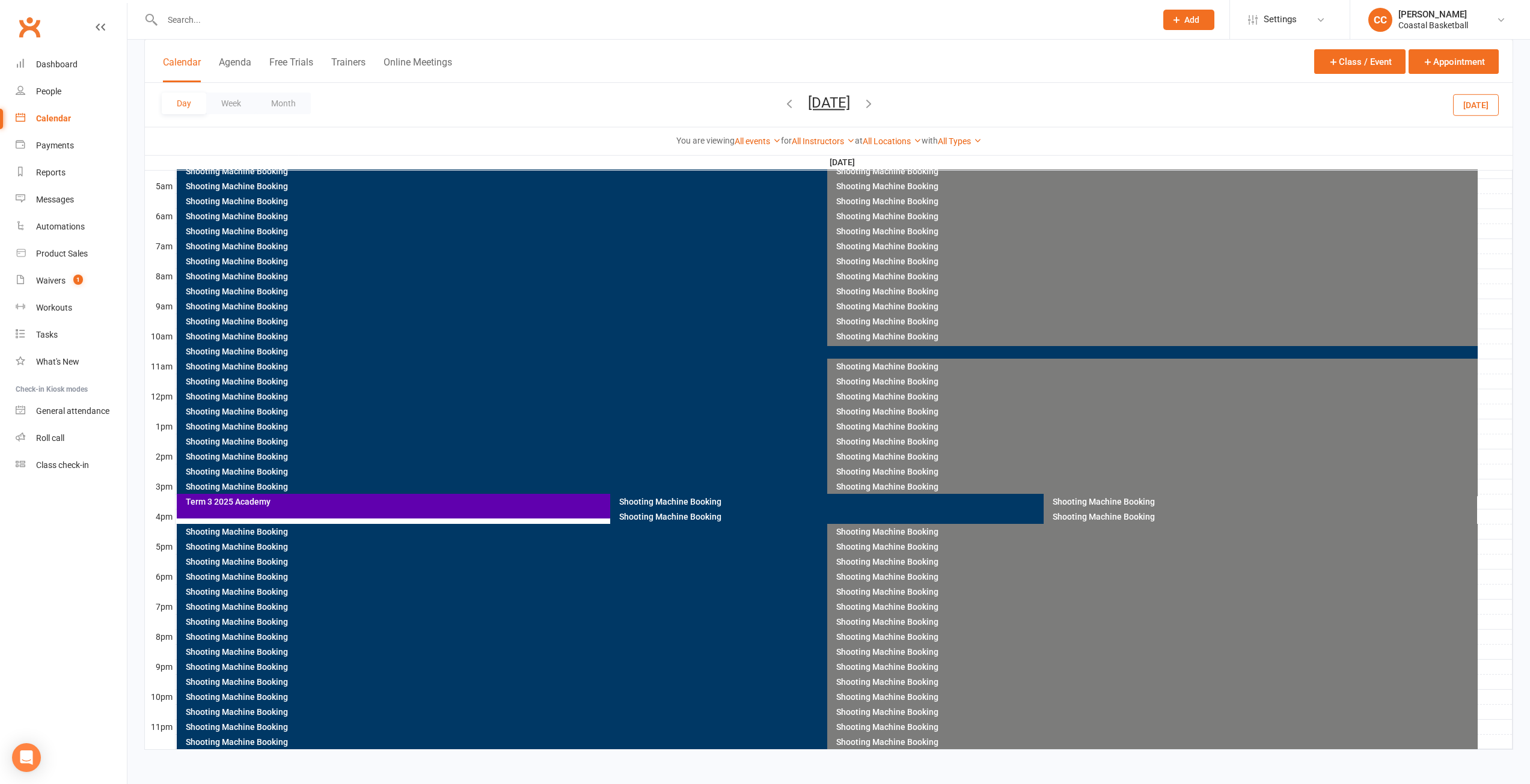
click at [1296, 99] on div "Day Week Month Monday, Aug 18, 2025 August 2025 Sun Mon Tue Wed Thu Fri Sat 27 …" at bounding box center [828, 105] width 1368 height 44
click at [359, 72] on button "Trainers" at bounding box center [348, 69] width 34 height 25
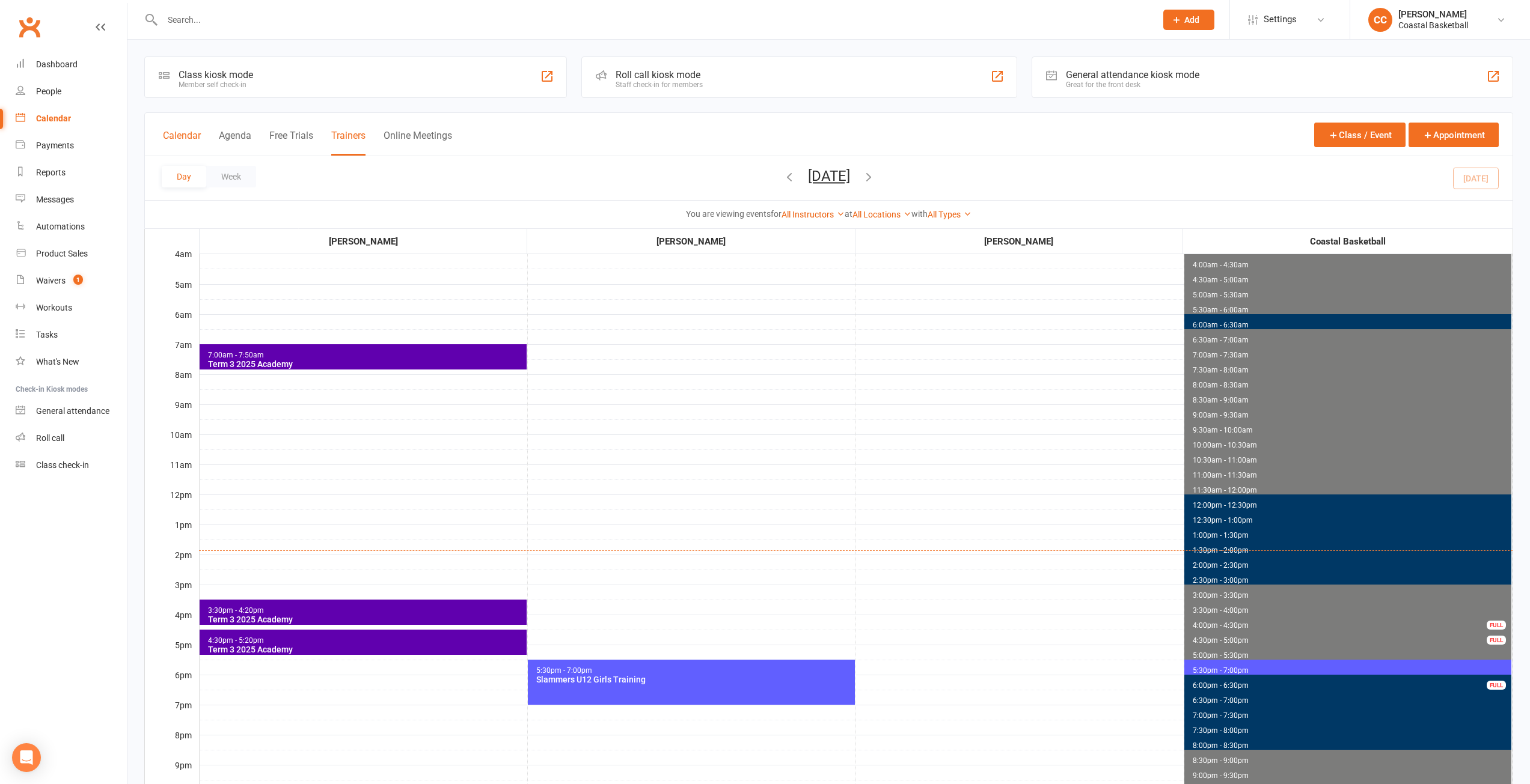
click at [171, 135] on button "Calendar" at bounding box center [182, 143] width 38 height 25
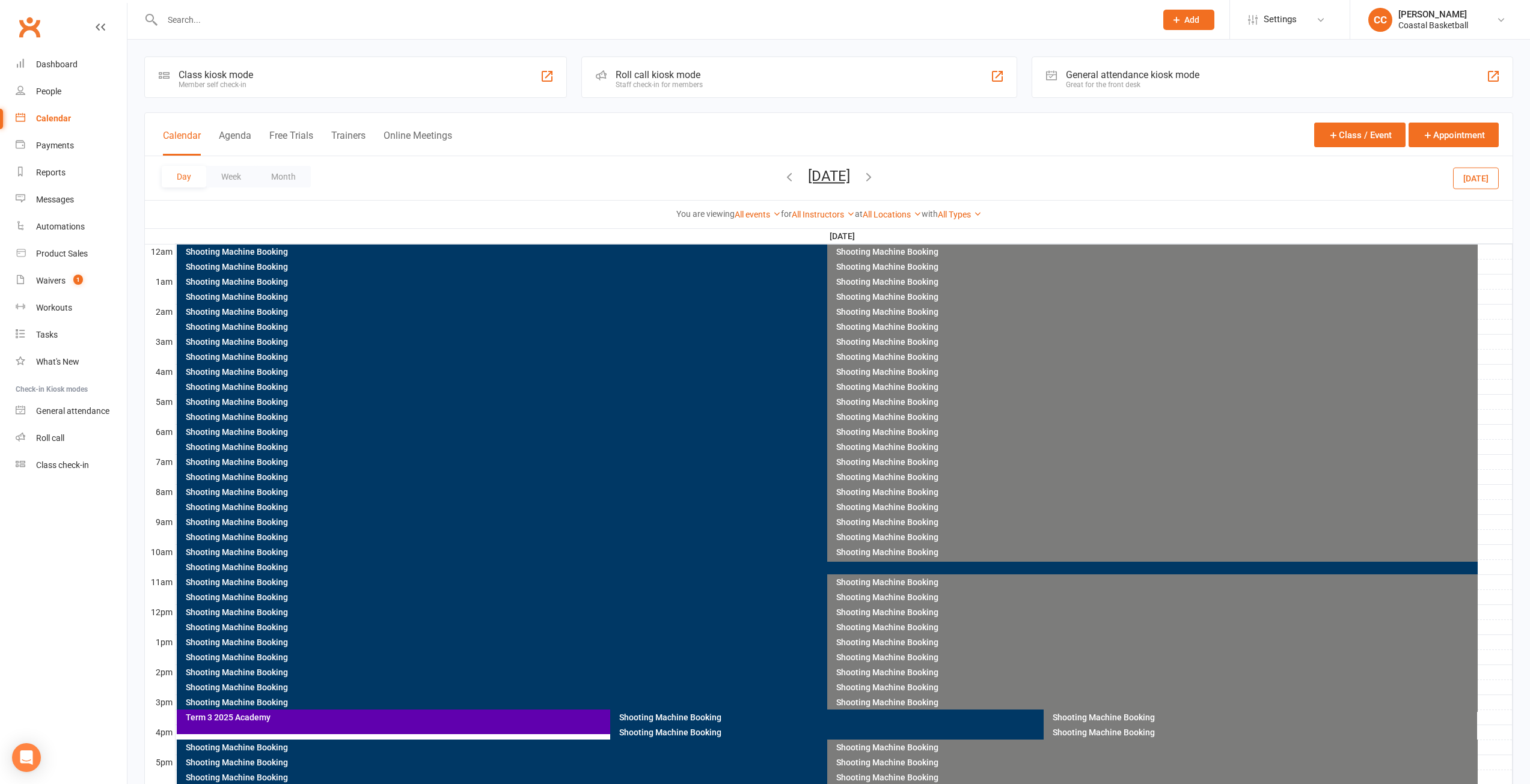
click at [453, 95] on div "Class kiosk mode Member self check-in" at bounding box center [356, 77] width 422 height 41
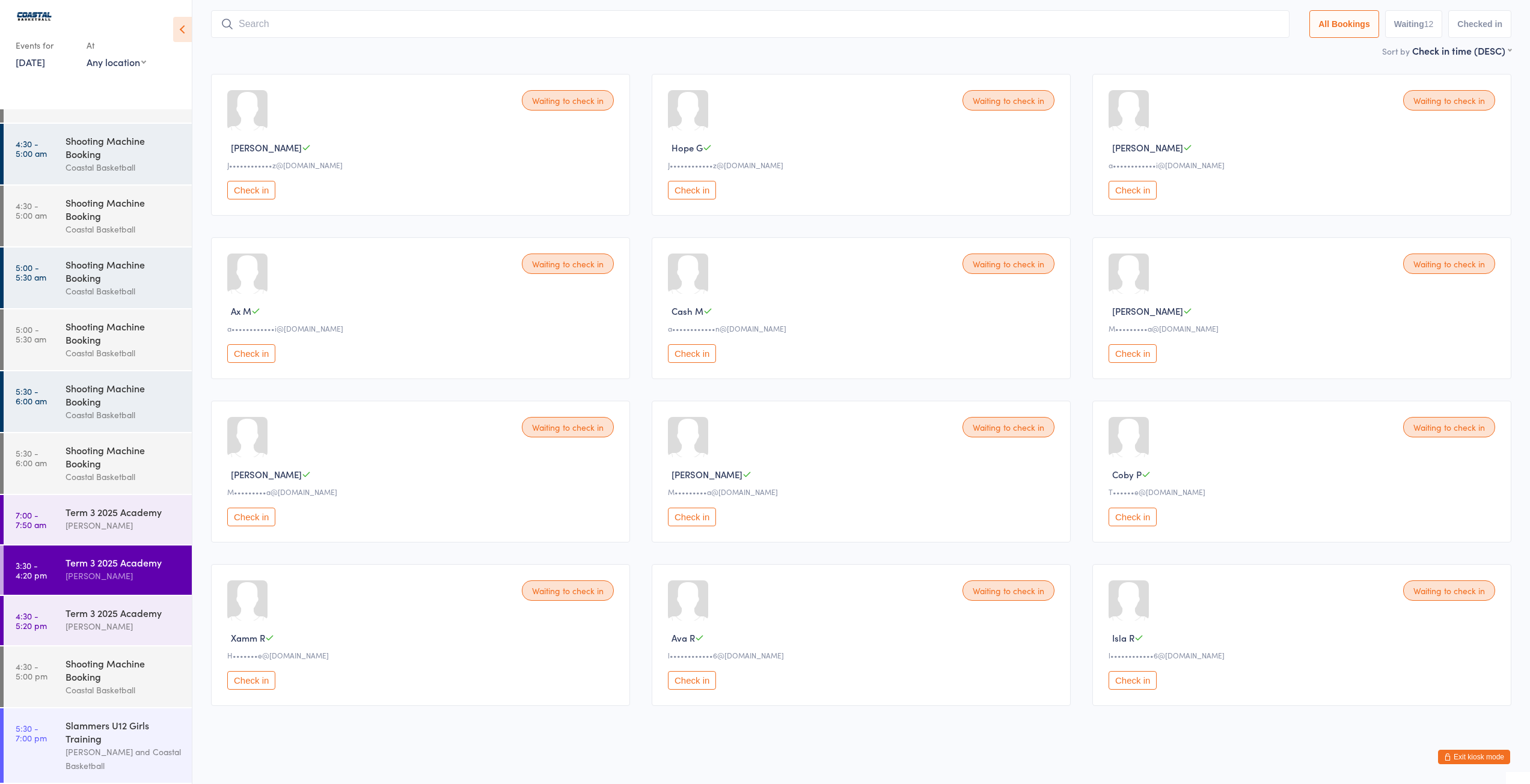
scroll to position [72, 0]
click at [116, 626] on div "[PERSON_NAME]" at bounding box center [123, 627] width 116 height 14
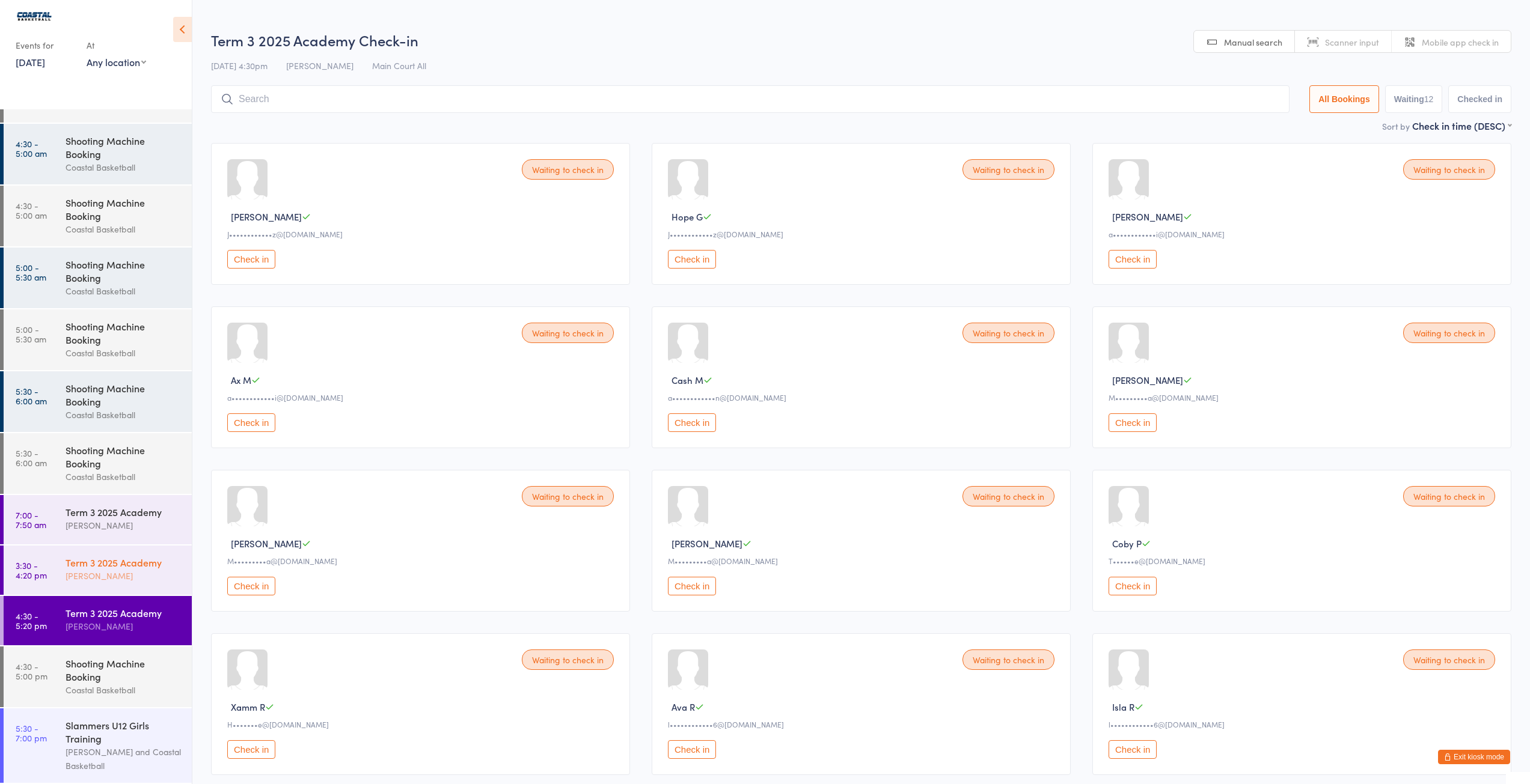
click at [116, 578] on div "[PERSON_NAME]" at bounding box center [123, 576] width 116 height 14
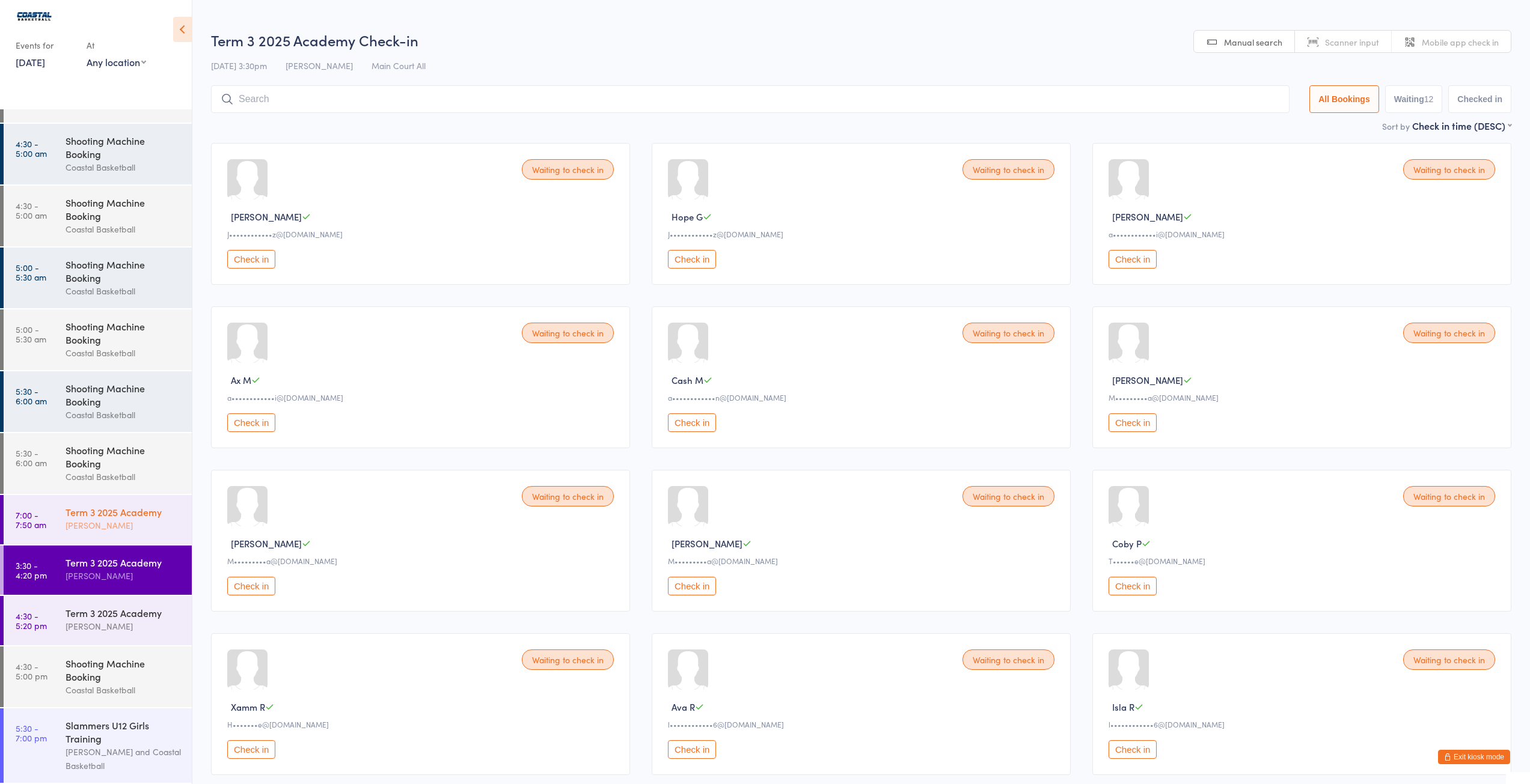
click at [120, 530] on div "[PERSON_NAME]" at bounding box center [123, 526] width 116 height 14
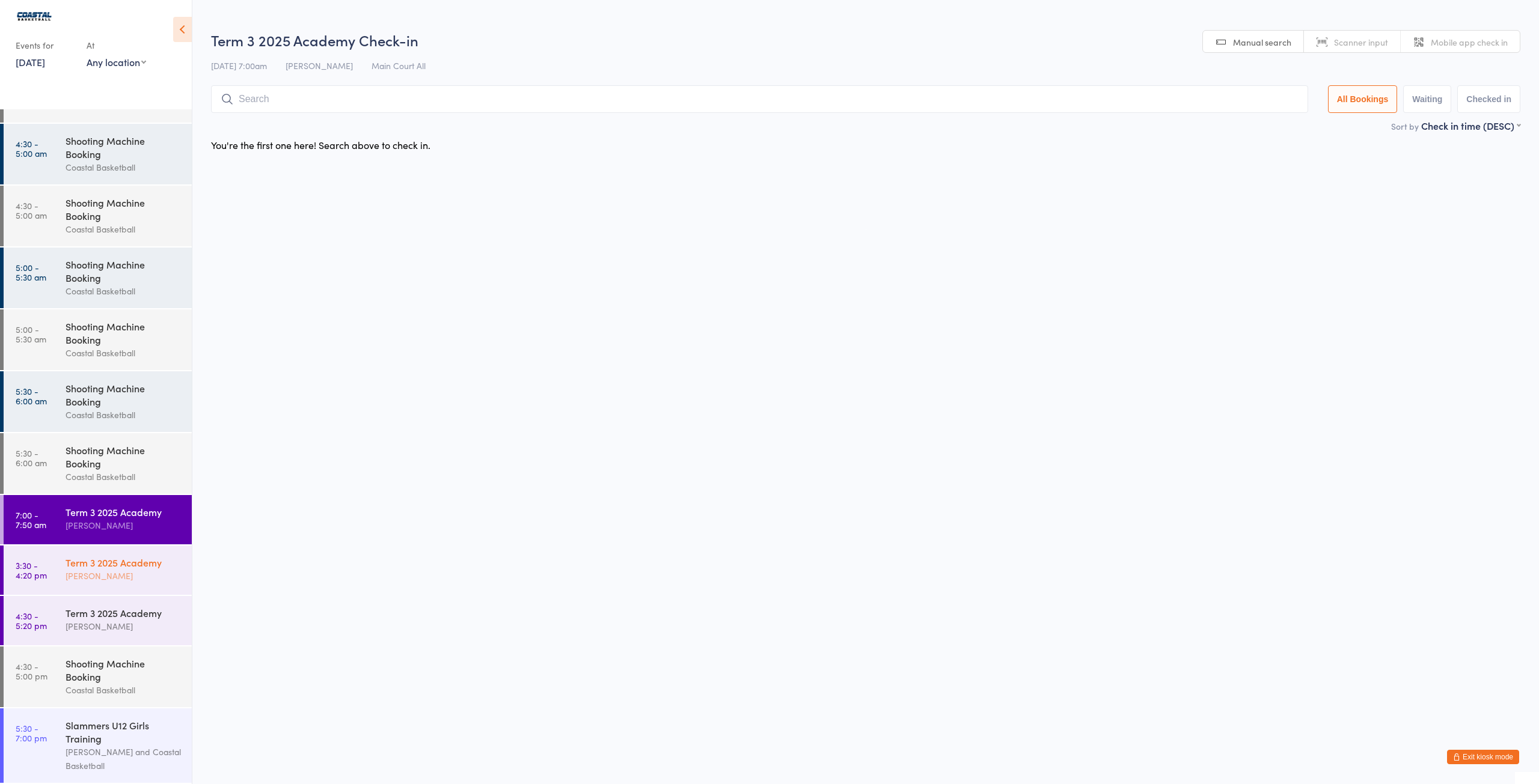
click at [125, 586] on div "Term 3 2025 Academy Manyiel Wugol" at bounding box center [128, 569] width 126 height 48
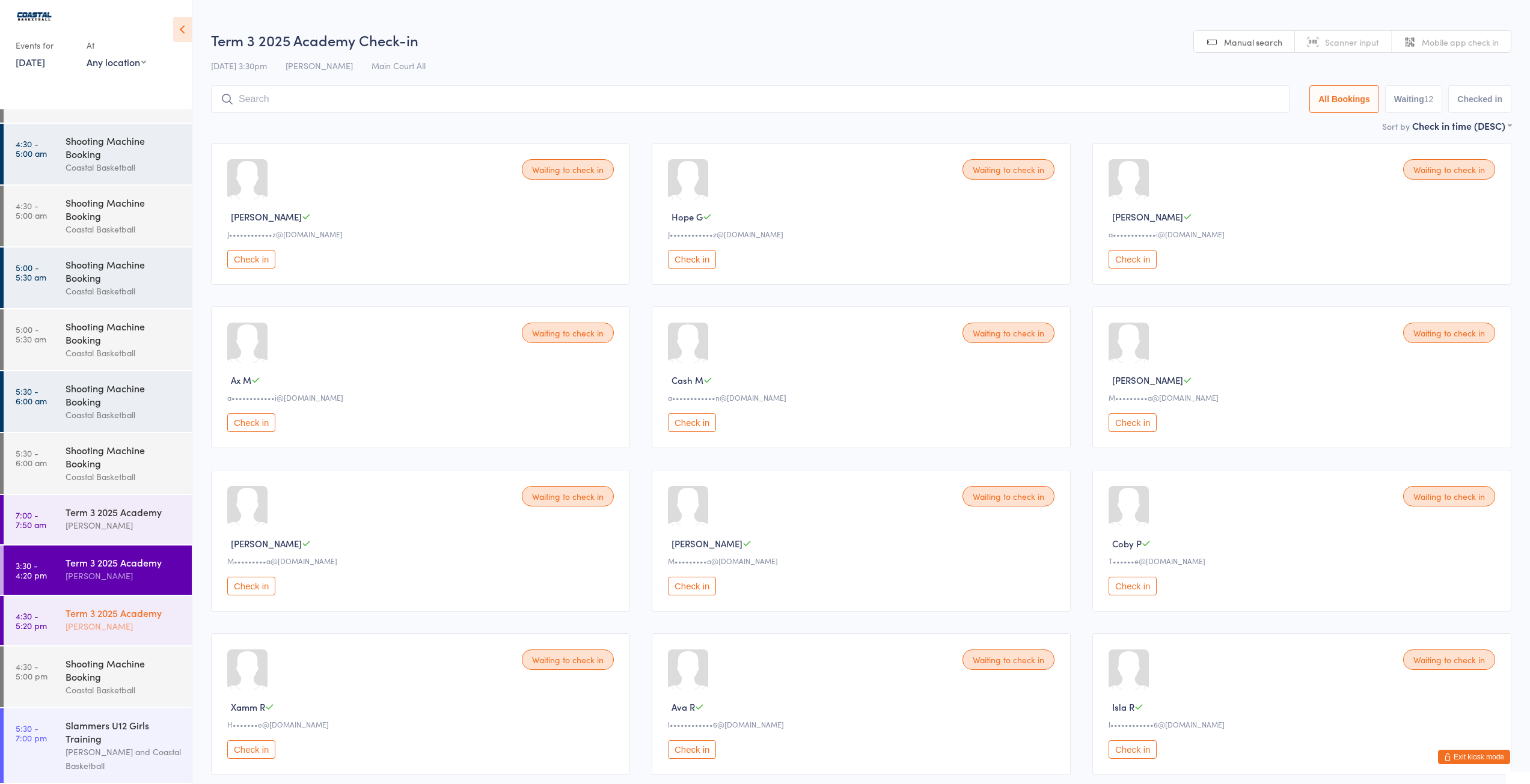
click at [118, 619] on div "Term 3 2025 Academy" at bounding box center [123, 613] width 116 height 14
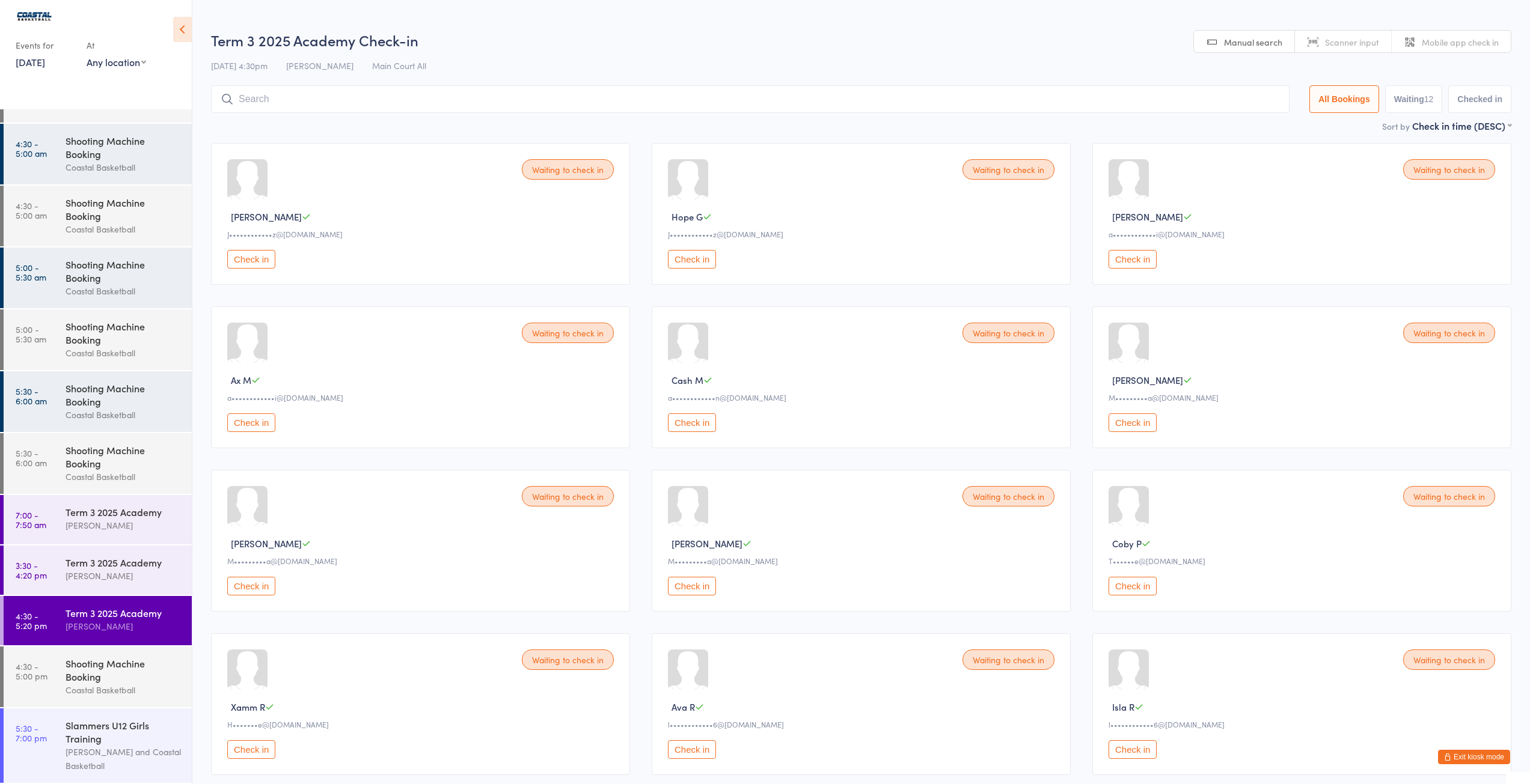
click at [1480, 759] on button "Exit kiosk mode" at bounding box center [1474, 757] width 72 height 15
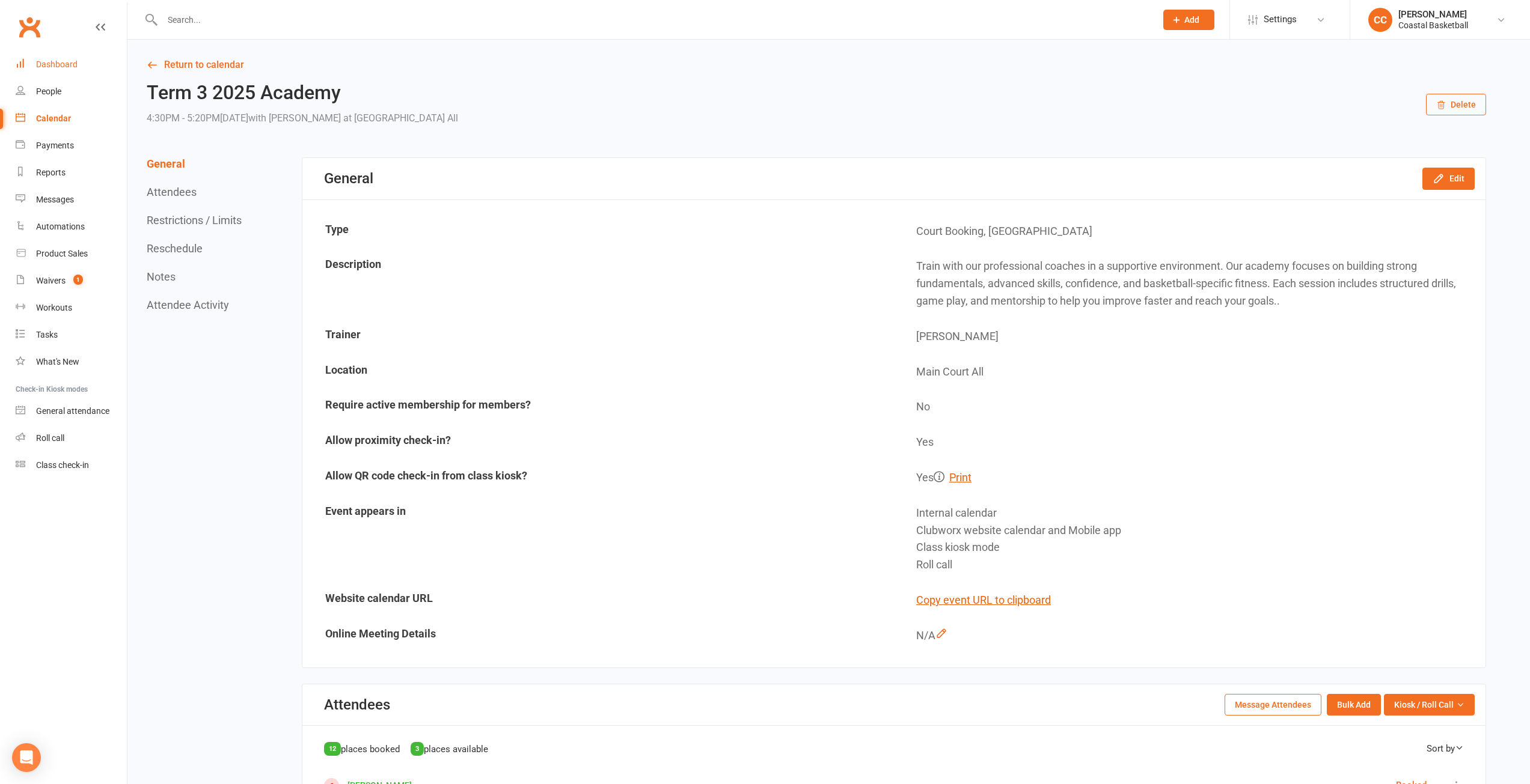
click at [57, 62] on div "Dashboard" at bounding box center [57, 65] width 41 height 10
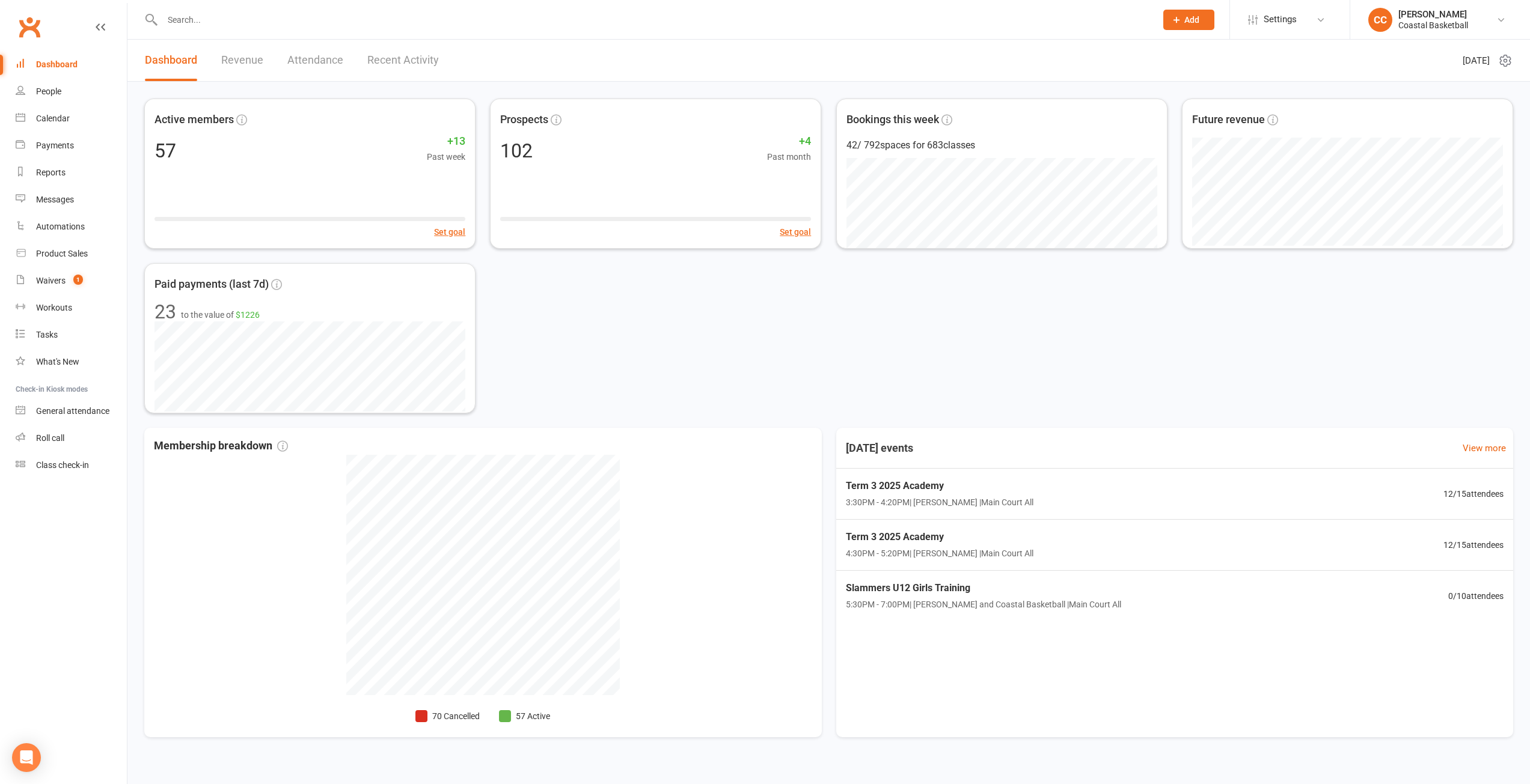
click at [838, 361] on div "Active members 57 +13 Past week Set goal Prospects 102 +4 Past month Set goal B…" at bounding box center [829, 256] width 1369 height 315
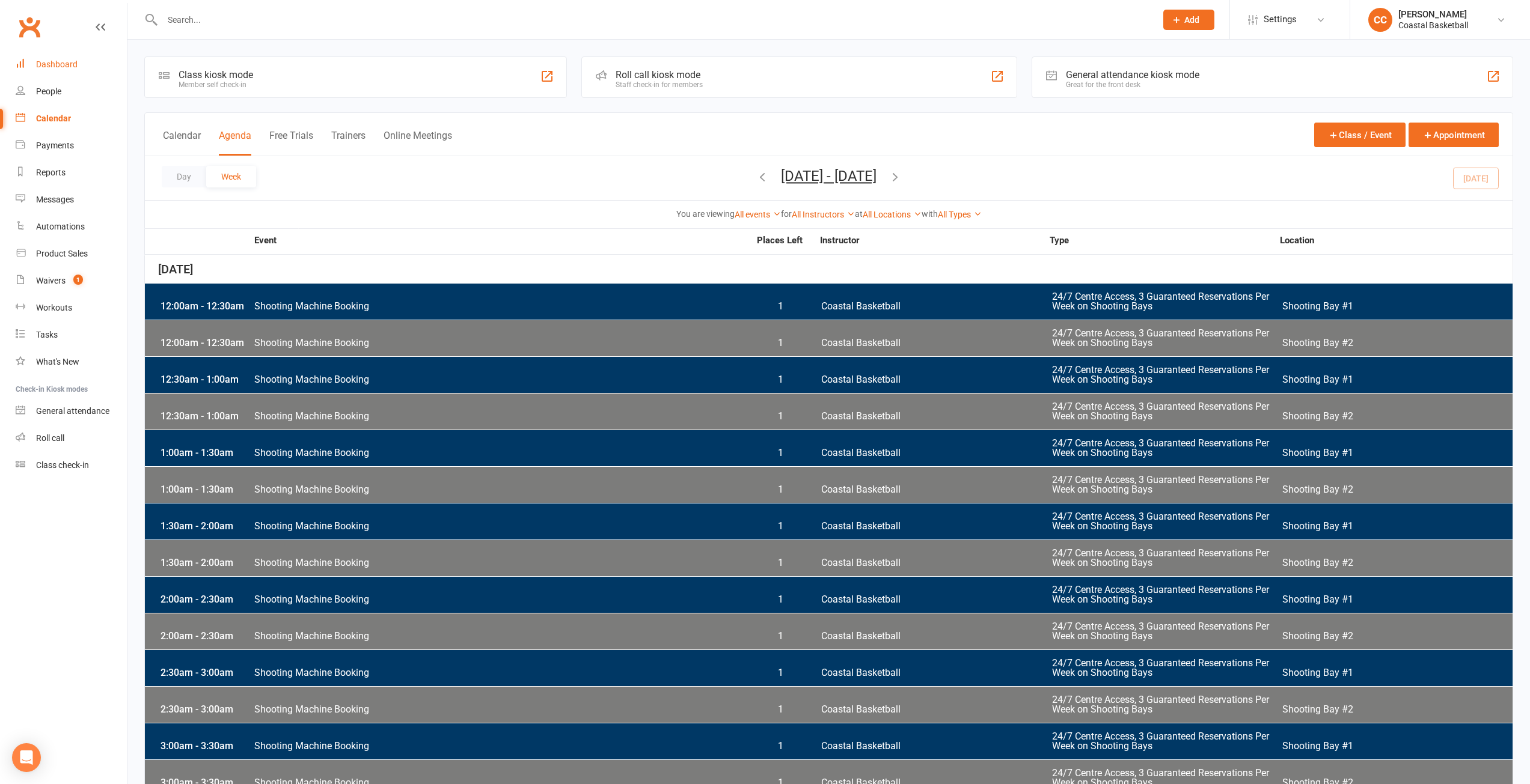
click at [47, 70] on link "Dashboard" at bounding box center [71, 65] width 111 height 27
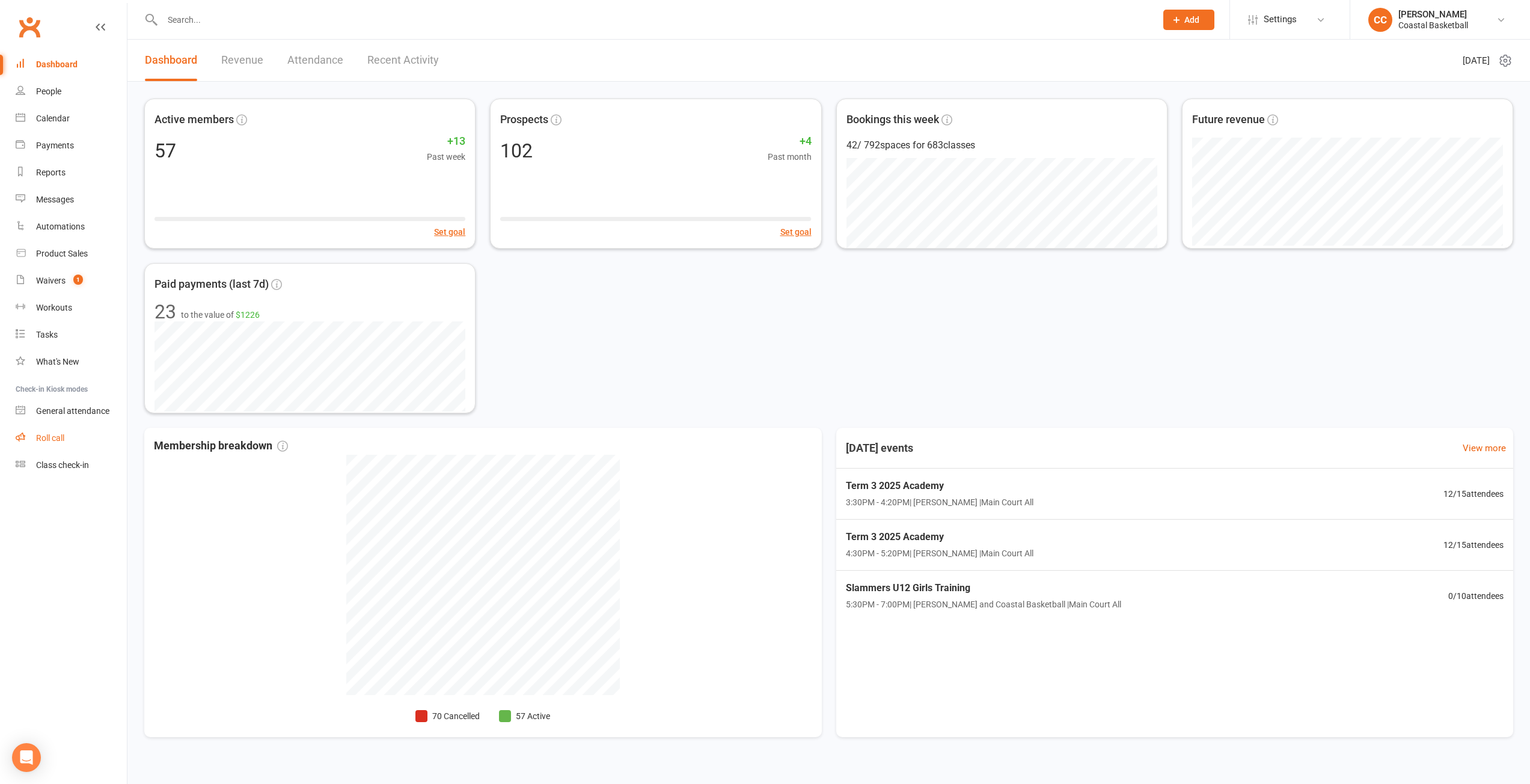
click at [43, 438] on div "Roll call" at bounding box center [50, 438] width 28 height 10
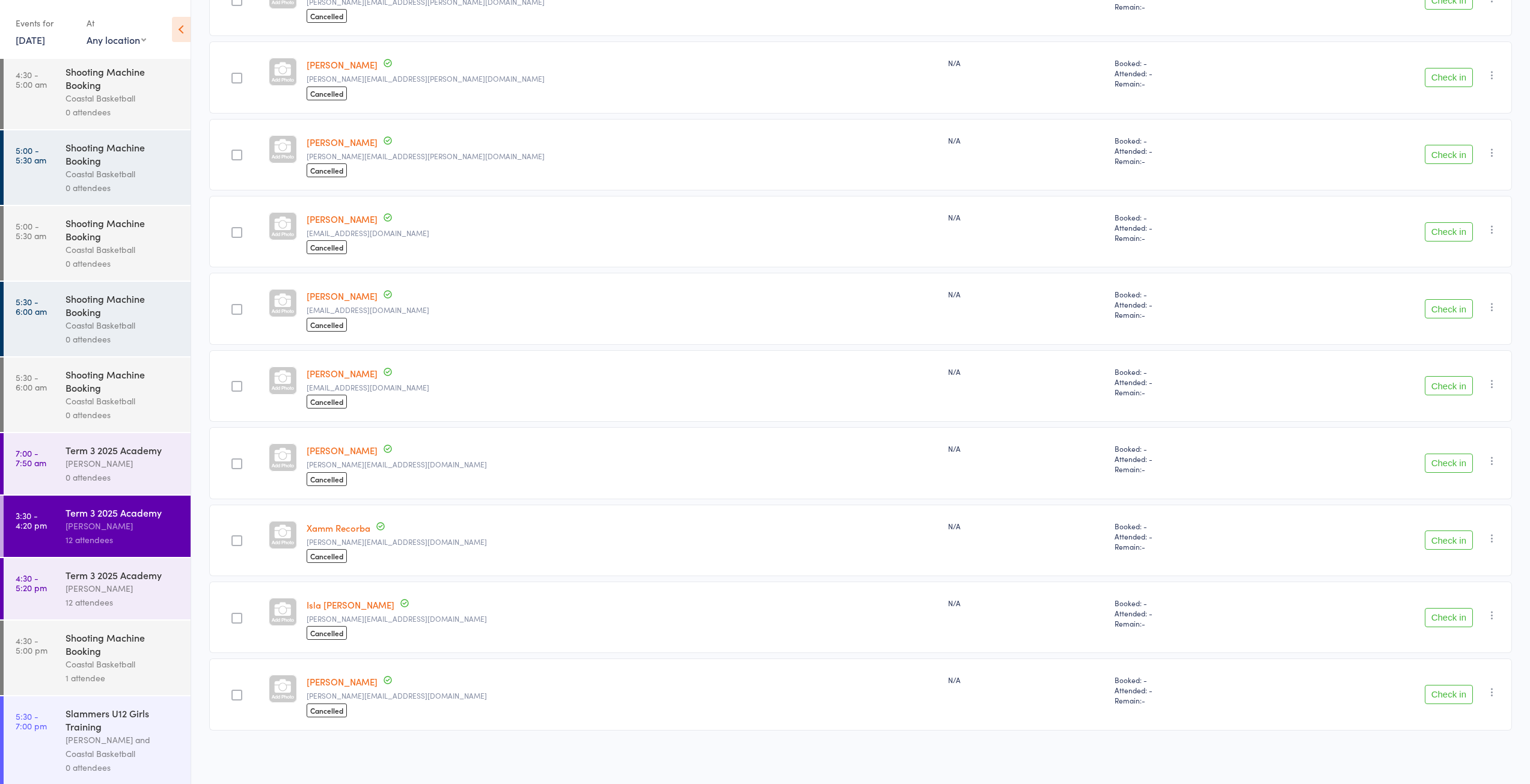
scroll to position [1445, 0]
click at [94, 472] on div "0 attendees" at bounding box center [122, 476] width 114 height 14
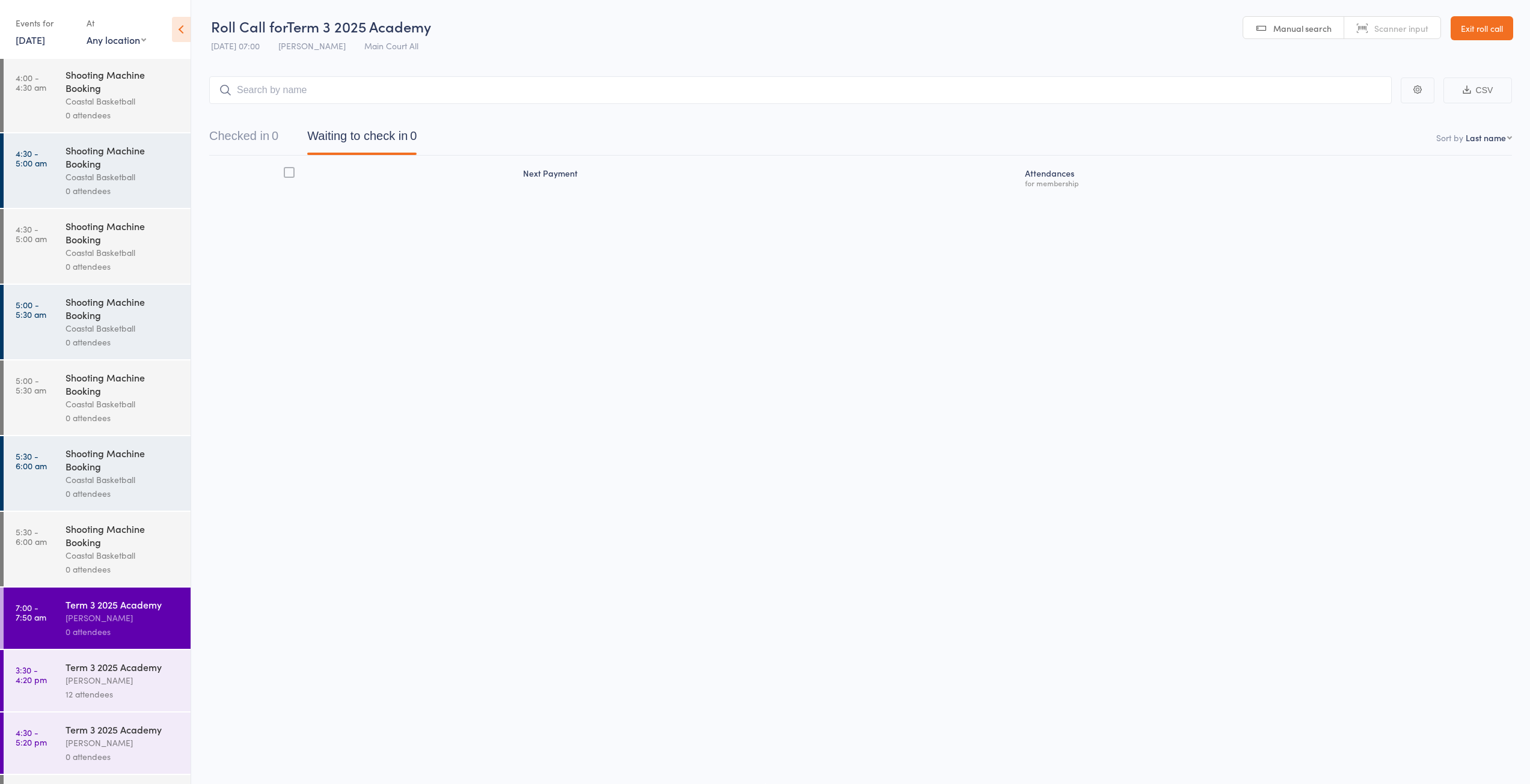
scroll to position [1445, 0]
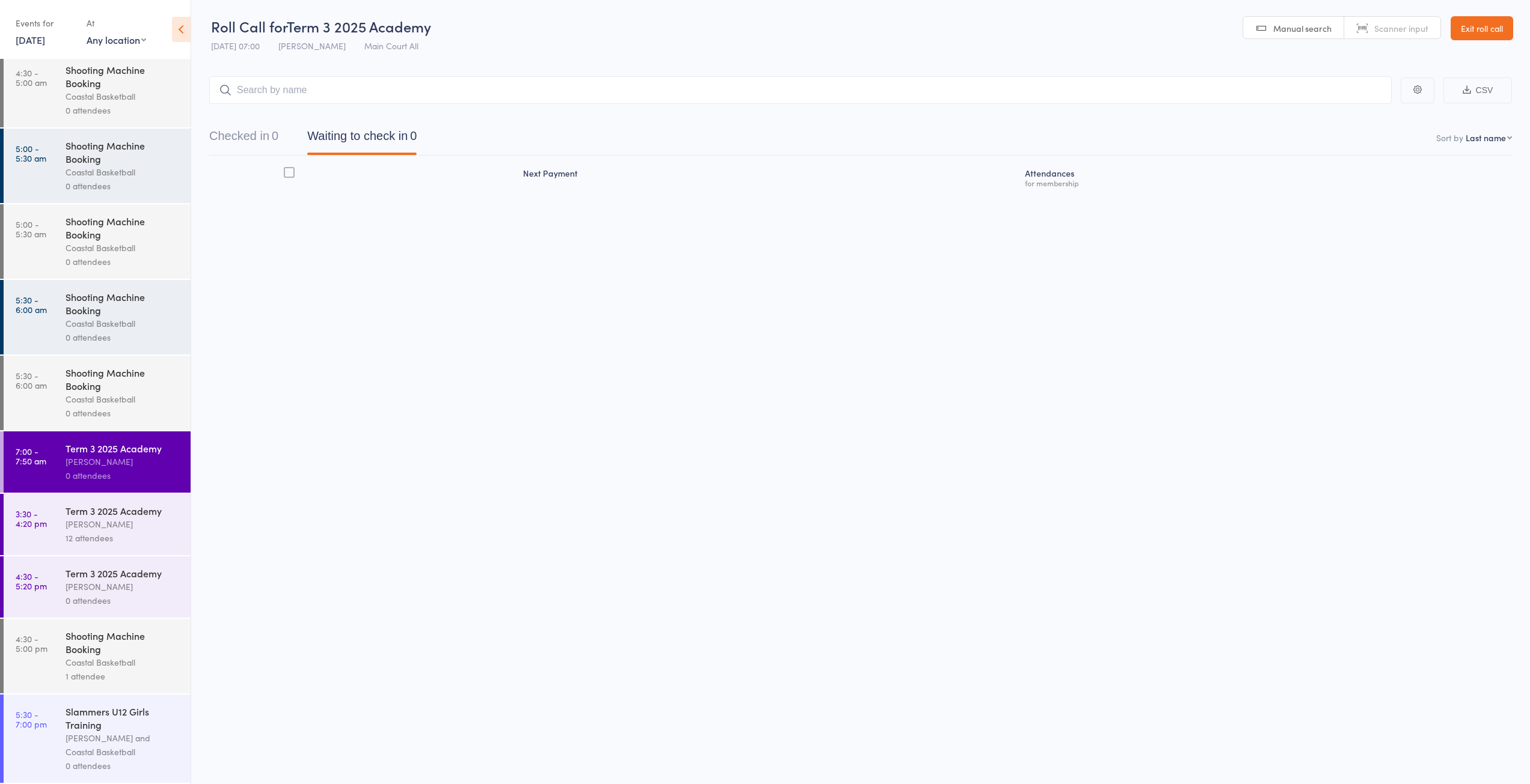
click at [117, 564] on div "Term 3 2025 Academy [PERSON_NAME] 0 attendees" at bounding box center [128, 587] width 125 height 62
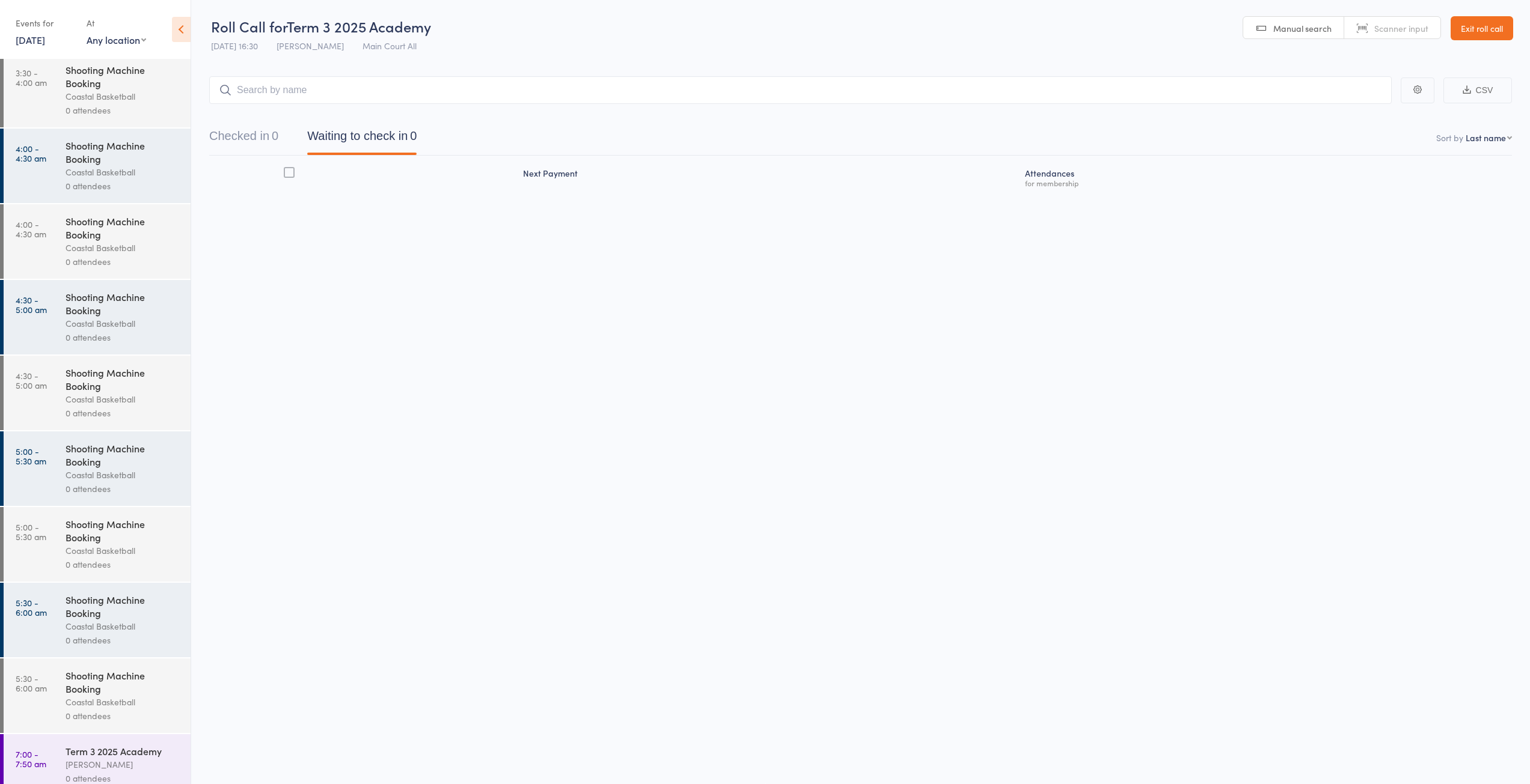
scroll to position [1445, 0]
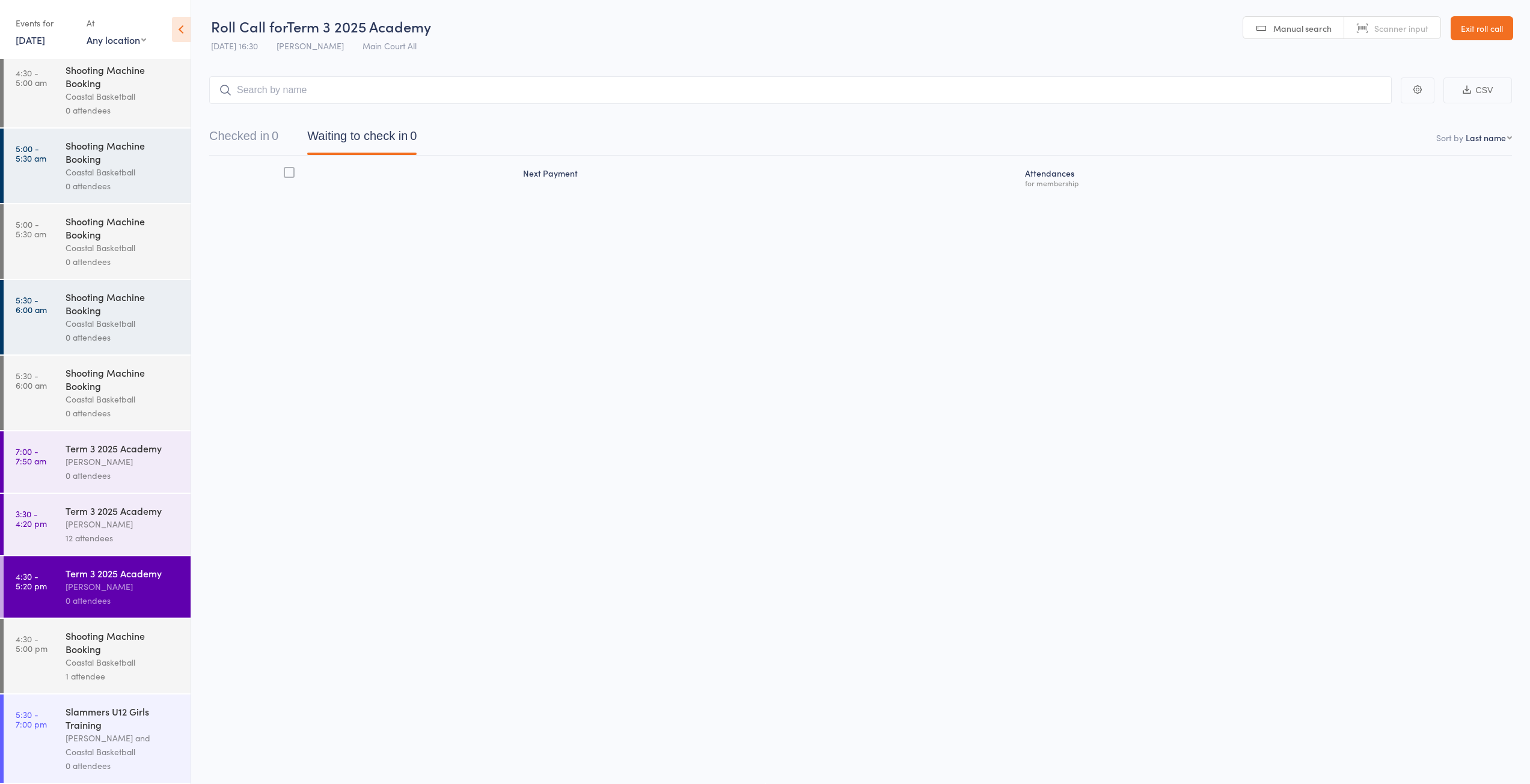
click at [109, 528] on div "[PERSON_NAME]" at bounding box center [122, 524] width 114 height 14
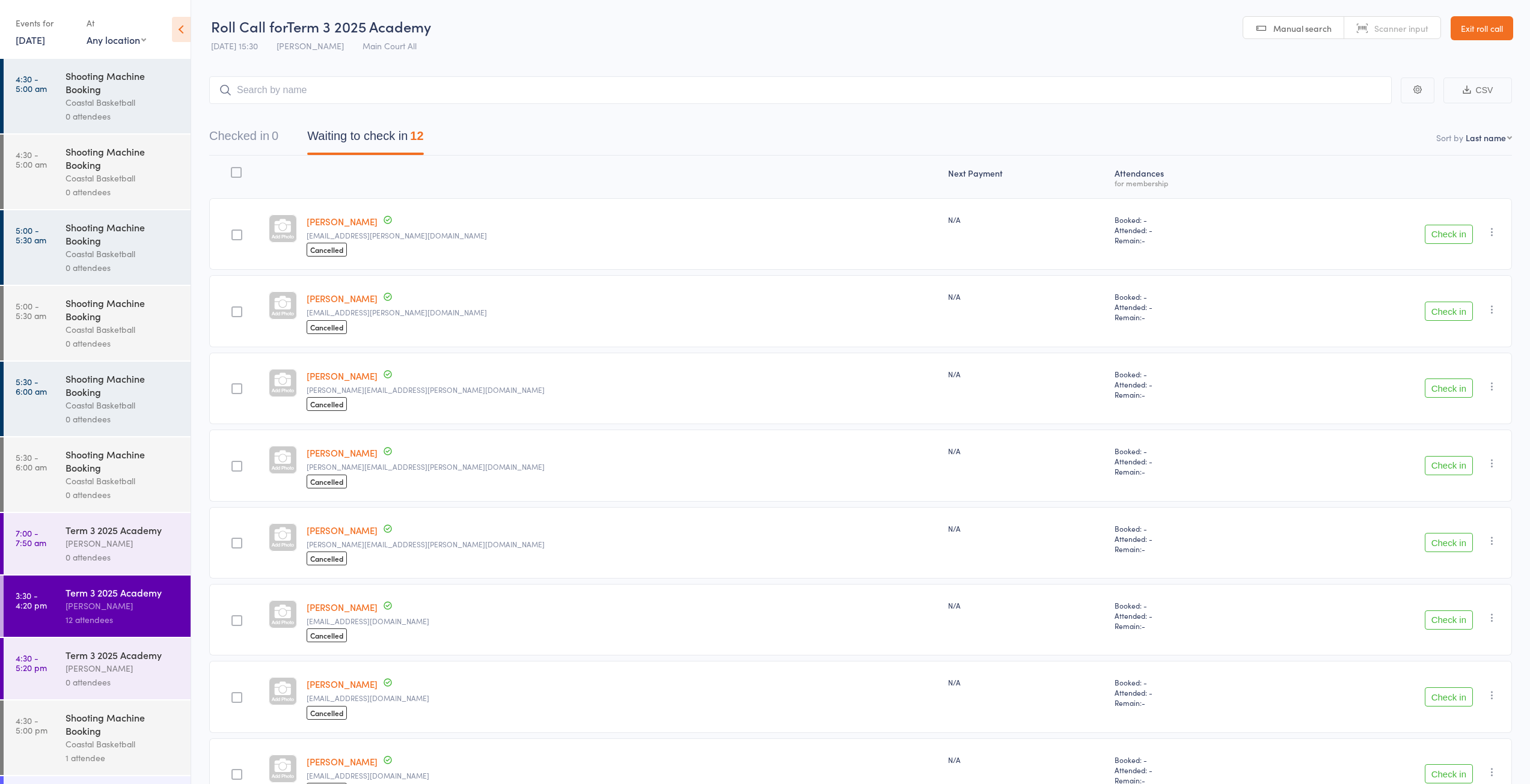
scroll to position [1382, 0]
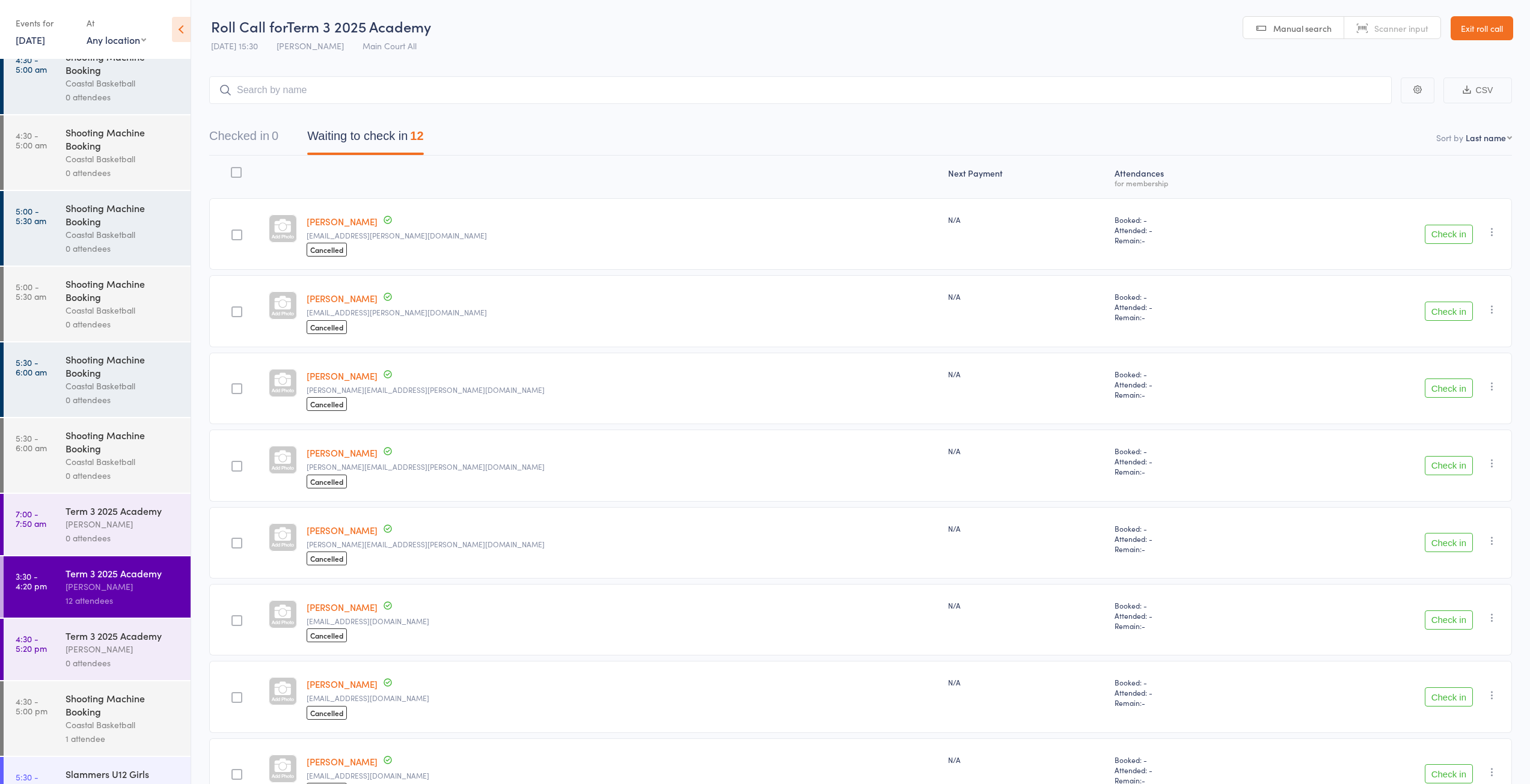
click at [148, 640] on div "Term 3 2025 Academy" at bounding box center [122, 636] width 114 height 14
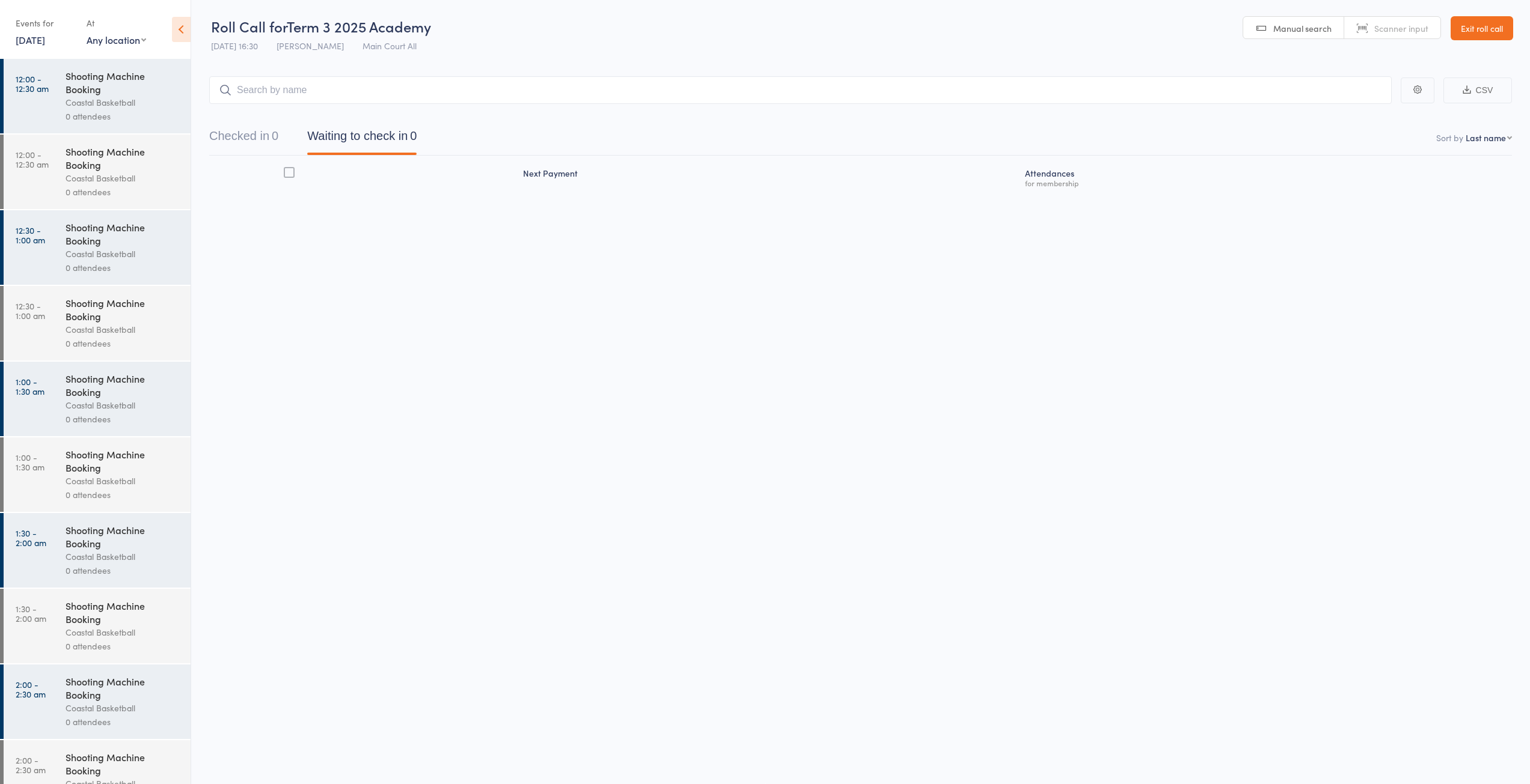
click at [1485, 22] on link "Exit roll call" at bounding box center [1482, 28] width 63 height 24
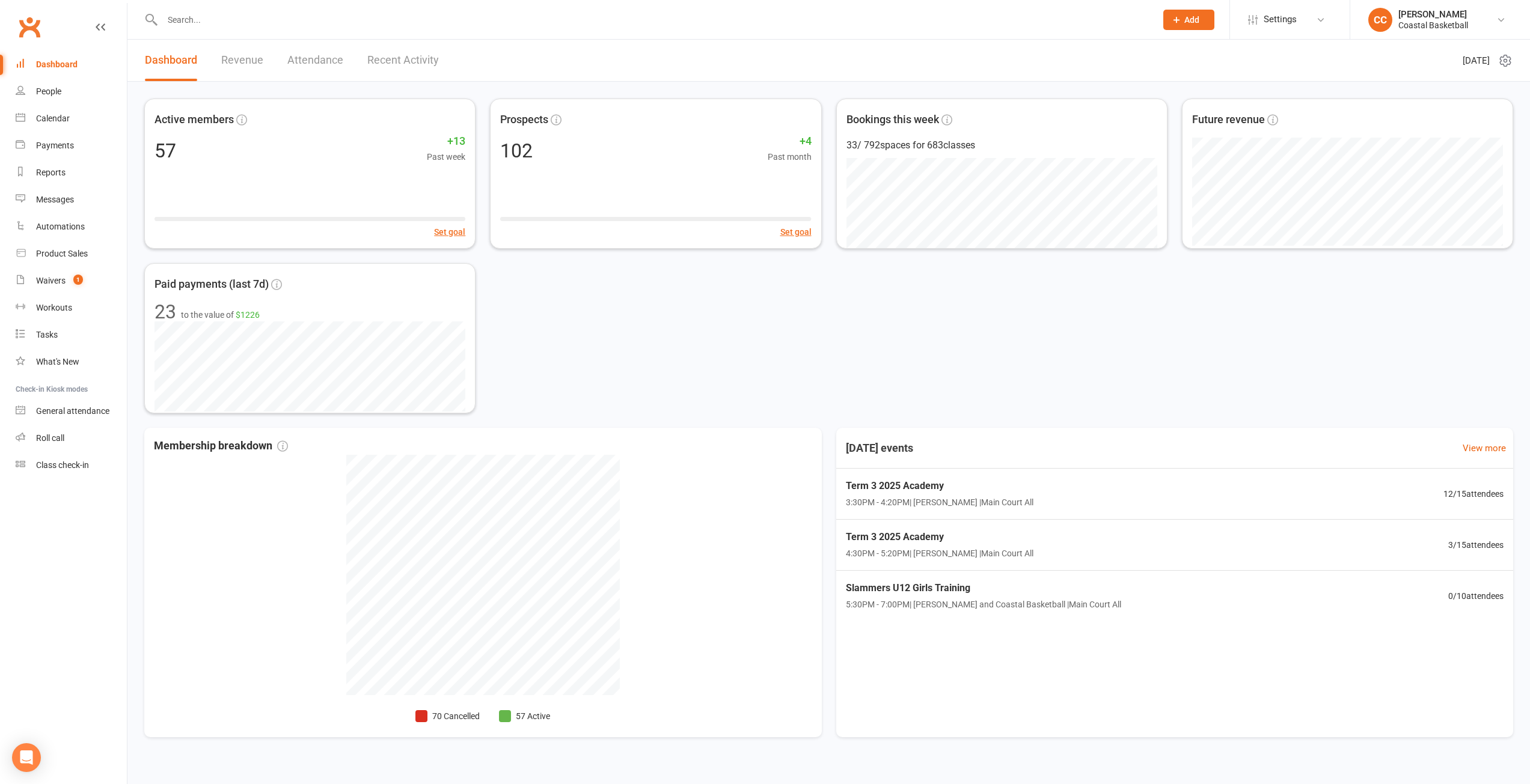
click at [1115, 336] on div "Active members 57 +13 Past week Set goal Prospects 102 +4 Past month Set goal B…" at bounding box center [829, 256] width 1369 height 315
click at [1009, 358] on div "Active members 57 +13 Past week Set goal Prospects 102 +4 Past month Set goal B…" at bounding box center [829, 256] width 1369 height 315
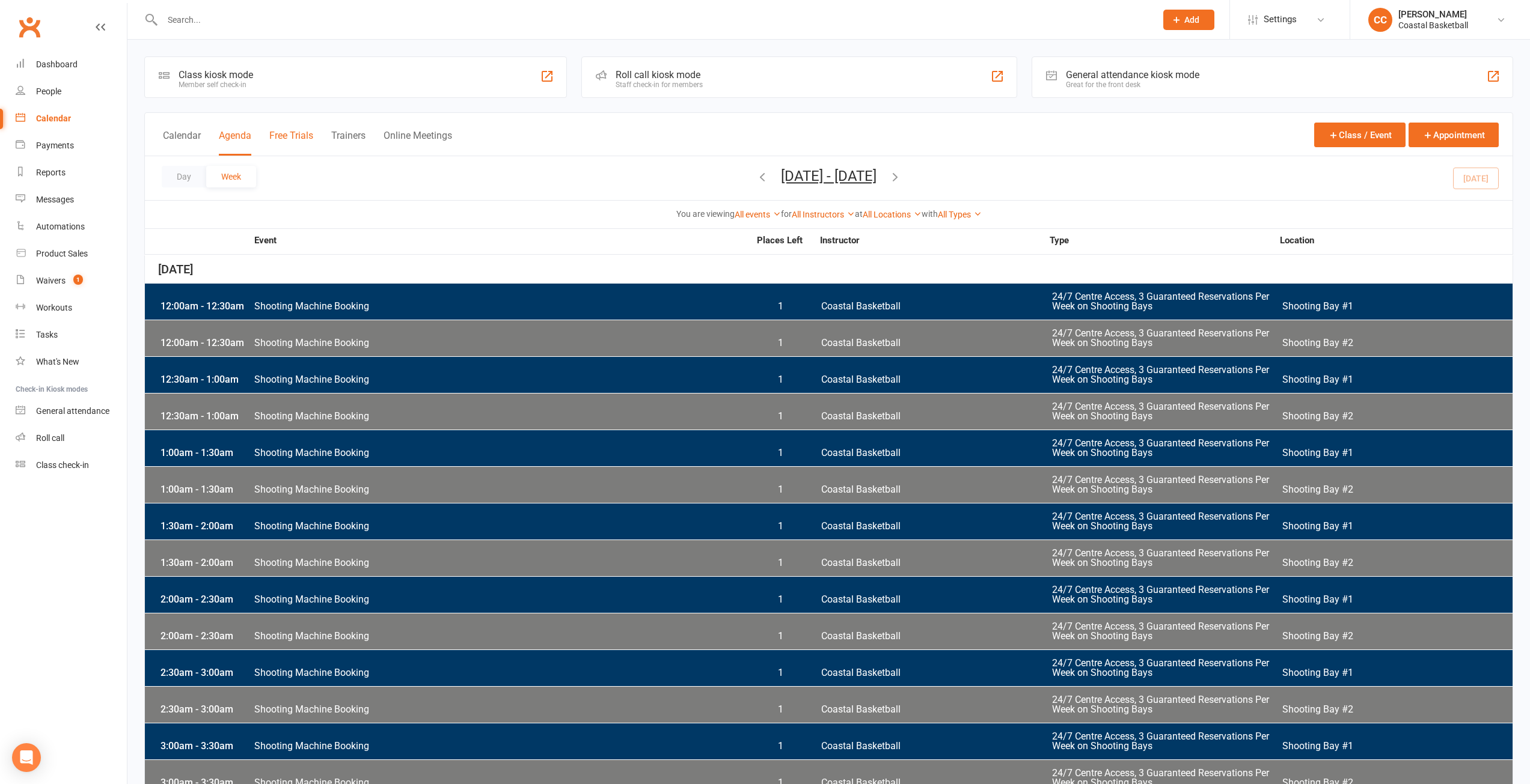
click at [274, 132] on button "Free Trials" at bounding box center [290, 143] width 44 height 25
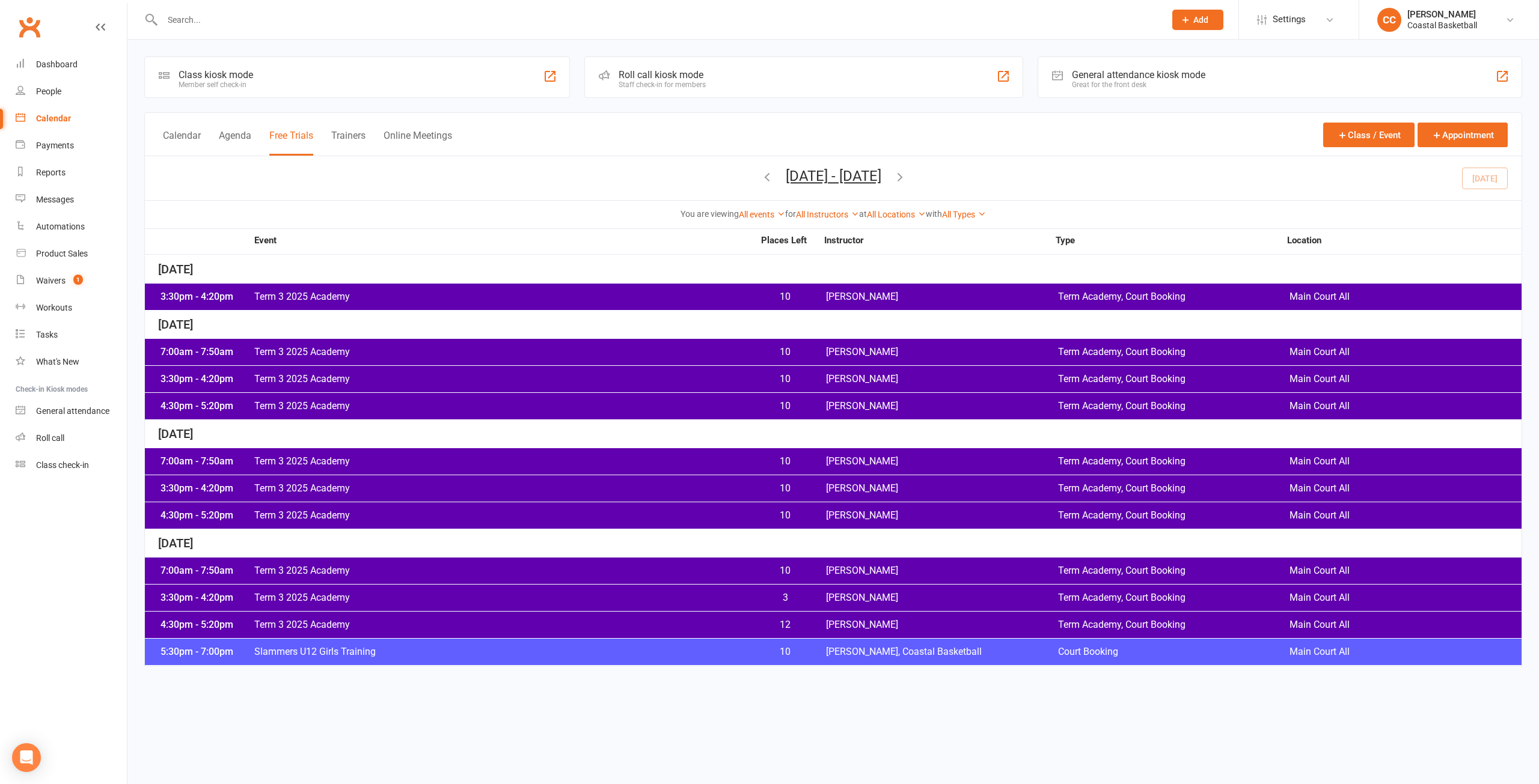
click at [906, 175] on icon "button" at bounding box center [901, 177] width 14 height 14
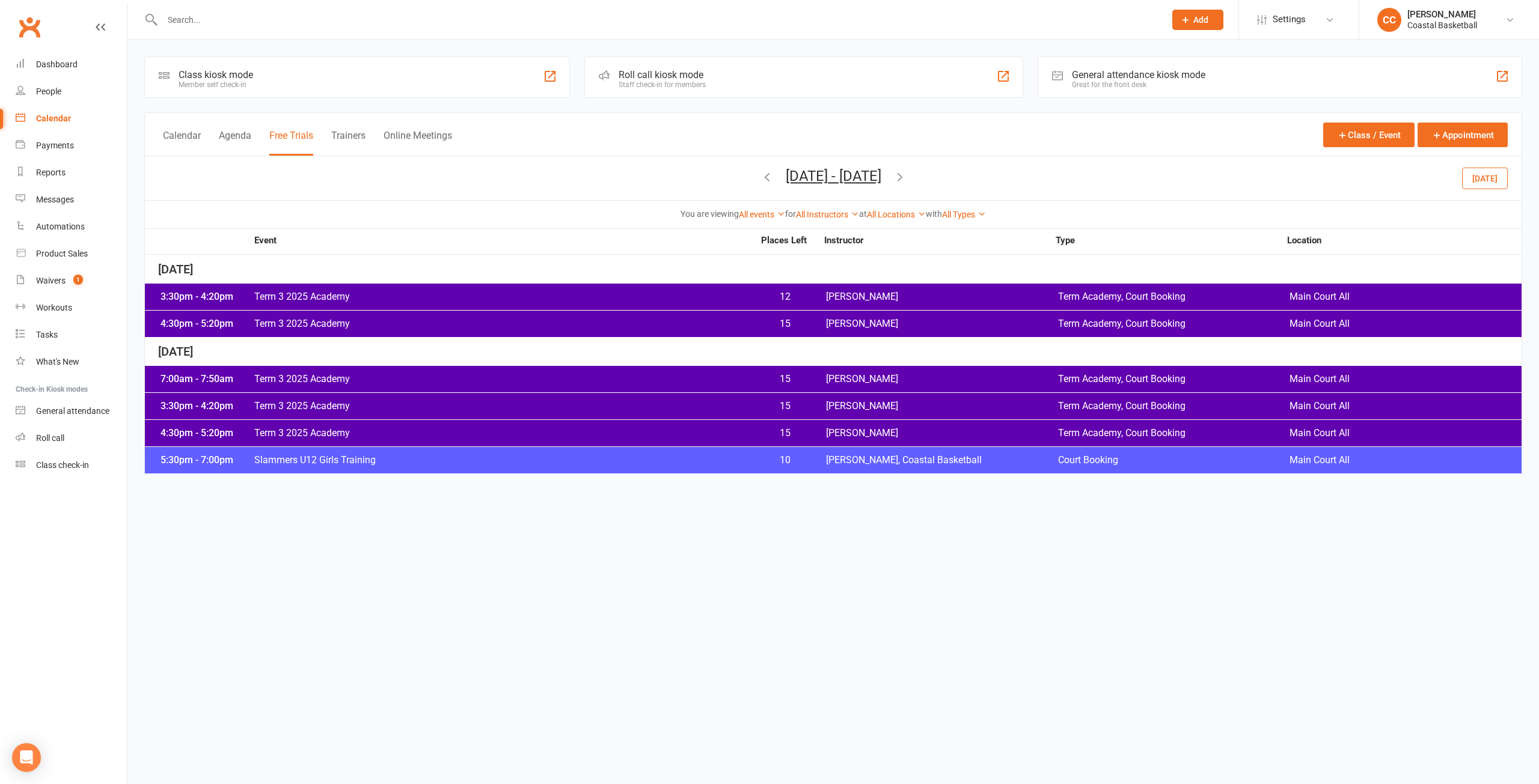
click at [761, 177] on icon "button" at bounding box center [768, 177] width 14 height 14
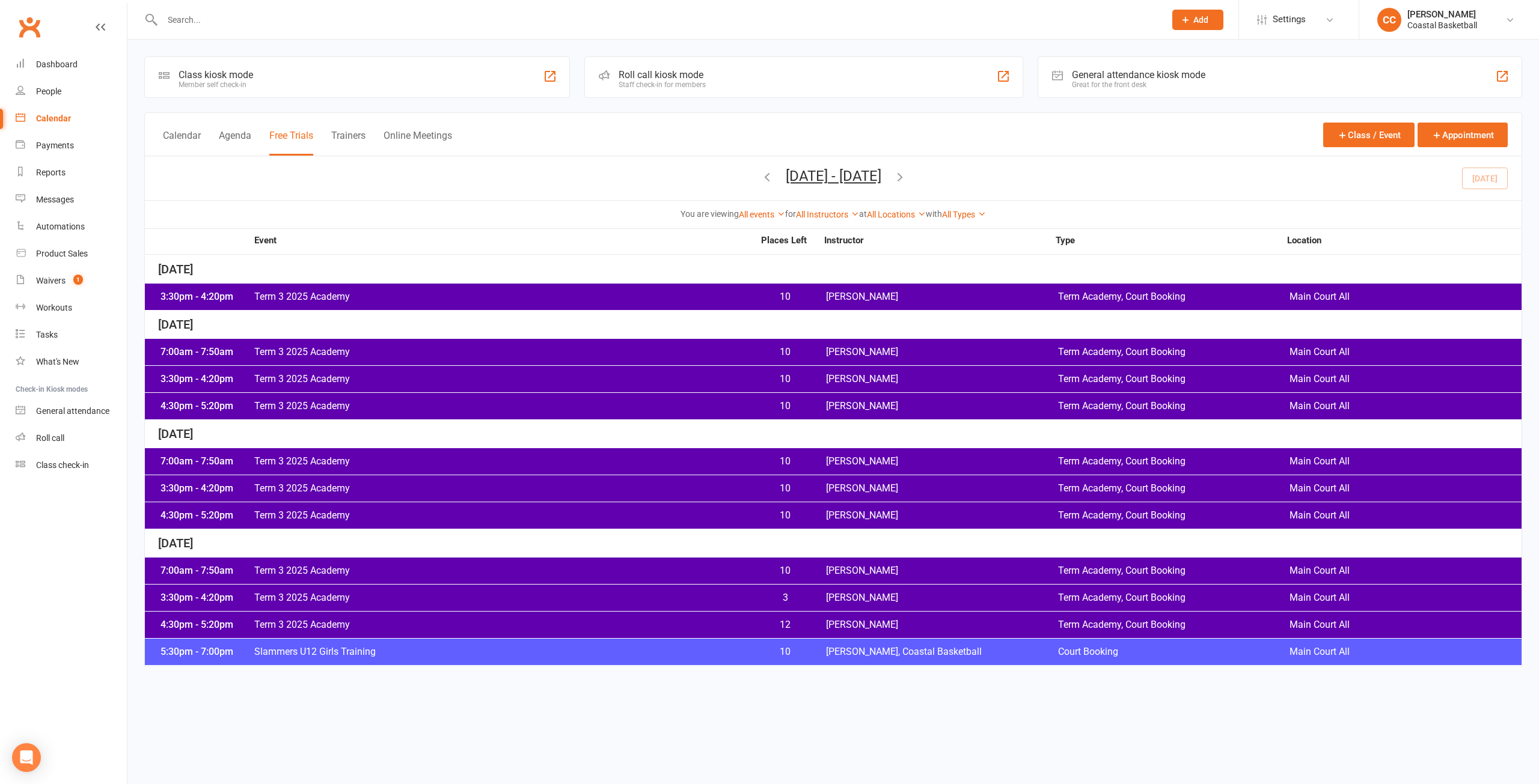
click at [906, 178] on icon "button" at bounding box center [901, 177] width 14 height 14
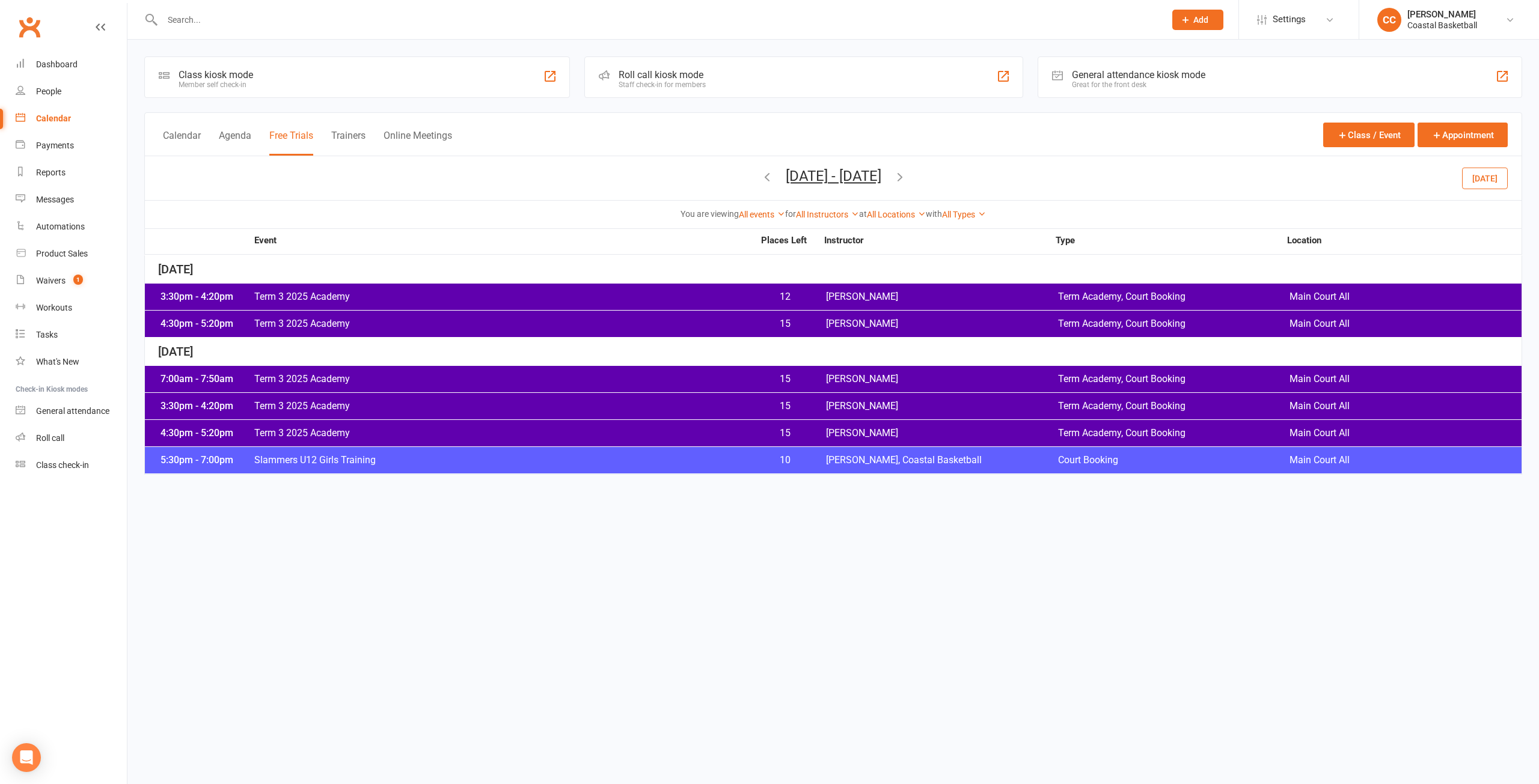
click at [906, 178] on icon "button" at bounding box center [901, 177] width 14 height 14
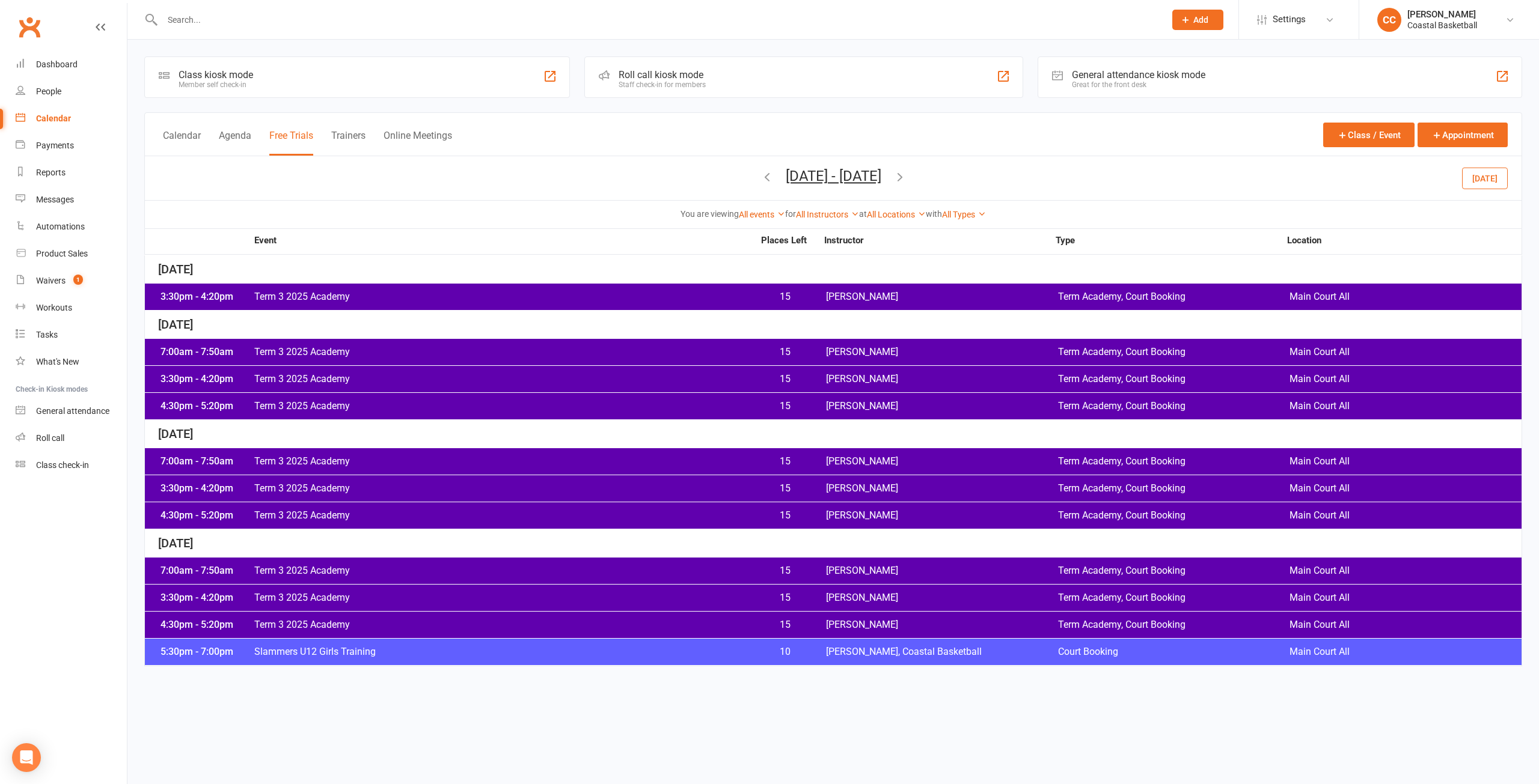
click at [906, 178] on icon "button" at bounding box center [901, 177] width 14 height 14
click at [761, 174] on icon "button" at bounding box center [768, 177] width 14 height 14
click at [761, 177] on icon "button" at bounding box center [768, 177] width 14 height 14
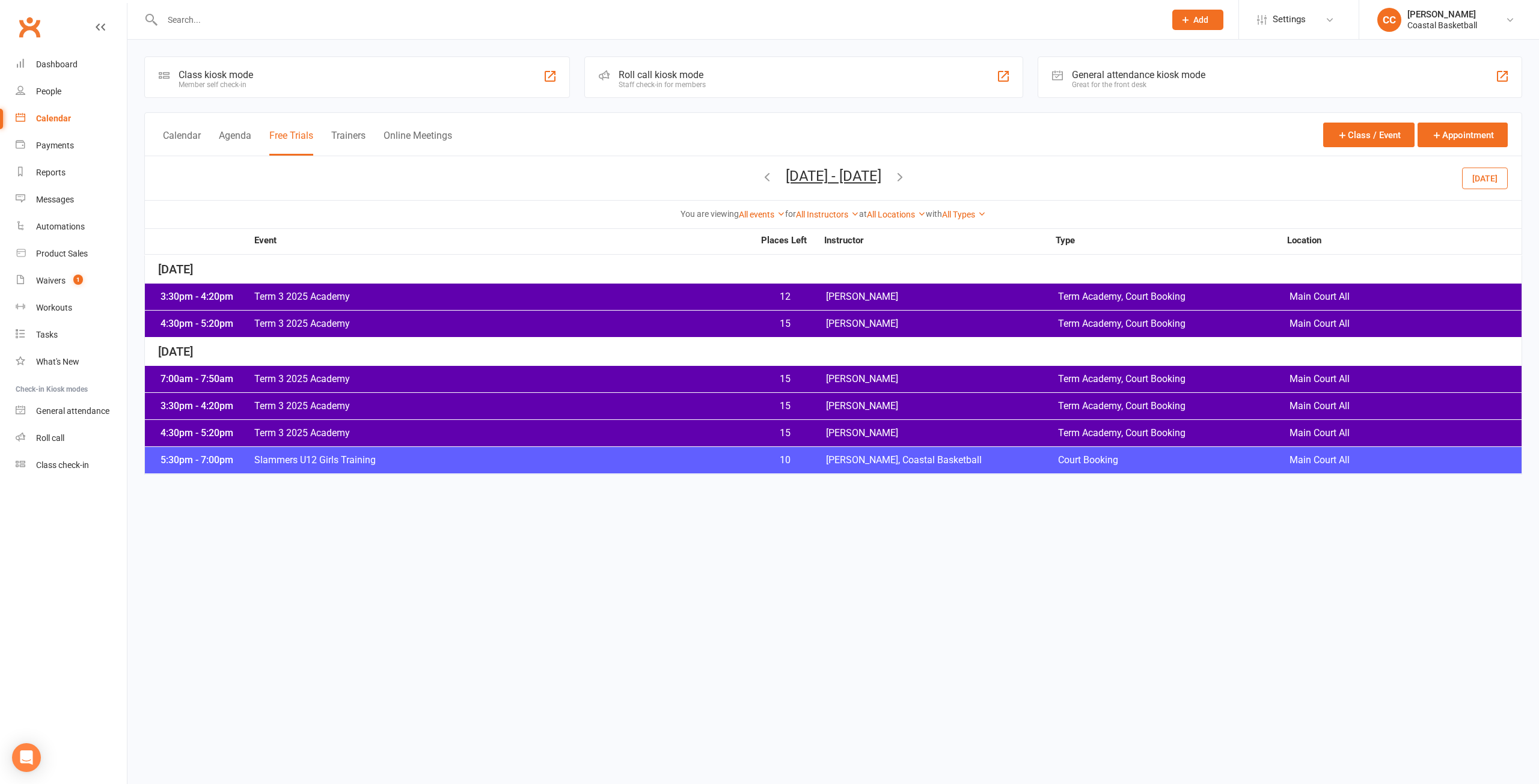
click at [761, 177] on icon "button" at bounding box center [768, 177] width 14 height 14
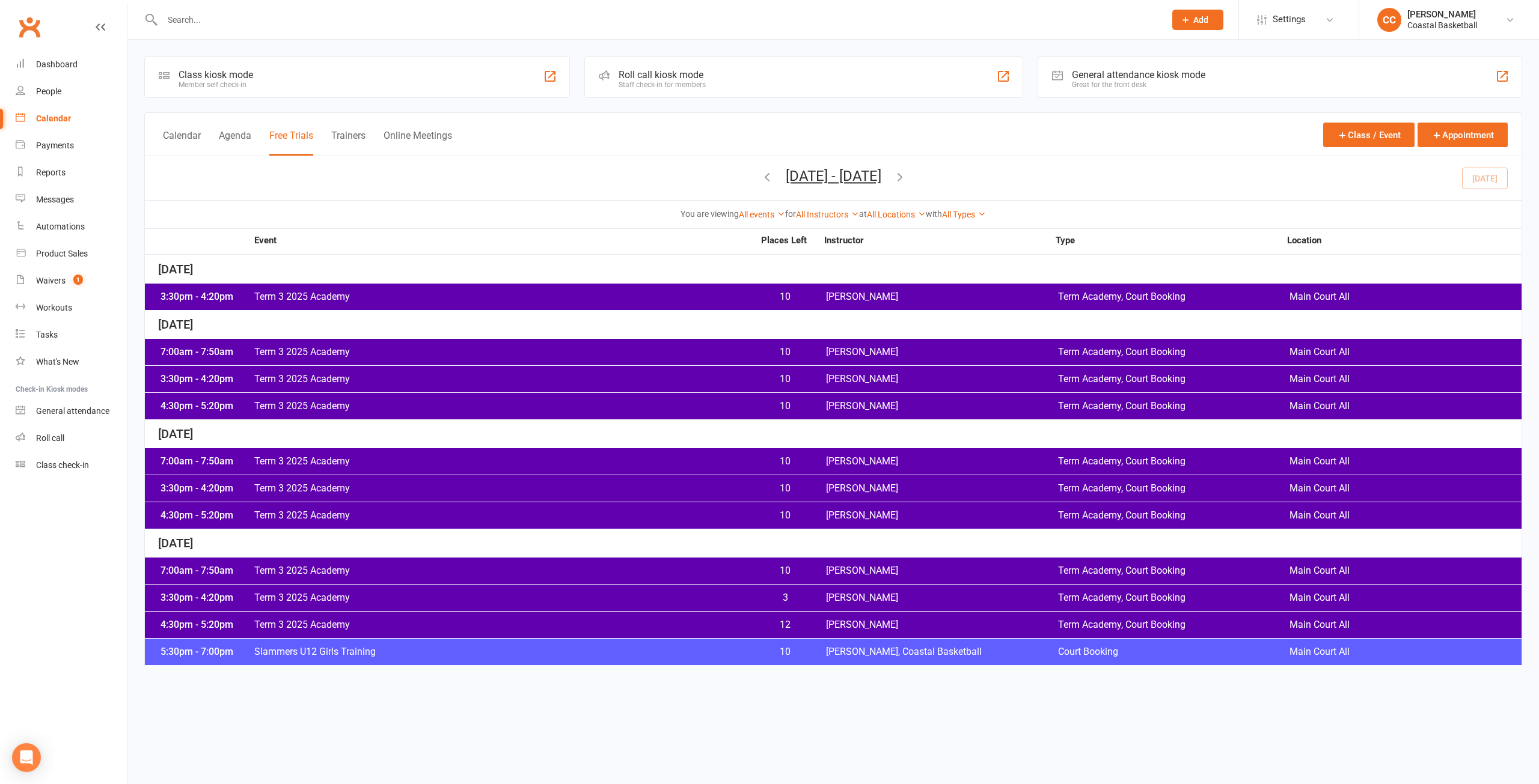
click at [371, 136] on div "Calendar Agenda Free Trials Trainers Online Meetings" at bounding box center [308, 143] width 289 height 27
click at [342, 137] on button "Trainers" at bounding box center [348, 143] width 34 height 25
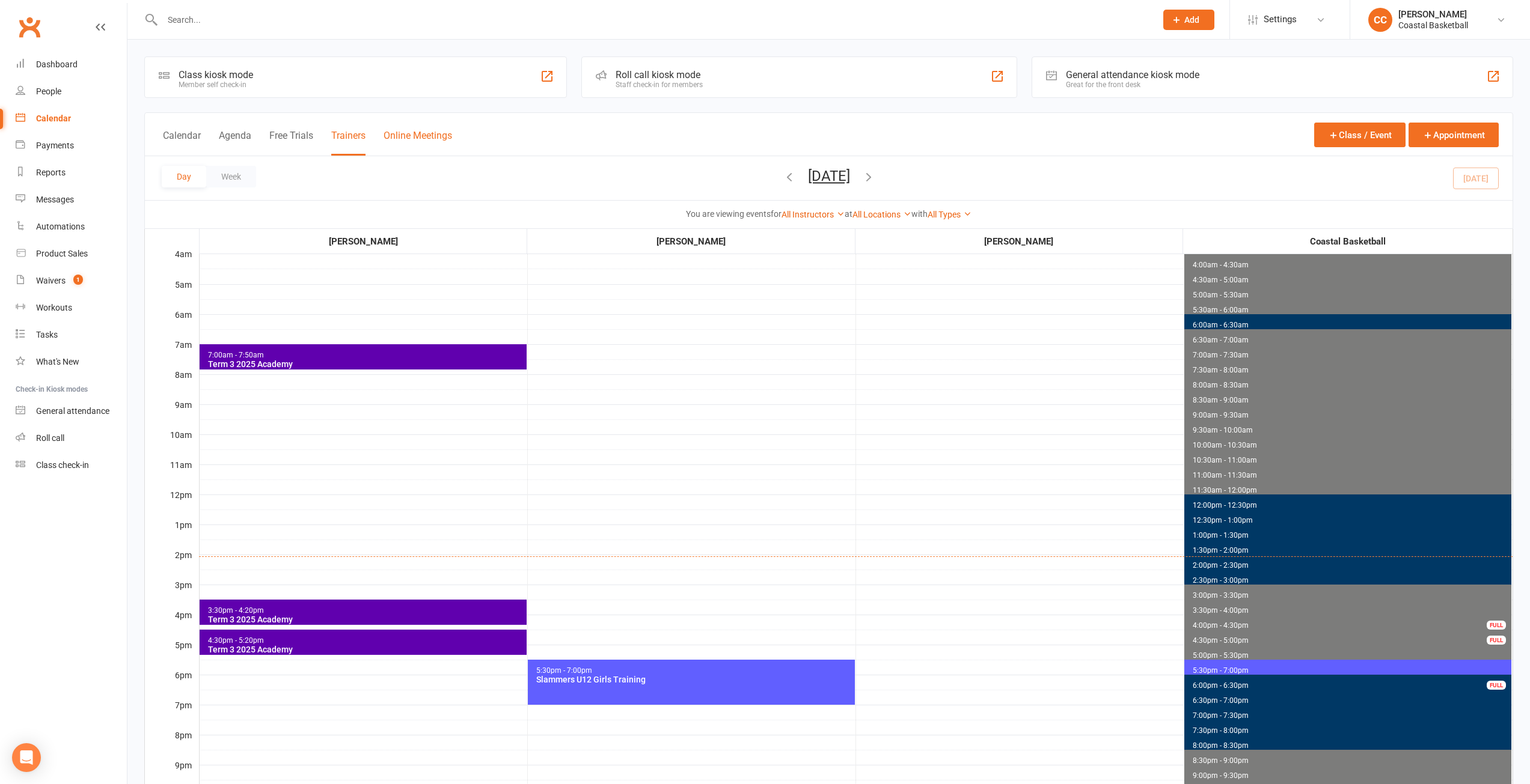
click at [412, 139] on button "Online Meetings" at bounding box center [417, 143] width 68 height 25
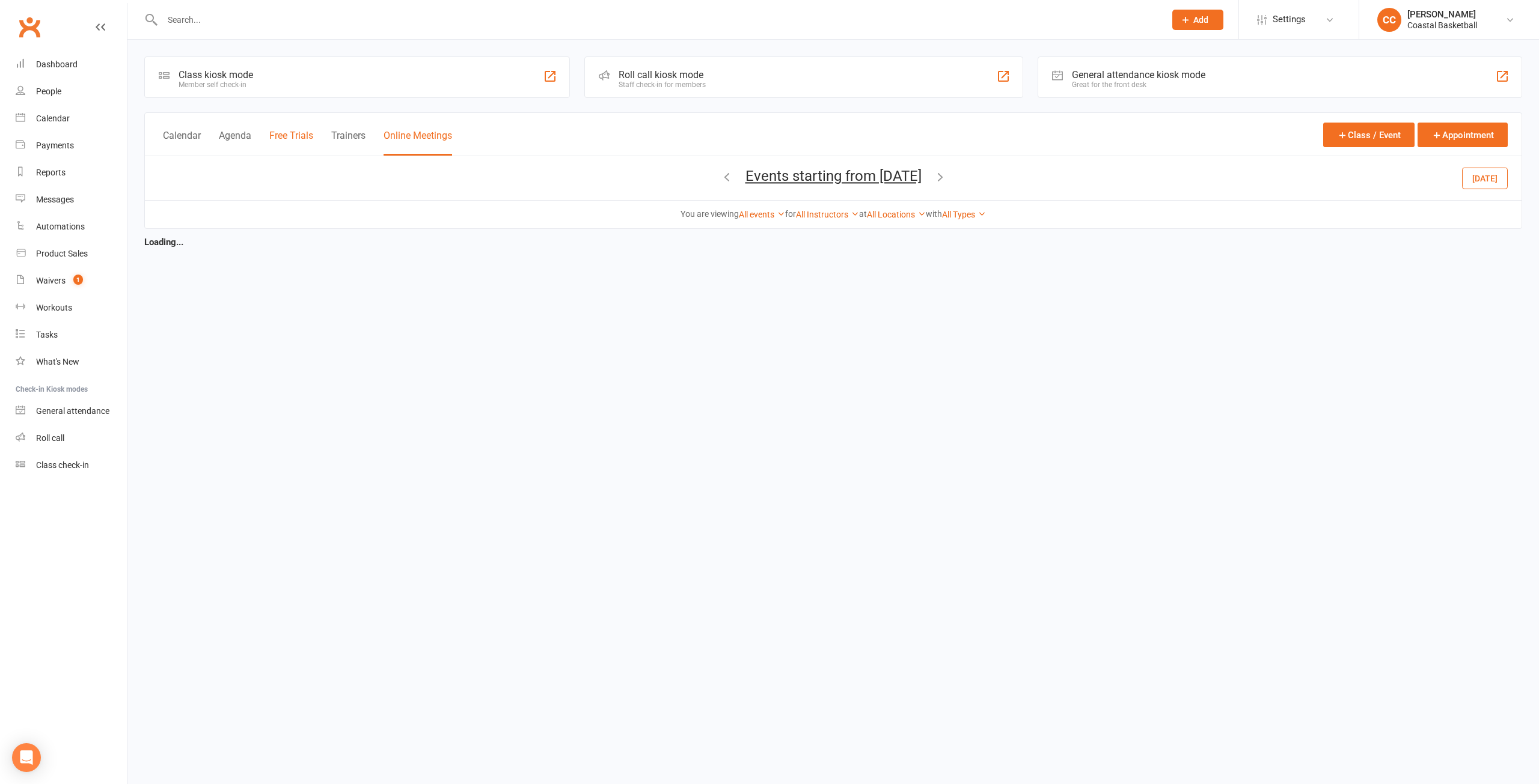
click at [306, 137] on button "Free Trials" at bounding box center [290, 143] width 44 height 25
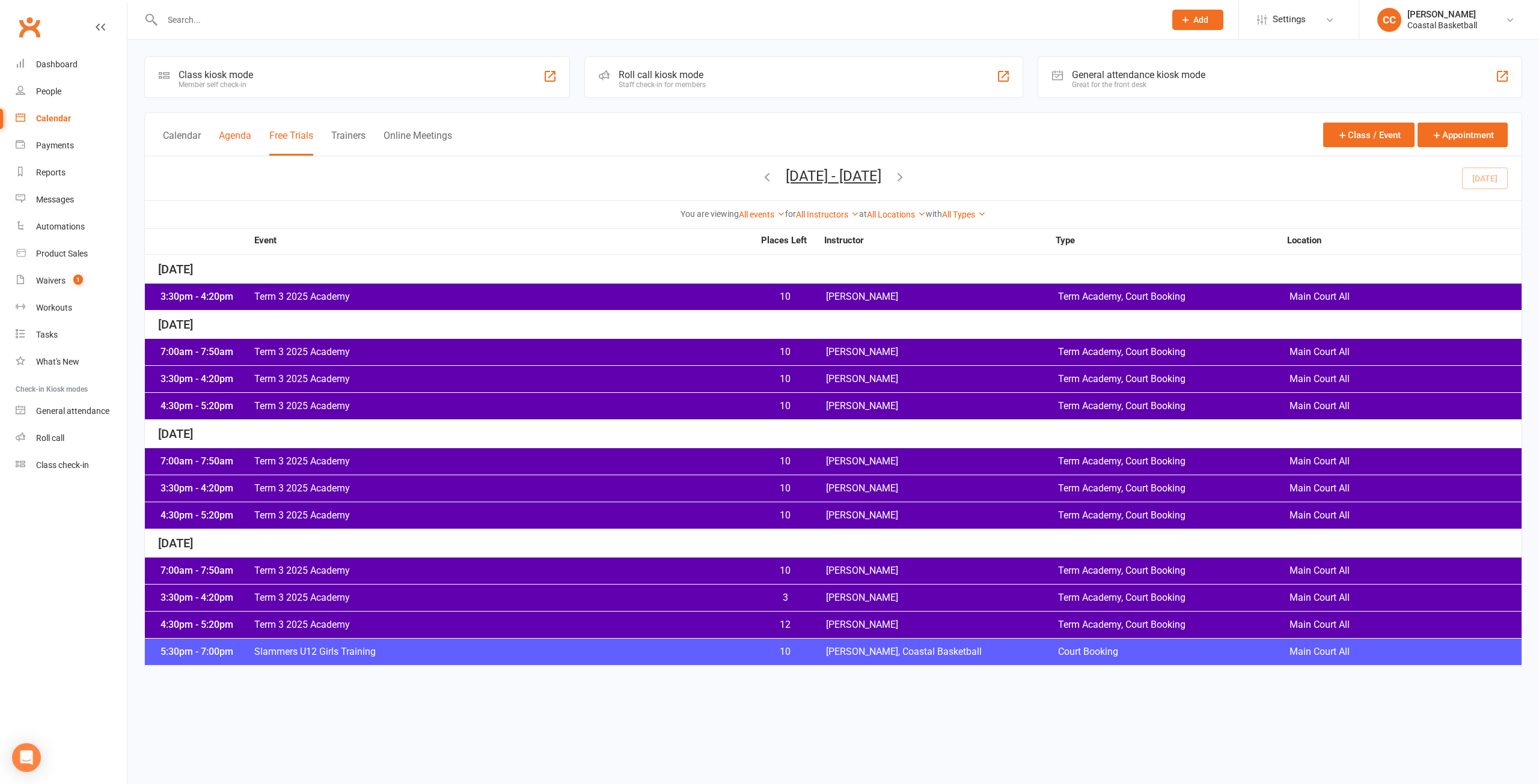
click at [242, 135] on button "Agenda" at bounding box center [235, 143] width 32 height 25
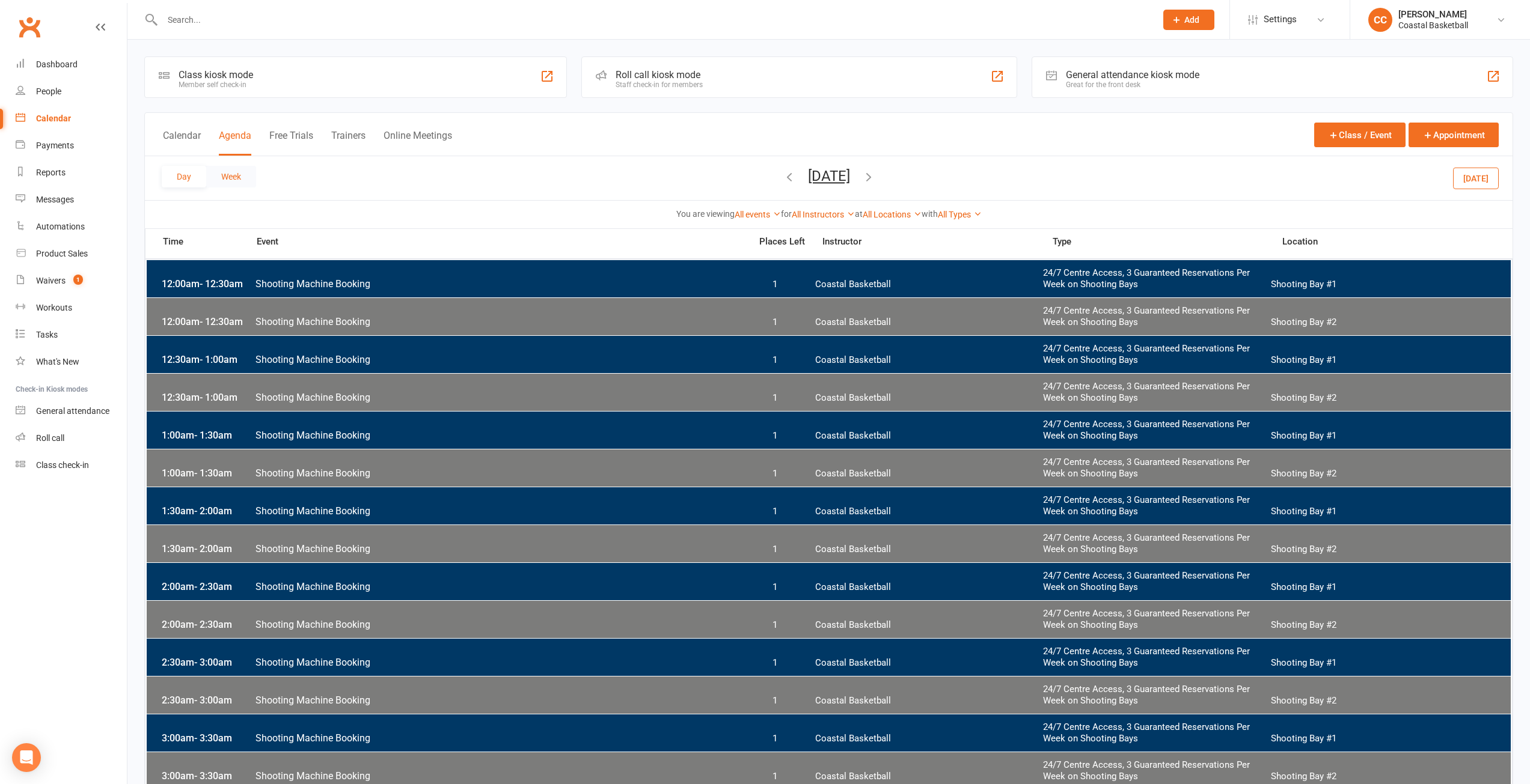
click at [237, 180] on button "Week" at bounding box center [231, 177] width 50 height 22
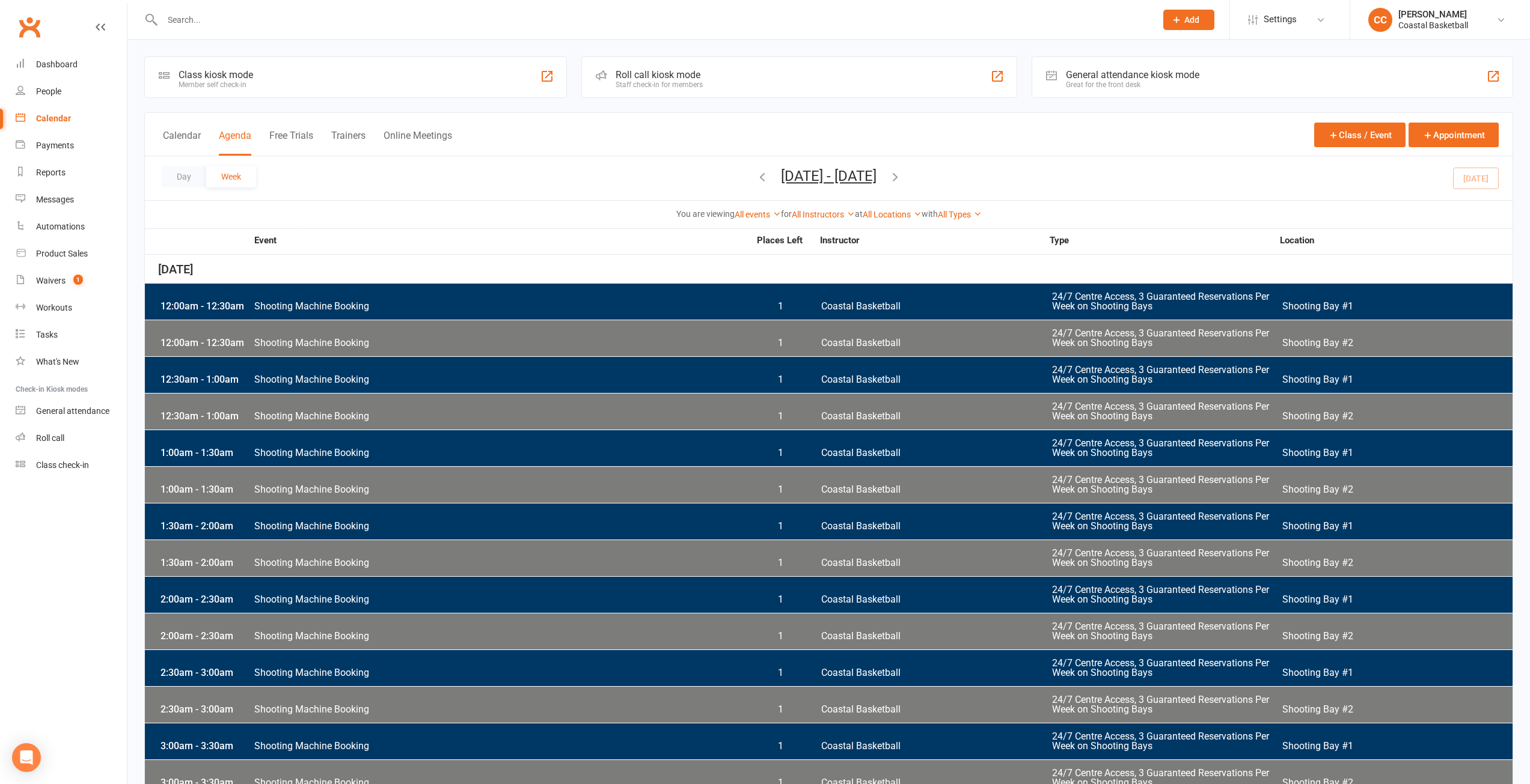
click at [299, 133] on button "Free Trials" at bounding box center [290, 143] width 44 height 25
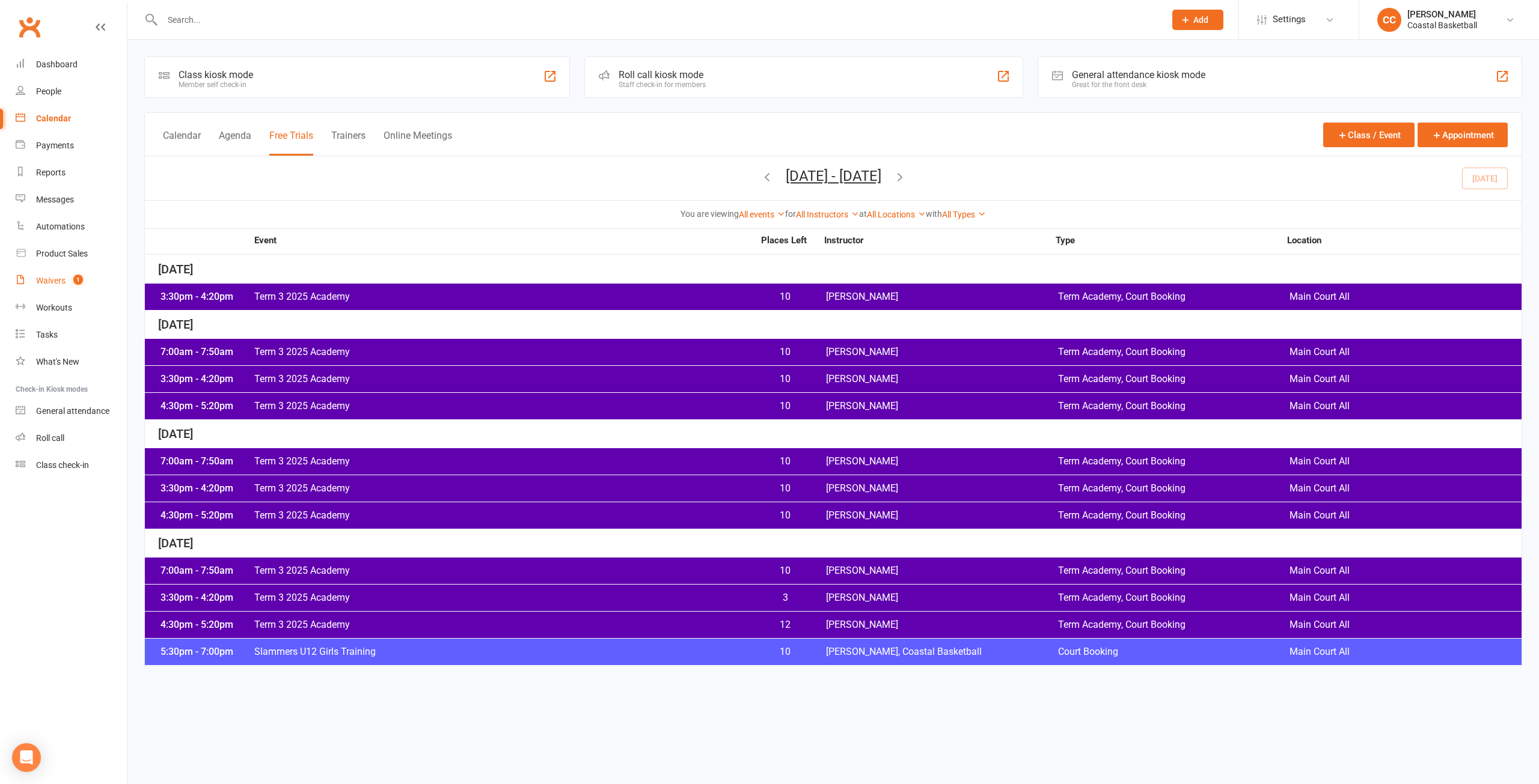
click at [64, 279] on div "Waivers" at bounding box center [51, 281] width 29 height 10
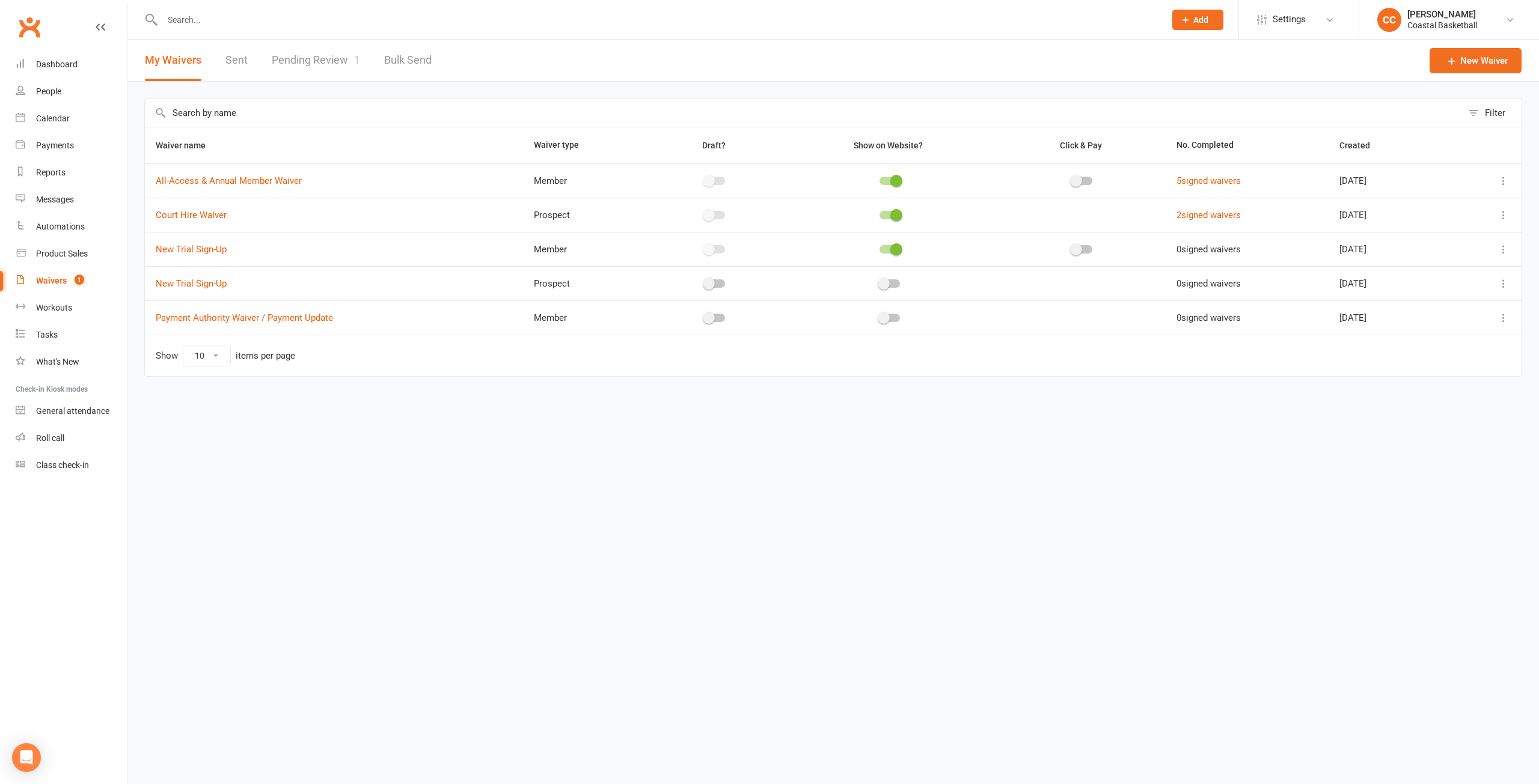
click at [339, 65] on link "Pending Review 1" at bounding box center [316, 61] width 88 height 41
